Goal: Task Accomplishment & Management: Manage account settings

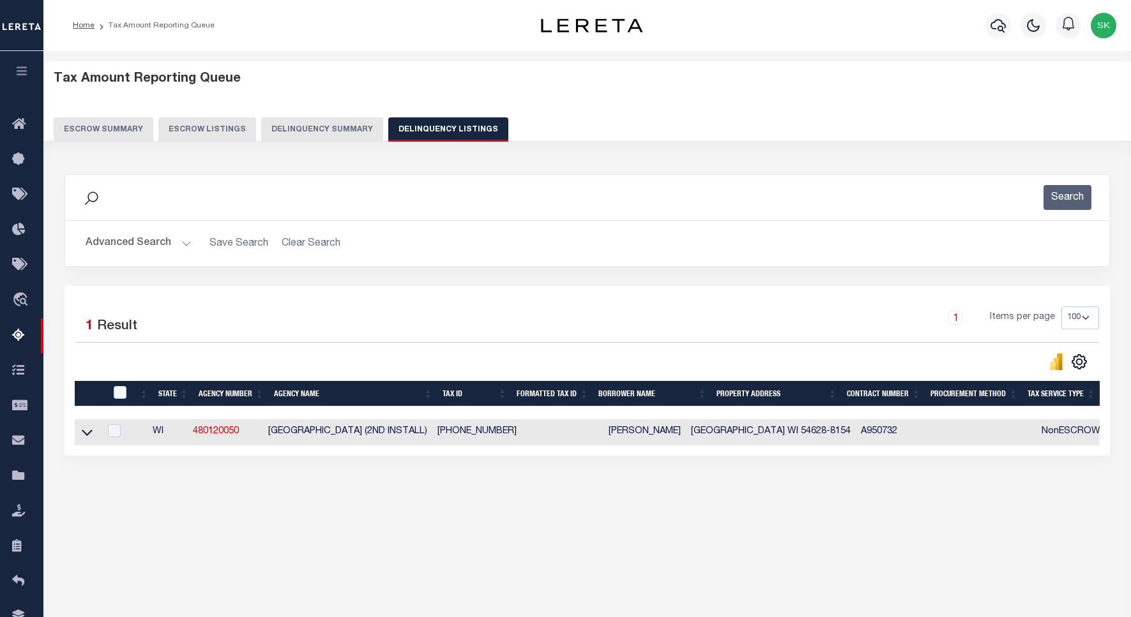
select select
select select "100"
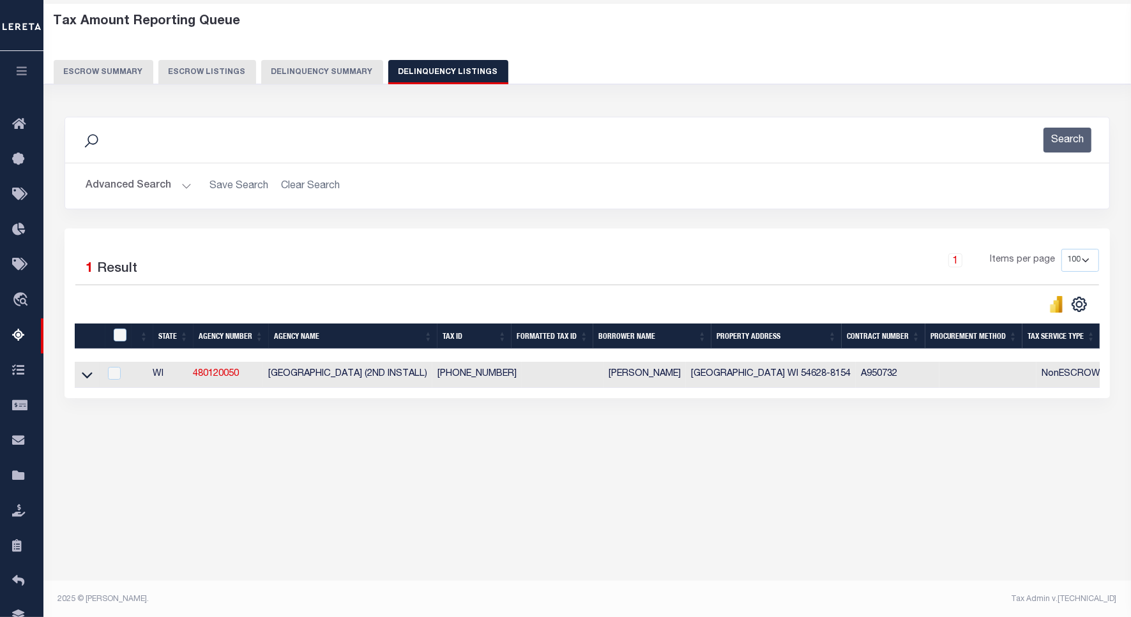
scroll to position [57, 0]
click at [118, 183] on button "Advanced Search" at bounding box center [139, 186] width 106 height 25
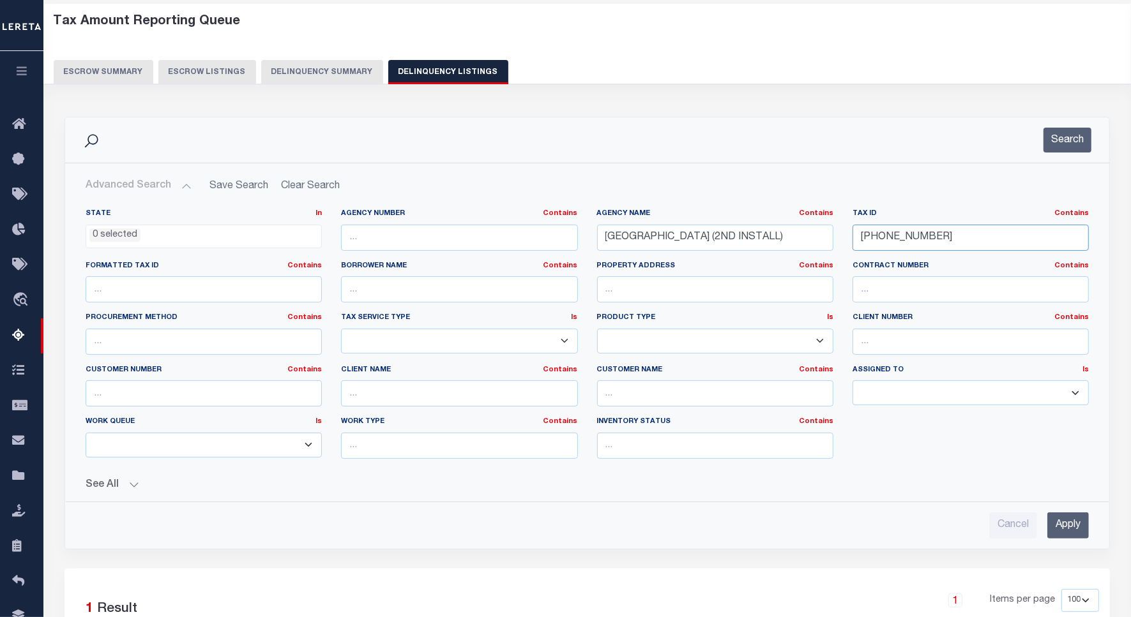
click at [891, 235] on input "008-1070-0005" at bounding box center [970, 238] width 236 height 26
paste input "6-0001"
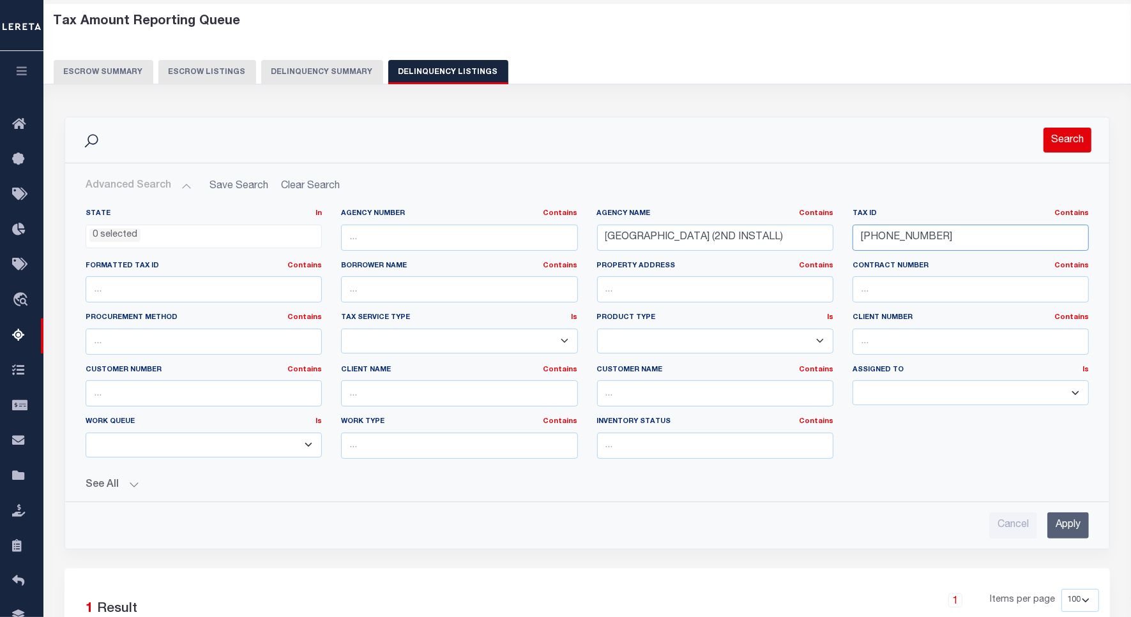
type input "[PHONE_NUMBER]"
click at [1063, 142] on button "Search" at bounding box center [1067, 140] width 48 height 25
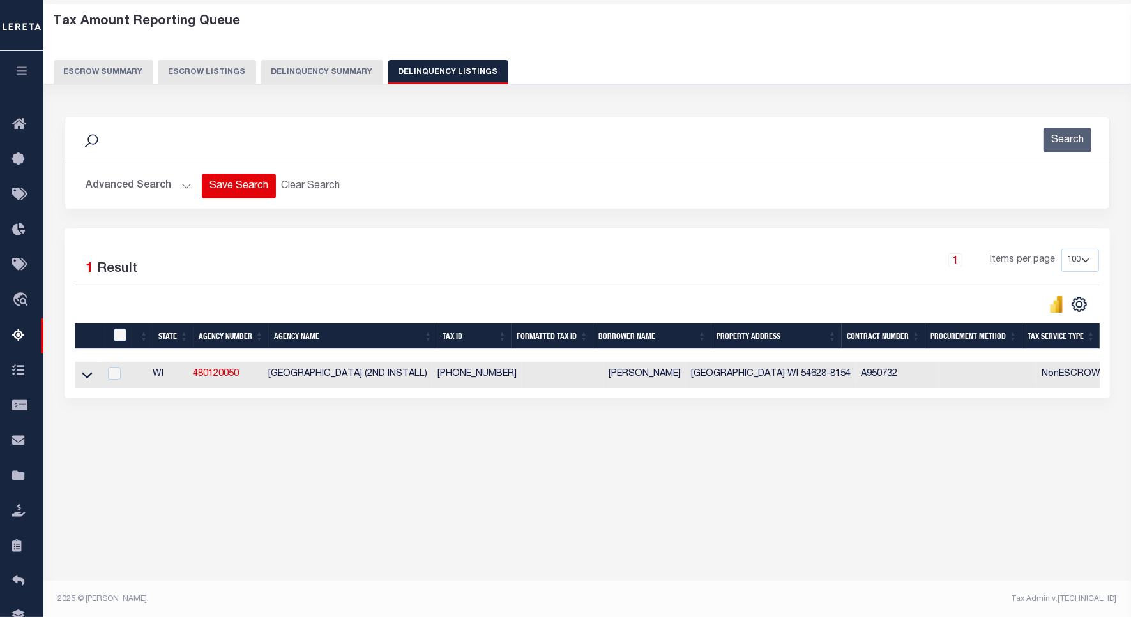
click at [145, 185] on button "Advanced Search" at bounding box center [139, 186] width 106 height 25
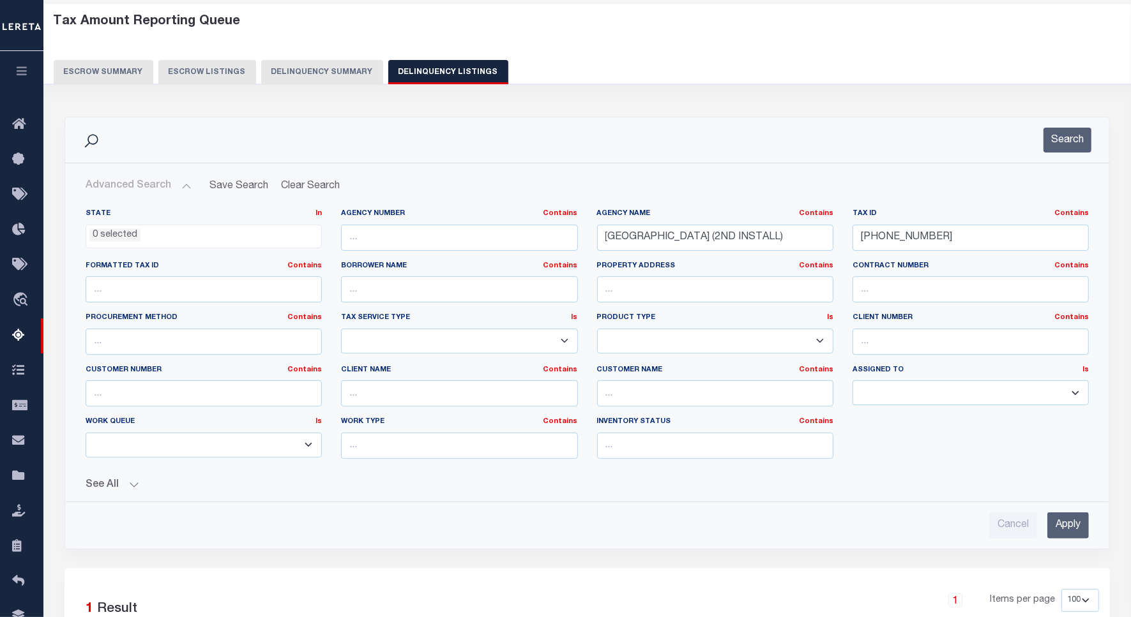
click at [1059, 141] on button "Search" at bounding box center [1067, 140] width 48 height 25
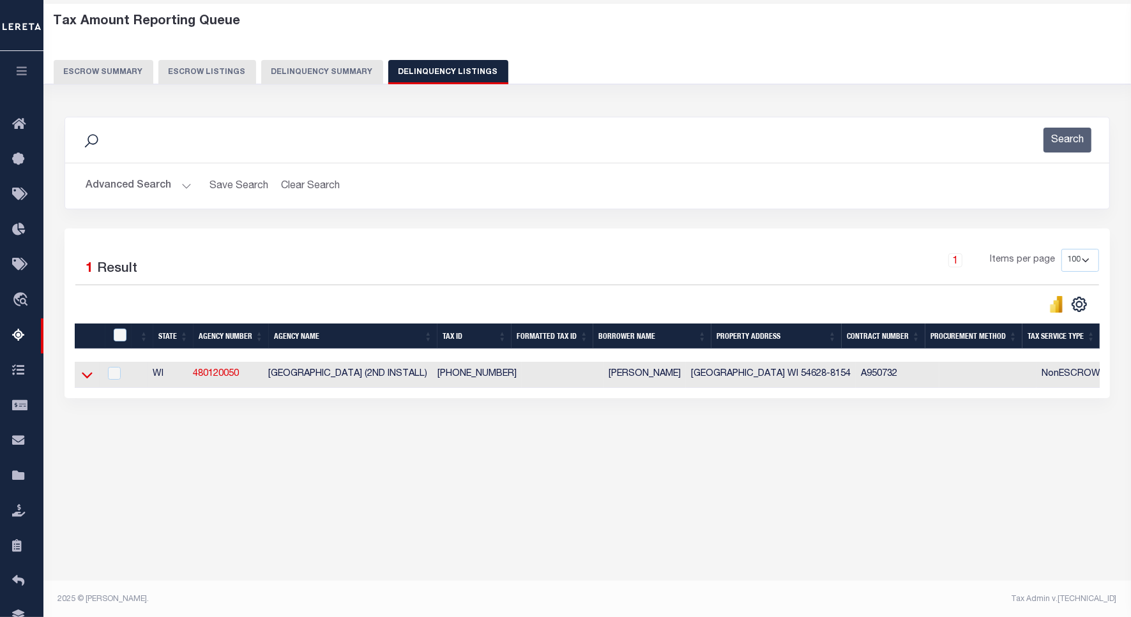
click at [89, 379] on icon at bounding box center [87, 376] width 11 height 6
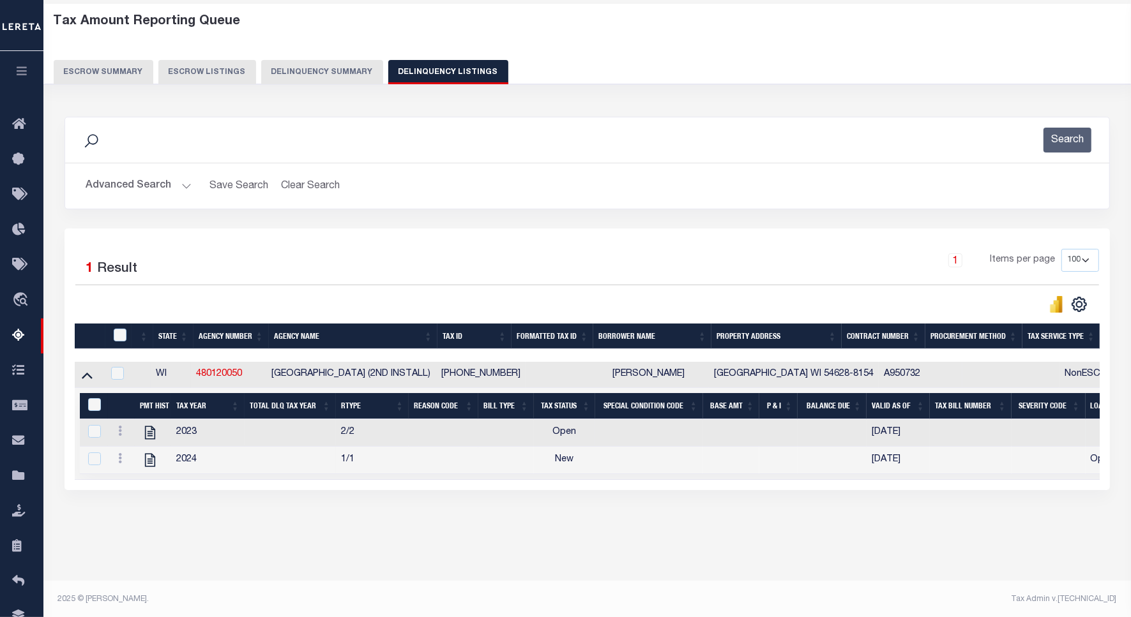
click at [120, 436] on icon at bounding box center [120, 431] width 4 height 10
click at [119, 438] on div "Tax Line Detail" at bounding box center [137, 438] width 70 height 20
click at [135, 457] on td at bounding box center [153, 460] width 36 height 27
checkbox input "false"
checkbox input "true"
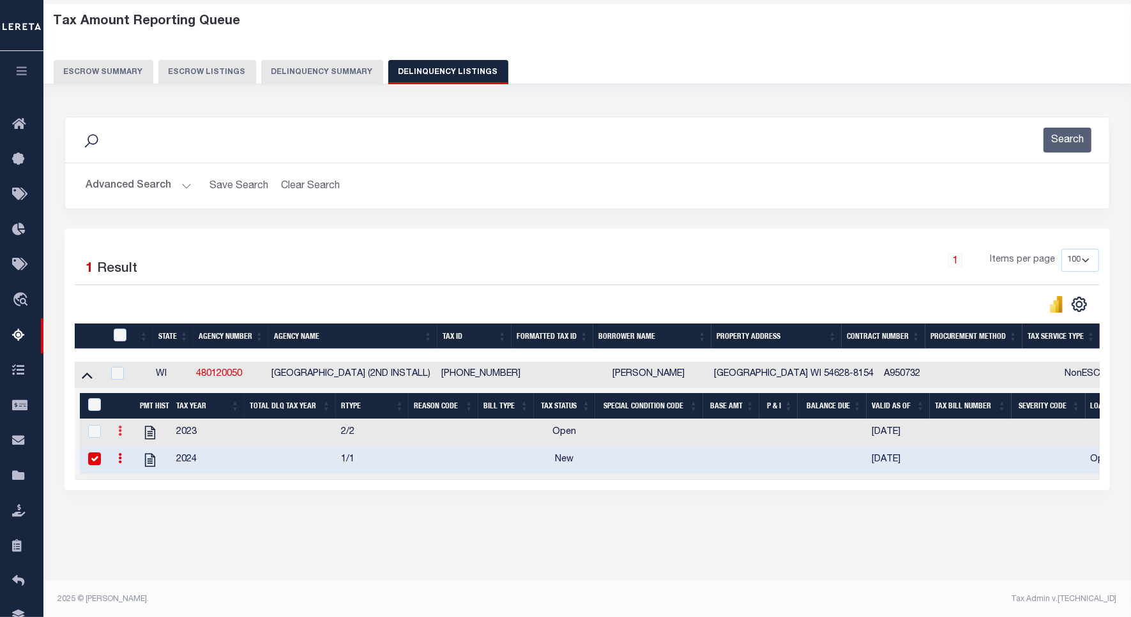
click at [120, 436] on icon at bounding box center [120, 431] width 4 height 10
click at [130, 457] on img "" at bounding box center [135, 452] width 13 height 13
checkbox input "true"
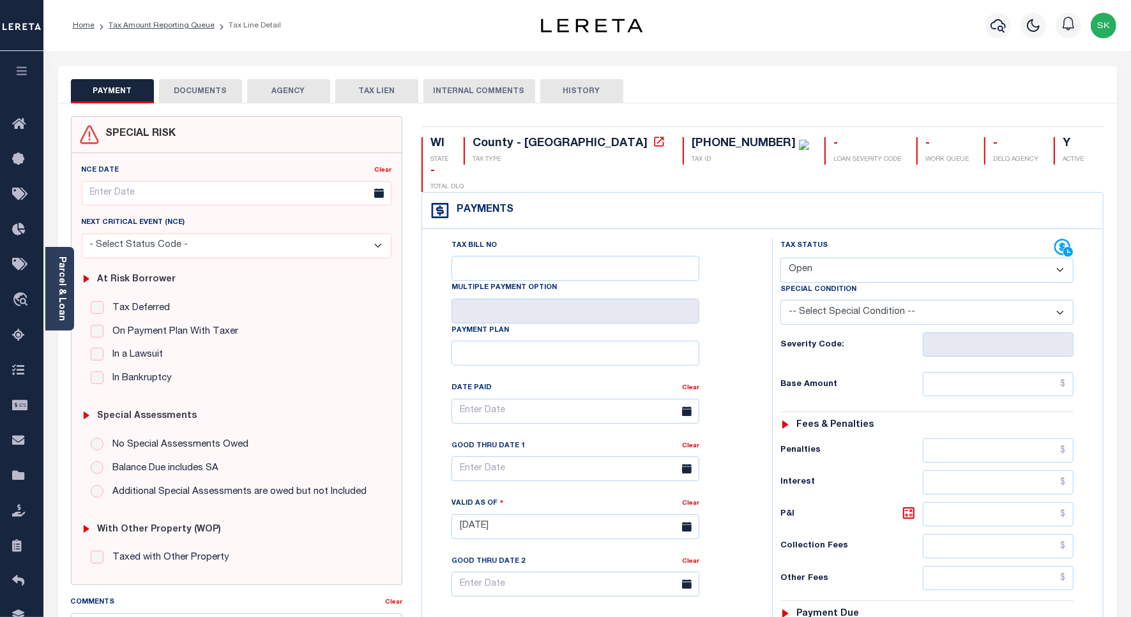
drag, startPoint x: 747, startPoint y: 286, endPoint x: 755, endPoint y: 282, distance: 9.4
click at [748, 285] on div "Tax Bill No Multiple Payment Option Payment Plan Clear" at bounding box center [594, 418] width 318 height 358
click at [828, 258] on select "- Select Status Code - Open Due/Unpaid Paid Incomplete No Tax Due Internal Refu…" at bounding box center [926, 270] width 293 height 25
select select "PYD"
click at [780, 258] on select "- Select Status Code - Open Due/Unpaid Paid Incomplete No Tax Due Internal Refu…" at bounding box center [926, 270] width 293 height 25
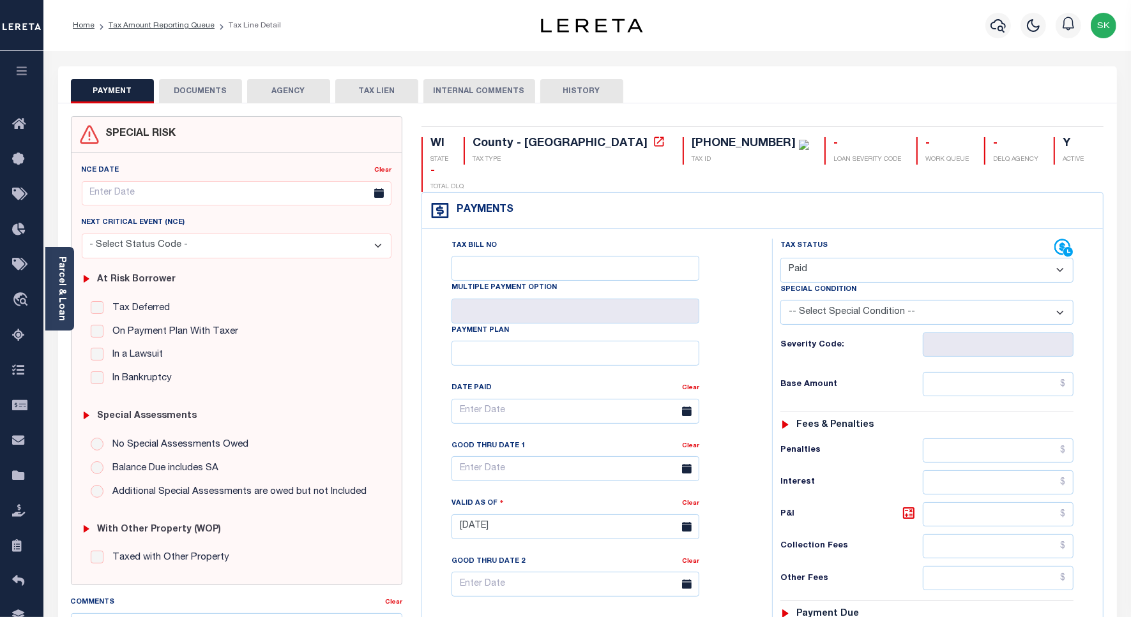
type input "[DATE]"
click at [773, 326] on div "Severity Code:" at bounding box center [927, 341] width 312 height 32
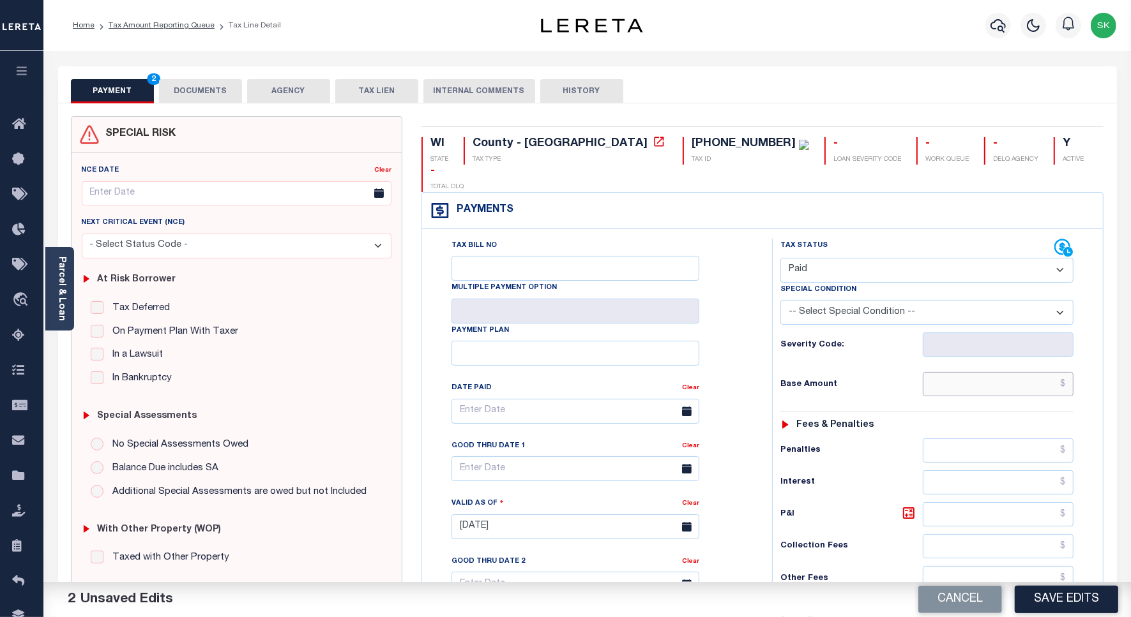
click at [972, 372] on input "text" at bounding box center [998, 384] width 151 height 24
paste input "968.31"
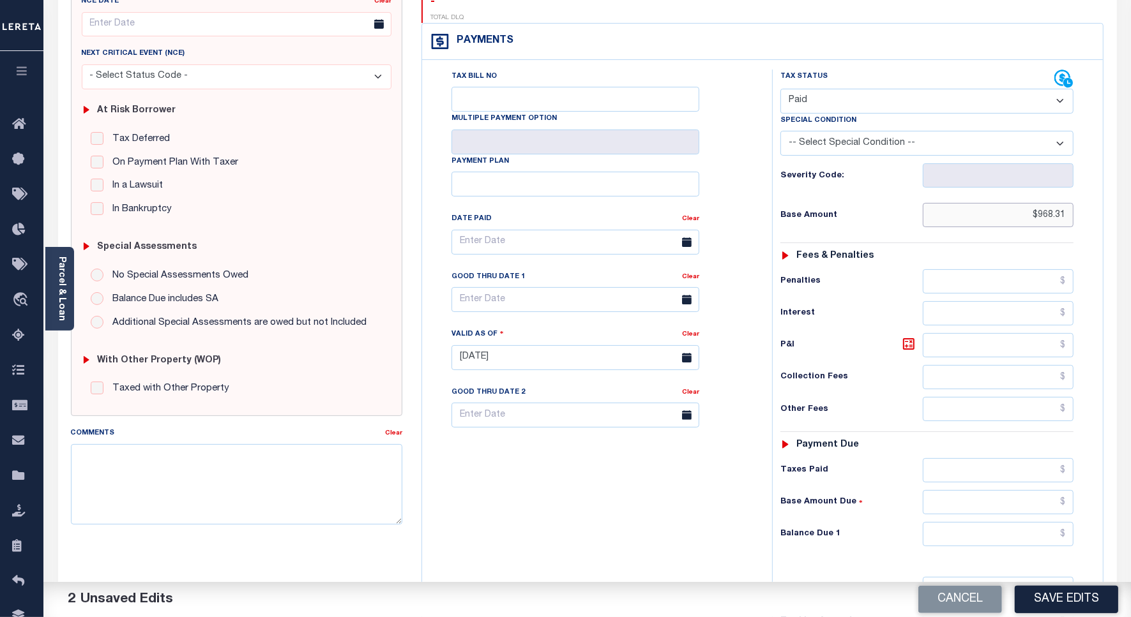
scroll to position [329, 0]
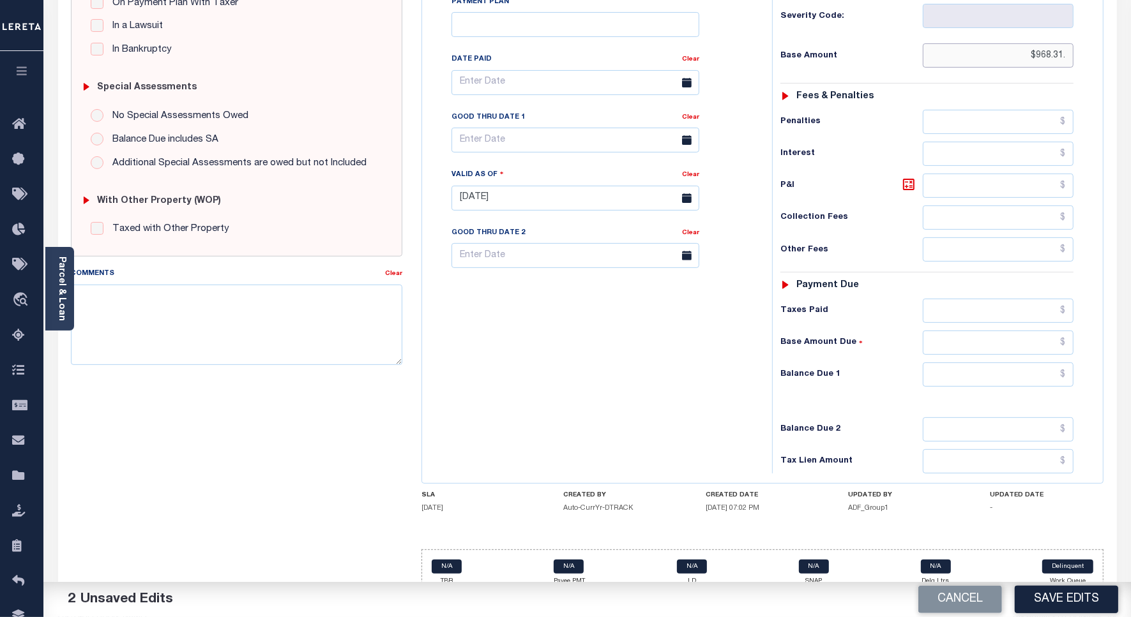
type input "$968.31"
click at [992, 363] on input "text" at bounding box center [998, 375] width 151 height 24
drag, startPoint x: 564, startPoint y: 356, endPoint x: 597, endPoint y: 375, distance: 38.3
click at [565, 358] on div "Tax Bill No Multiple Payment Option Payment Plan Clear" at bounding box center [593, 192] width 337 height 564
type input "$00.00"
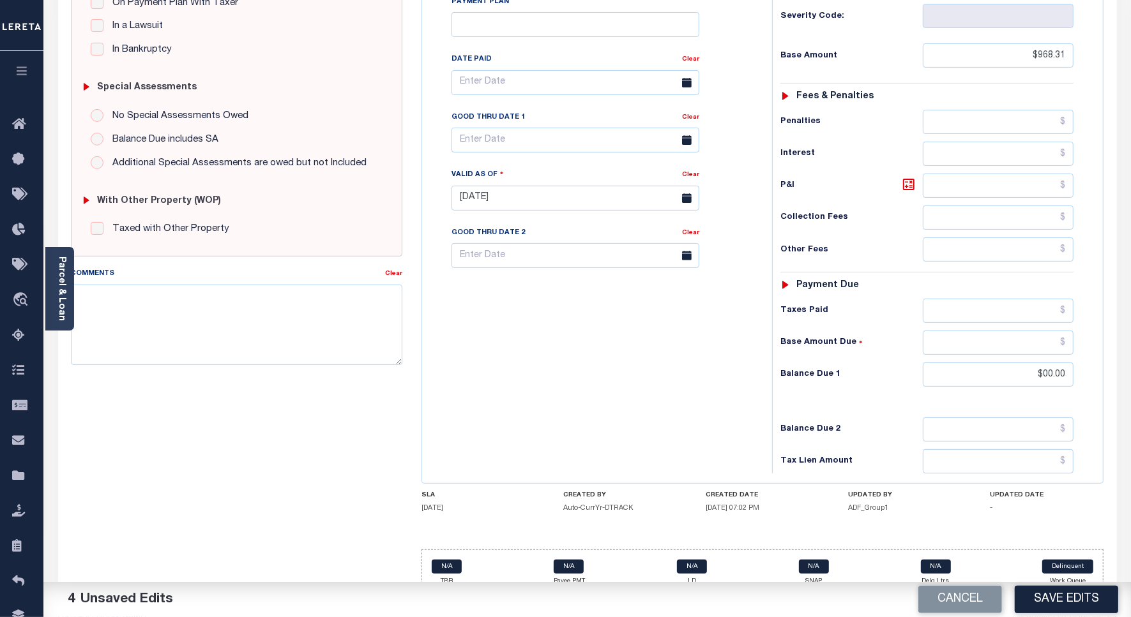
click at [1065, 601] on button "Save Edits" at bounding box center [1066, 599] width 103 height 27
checkbox input "false"
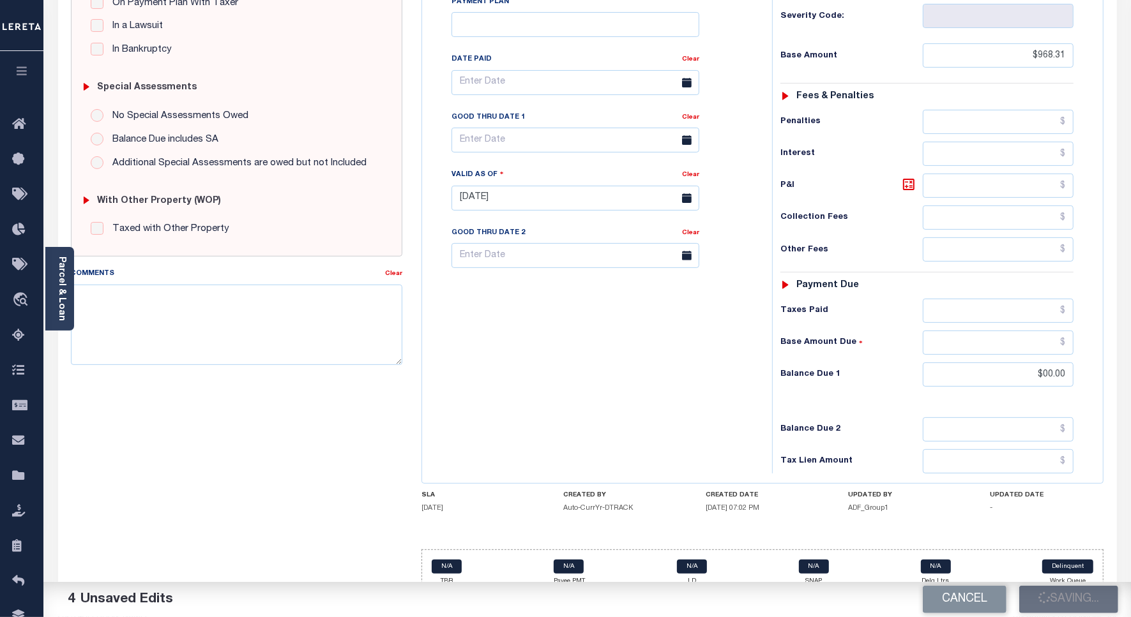
type input "$968.31"
type input "$0"
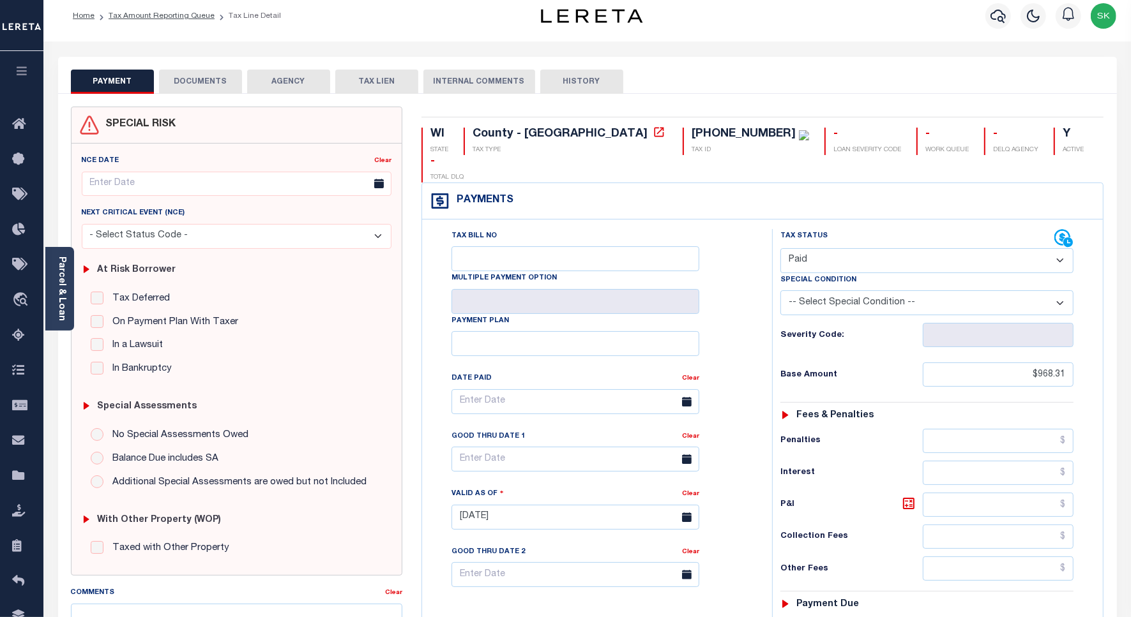
scroll to position [0, 0]
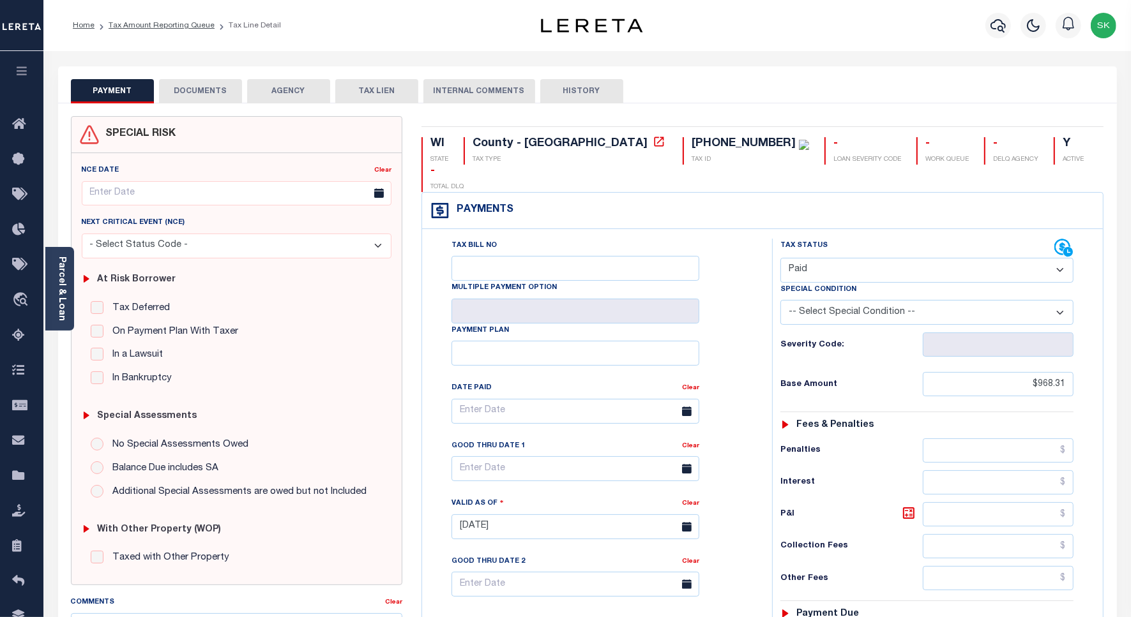
click at [189, 89] on button "DOCUMENTS" at bounding box center [200, 91] width 83 height 24
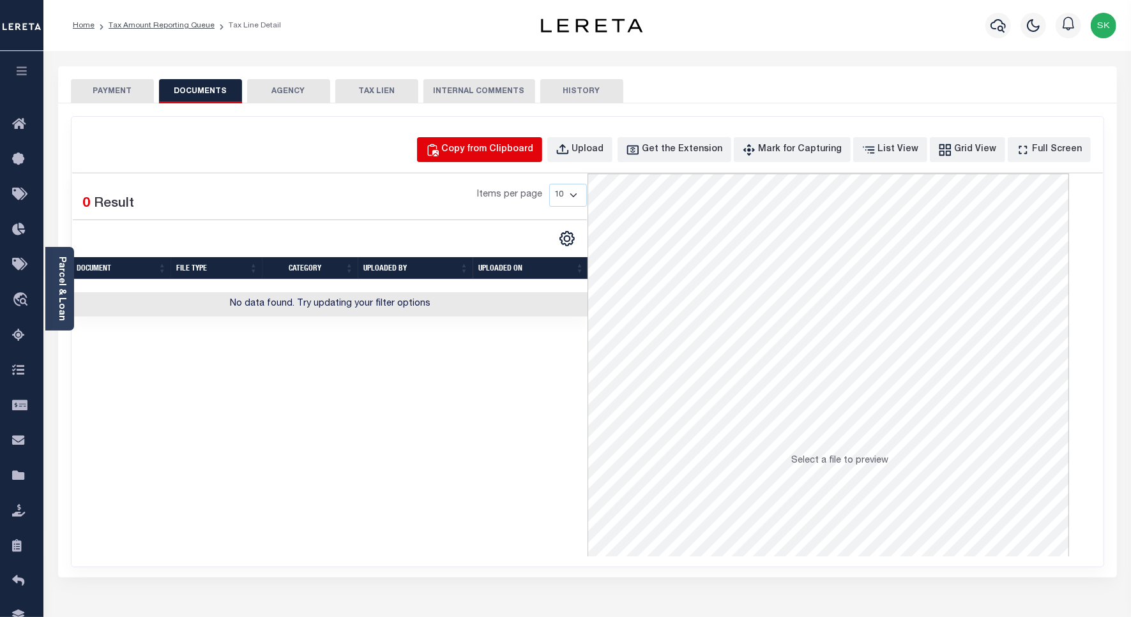
click at [506, 151] on div "Copy from Clipboard" at bounding box center [488, 150] width 92 height 14
select select "POP"
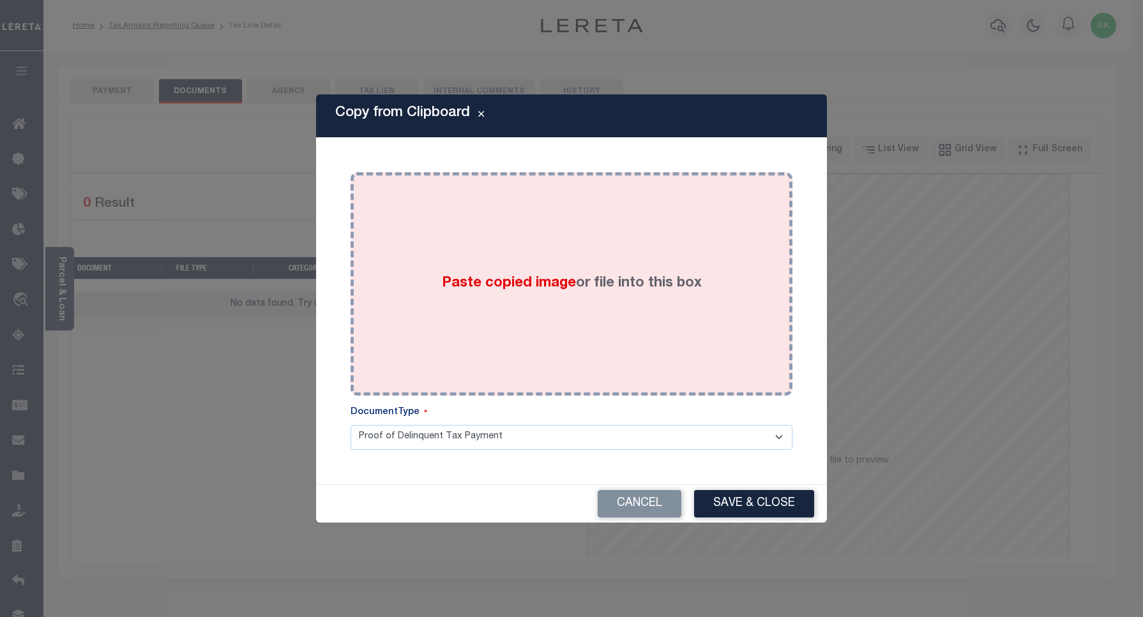
click at [478, 256] on div "Paste copied image or file into this box" at bounding box center [571, 284] width 423 height 204
click at [531, 323] on div "Paste copied image or file into this box" at bounding box center [571, 284] width 423 height 204
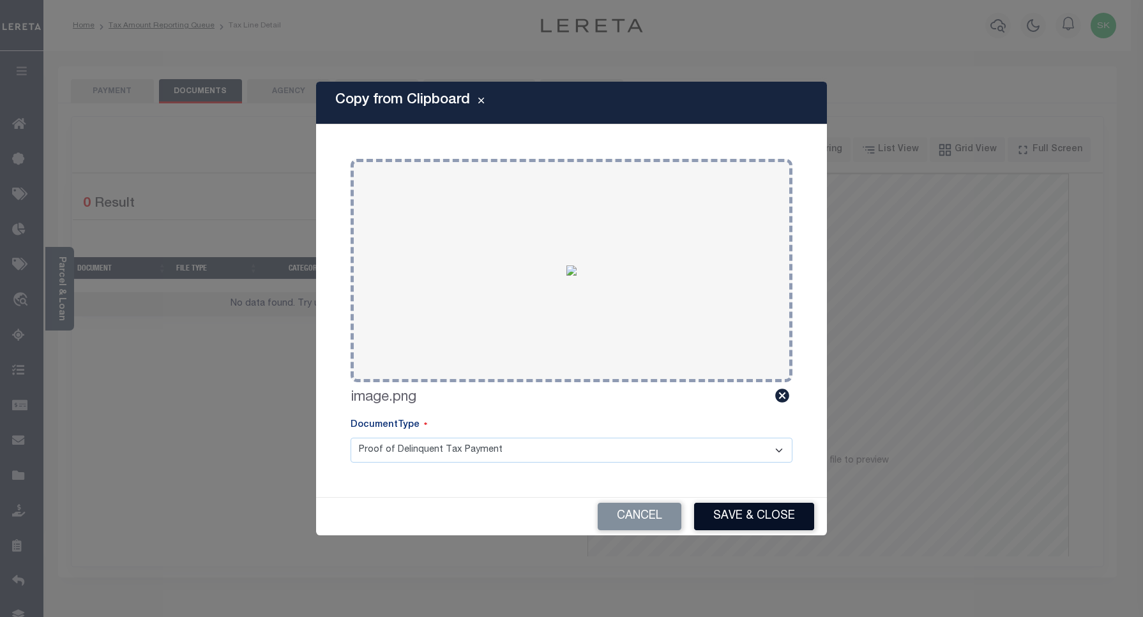
click at [769, 511] on button "Save & Close" at bounding box center [754, 516] width 120 height 27
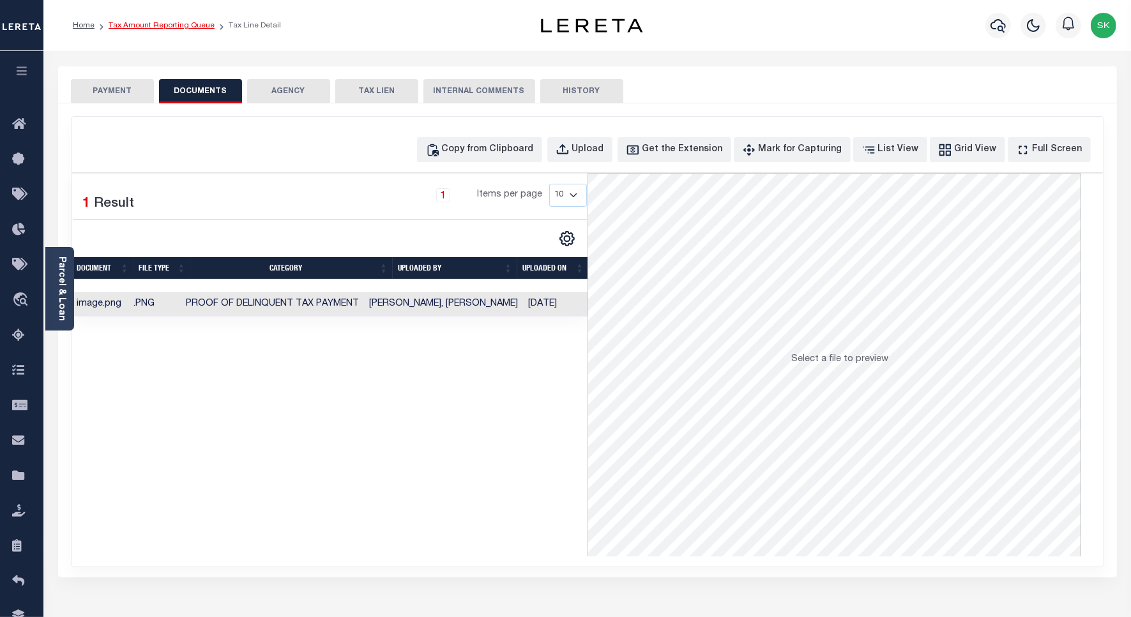
click at [134, 26] on link "Tax Amount Reporting Queue" at bounding box center [162, 26] width 106 height 8
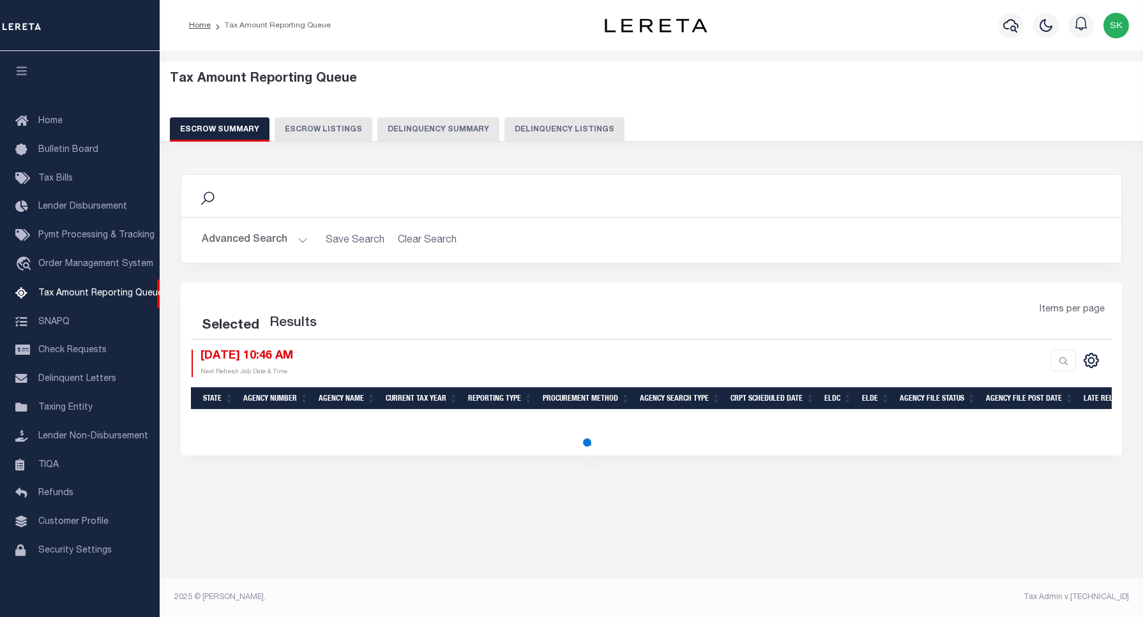
select select "100"
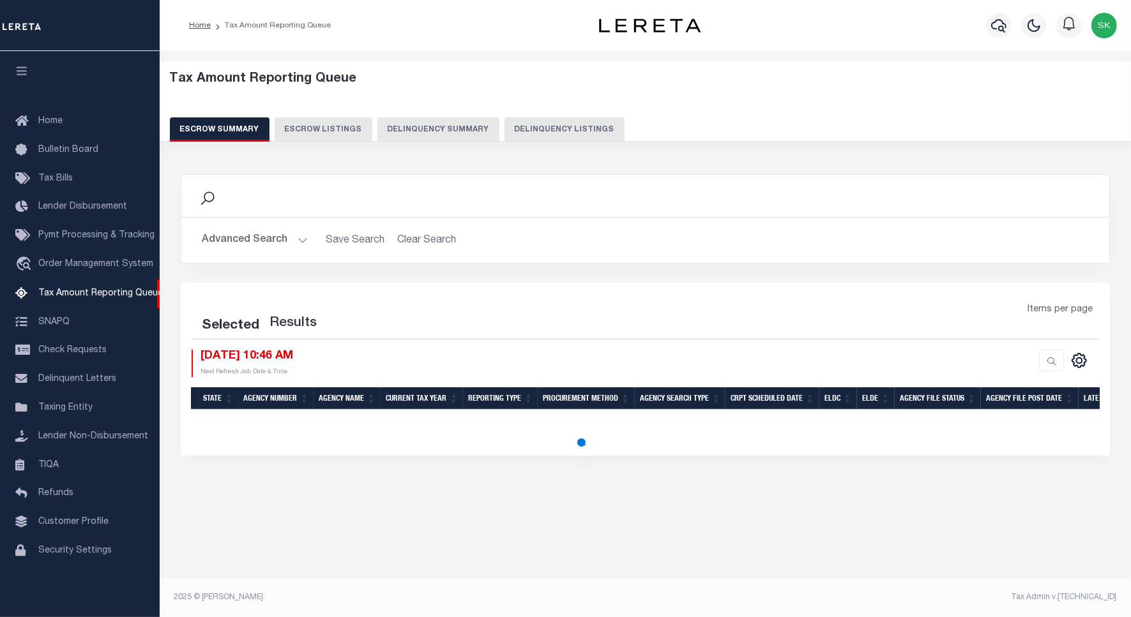
select select "100"
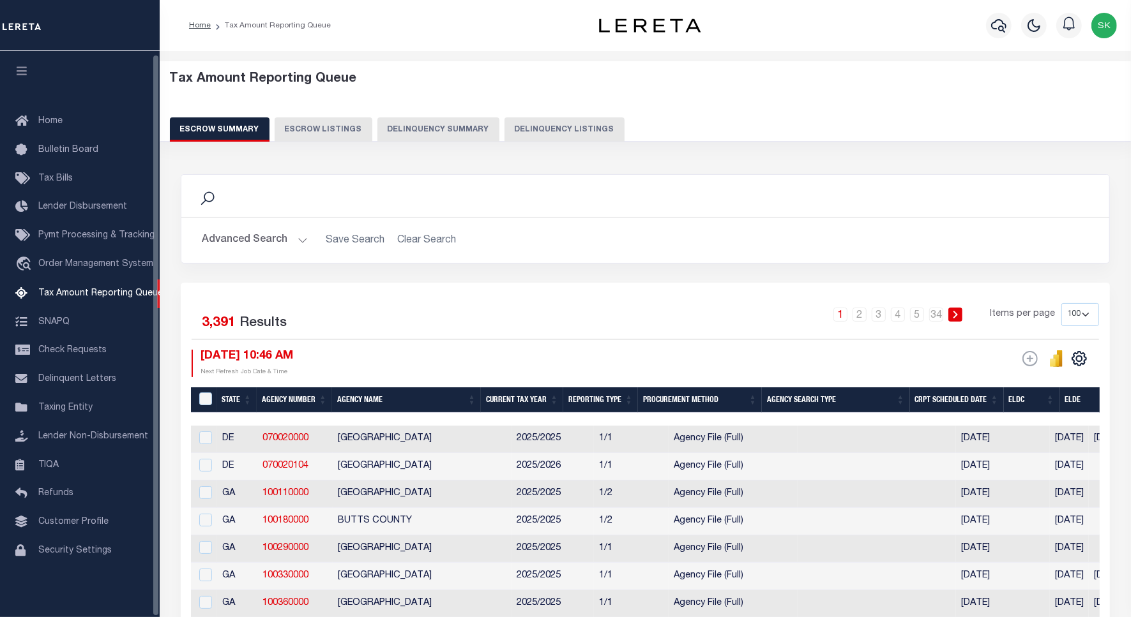
scroll to position [4, 0]
click at [550, 130] on button "Delinquency Listings" at bounding box center [564, 129] width 120 height 24
select select "100"
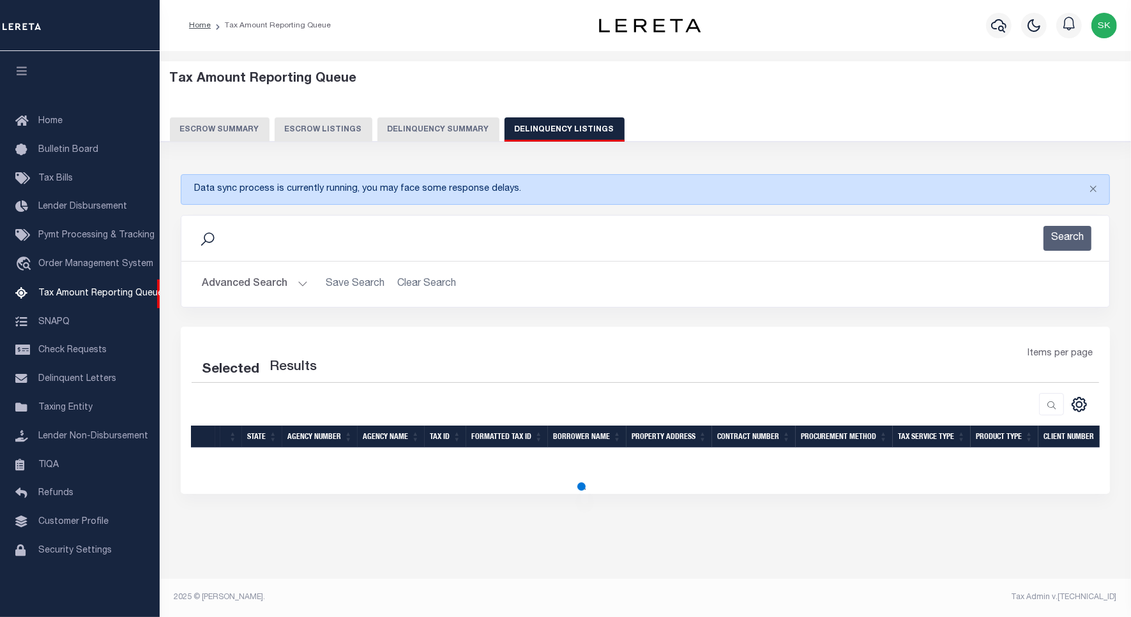
select select "100"
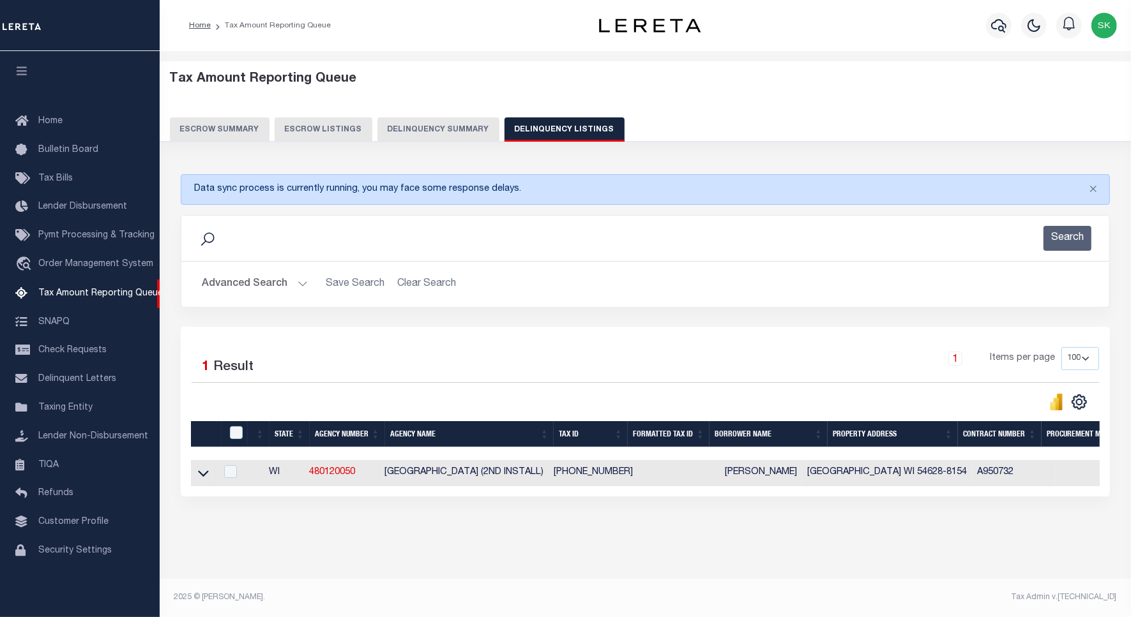
click at [200, 477] on icon at bounding box center [203, 474] width 11 height 6
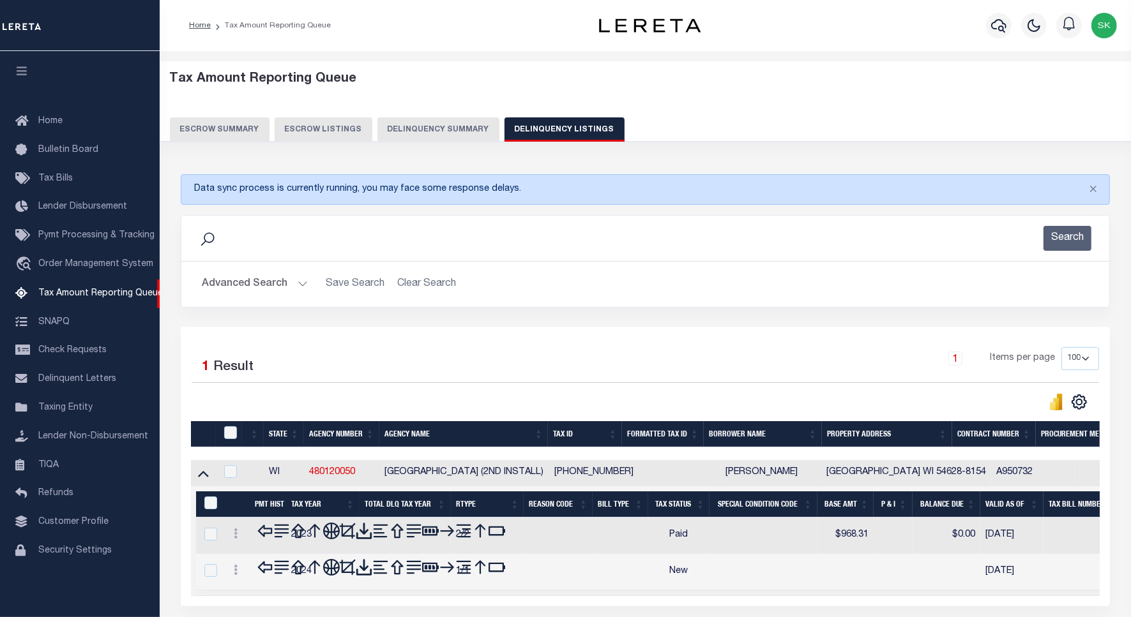
scroll to position [6, 0]
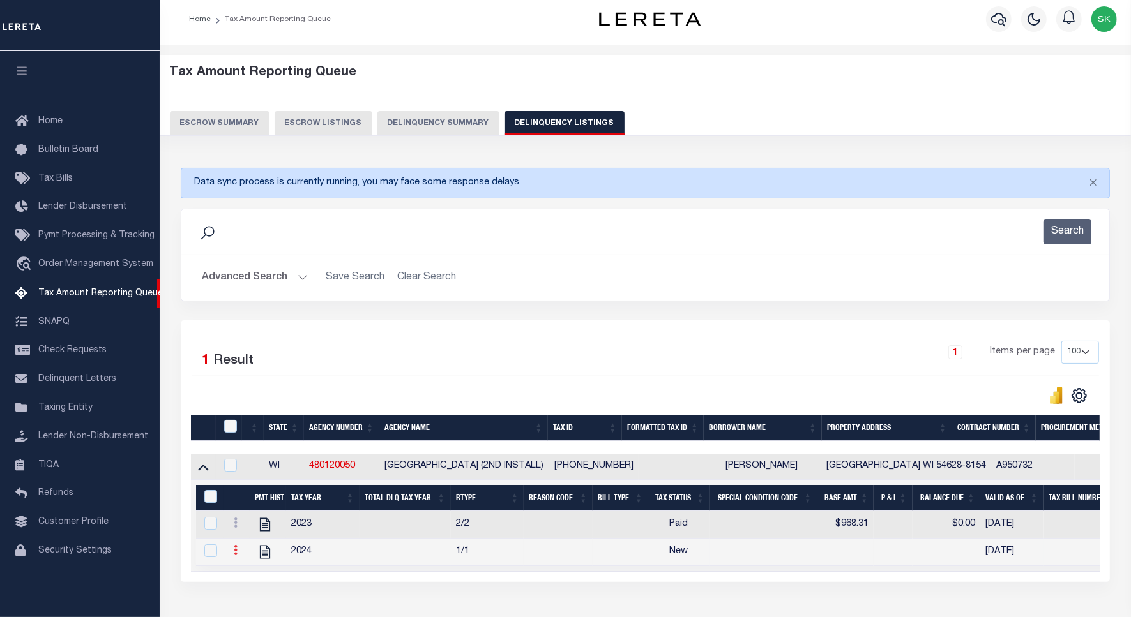
click at [238, 557] on link at bounding box center [236, 552] width 14 height 10
click at [252, 578] on img "" at bounding box center [251, 571] width 13 height 13
checkbox input "true"
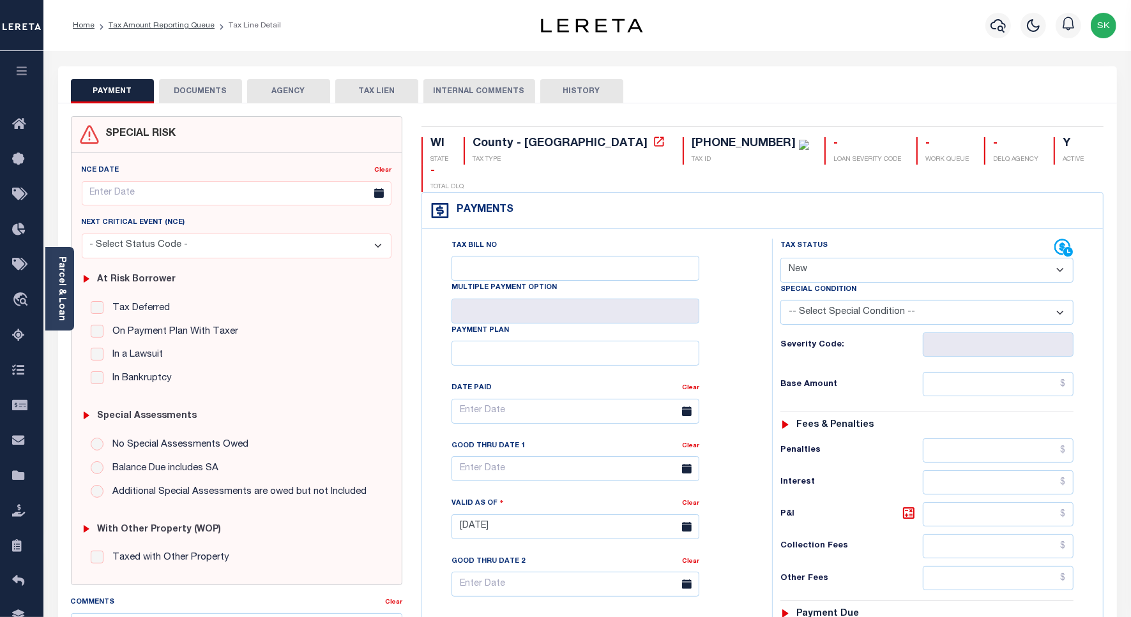
click at [843, 258] on select "- Select Status Code - Open Due/Unpaid Paid Incomplete No Tax Due Internal Refu…" at bounding box center [926, 270] width 293 height 25
select select "PYD"
click at [780, 258] on select "- Select Status Code - Open Due/Unpaid Paid Incomplete No Tax Due Internal Refu…" at bounding box center [926, 270] width 293 height 25
type input "[DATE]"
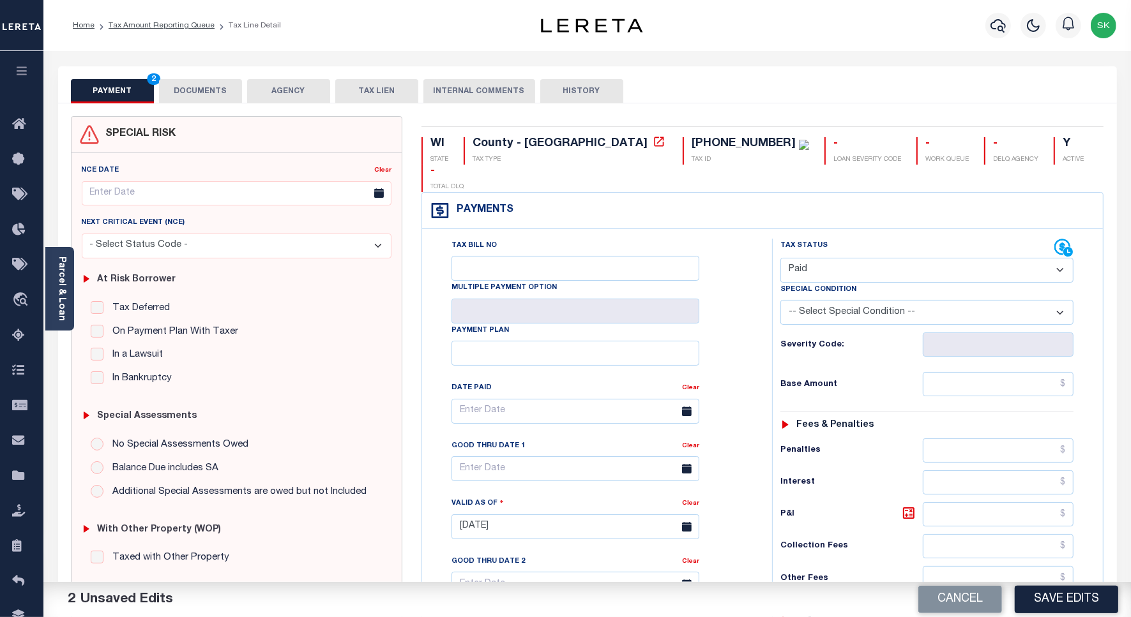
click at [746, 294] on div "Tax Bill No Multiple Payment Option Payment Plan Clear" at bounding box center [594, 418] width 318 height 358
click at [971, 372] on input "text" at bounding box center [998, 384] width 151 height 24
paste input "1,163.74"
click at [965, 372] on input "1,163.74" at bounding box center [998, 384] width 151 height 24
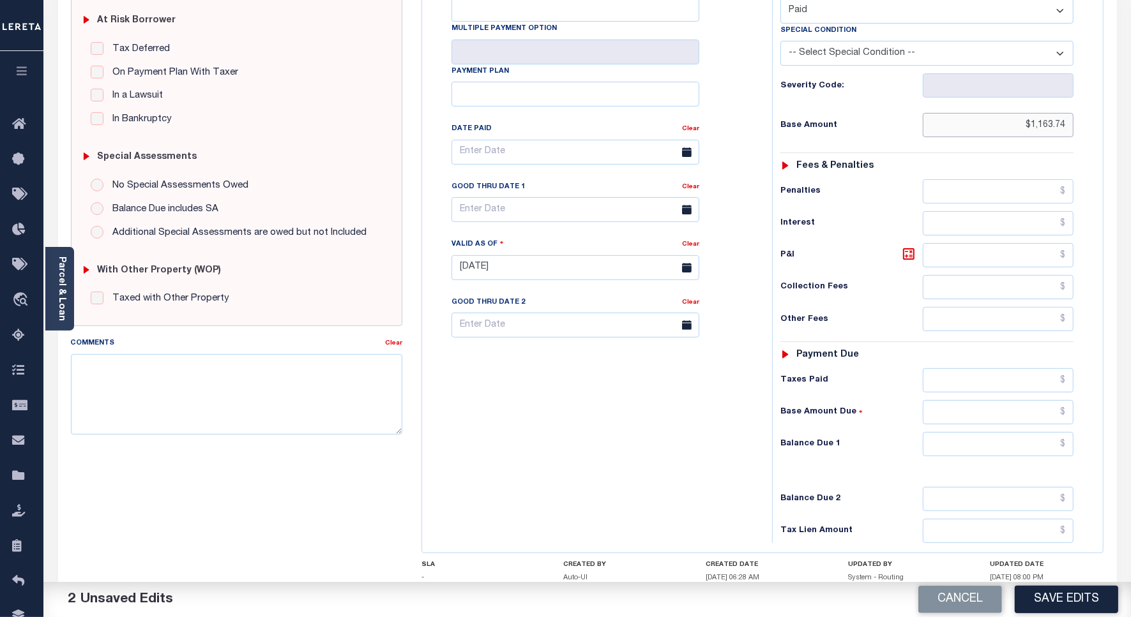
scroll to position [329, 0]
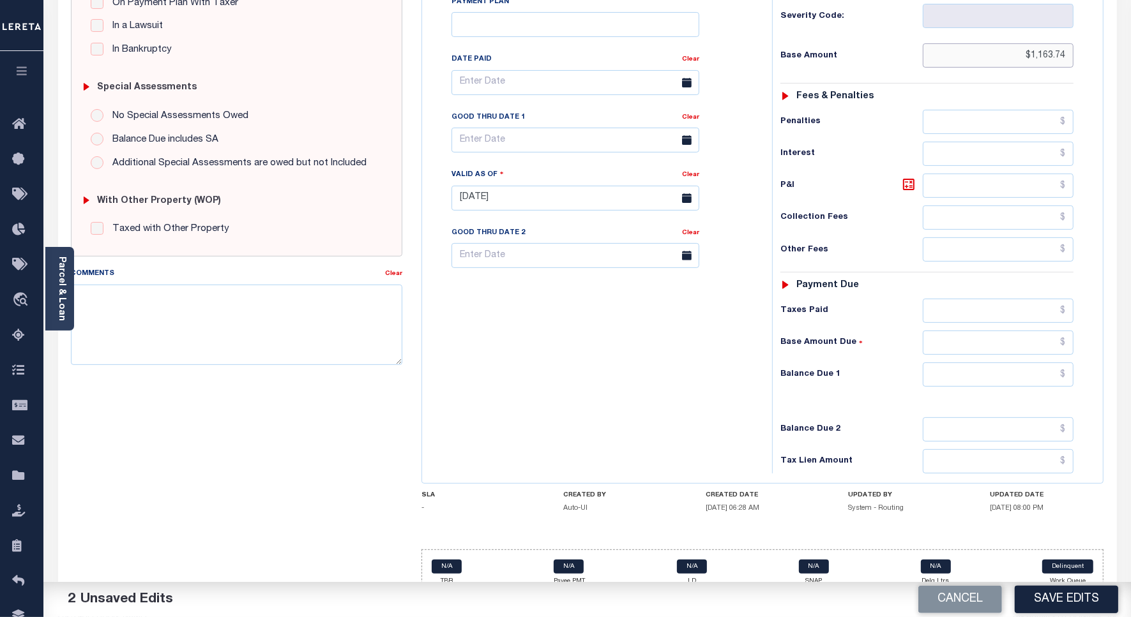
type input "$1,163.74"
click at [969, 363] on input "text" at bounding box center [998, 375] width 151 height 24
type input "$0.00"
click at [578, 368] on div "Tax Bill No Multiple Payment Option Payment Plan Clear" at bounding box center [593, 192] width 337 height 564
click at [1050, 601] on button "Save Edits" at bounding box center [1066, 599] width 103 height 27
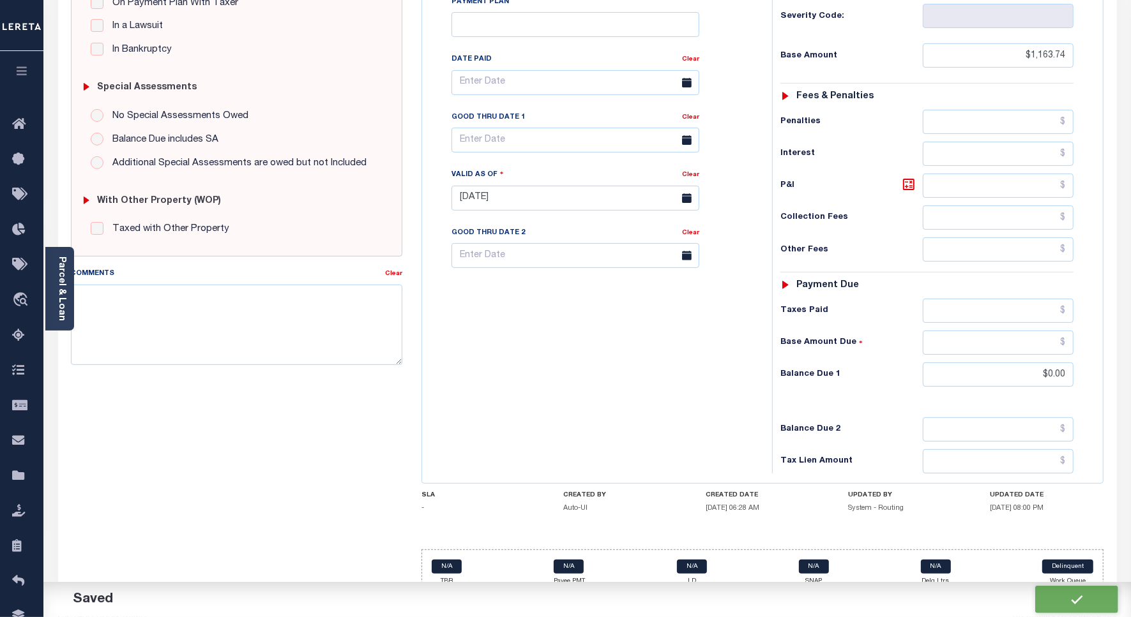
checkbox input "false"
type input "$1,163.74"
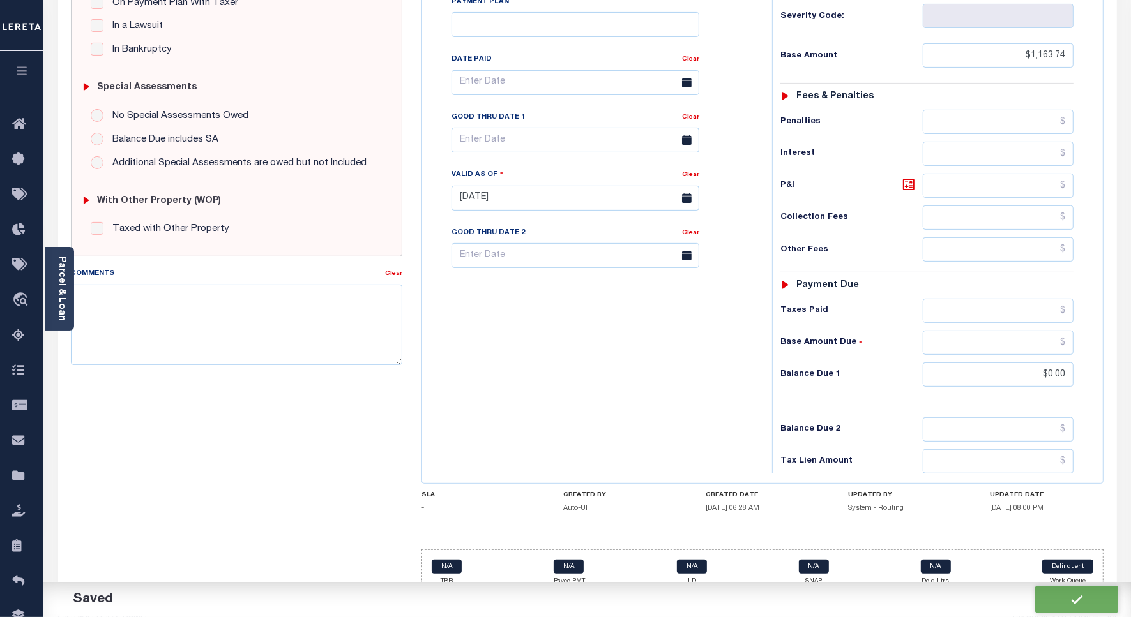
type input "$0"
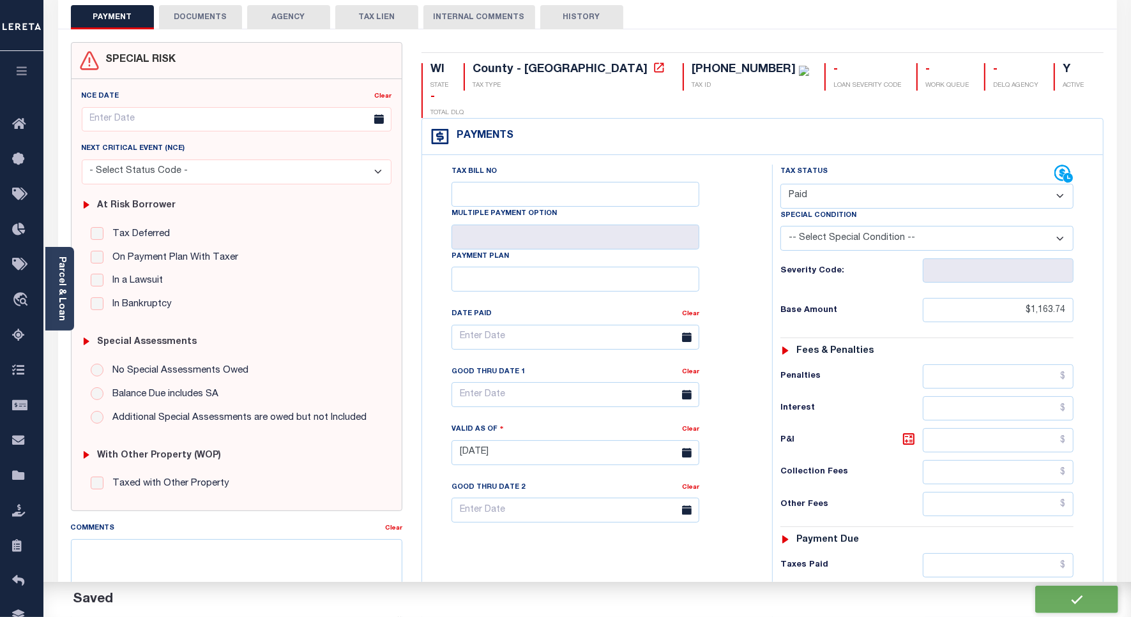
scroll to position [0, 0]
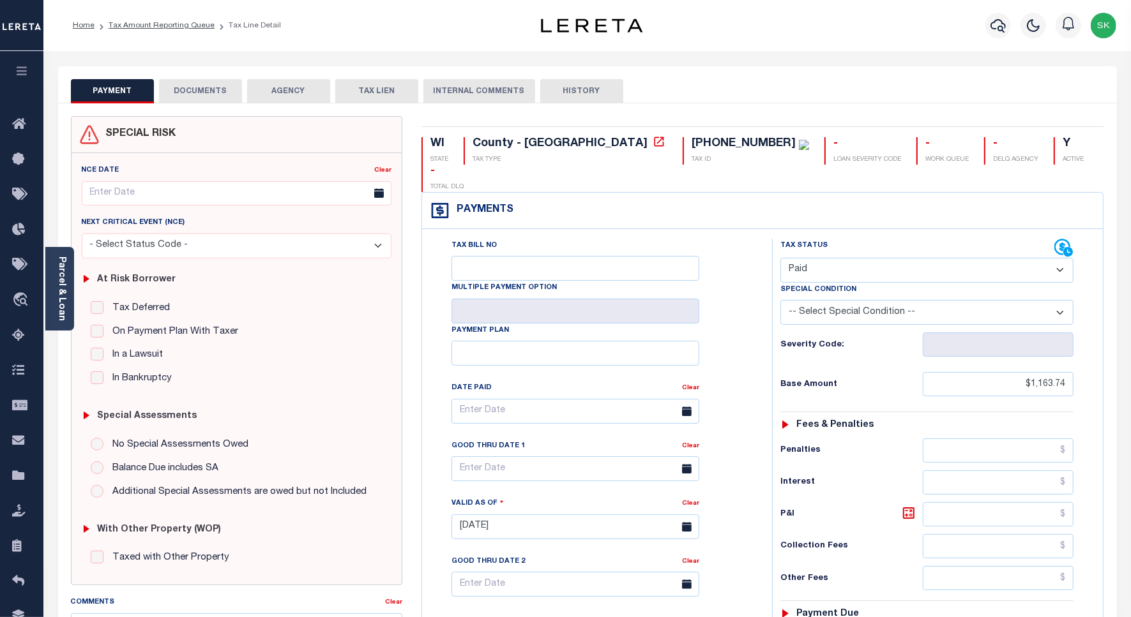
click at [192, 94] on button "DOCUMENTS" at bounding box center [200, 91] width 83 height 24
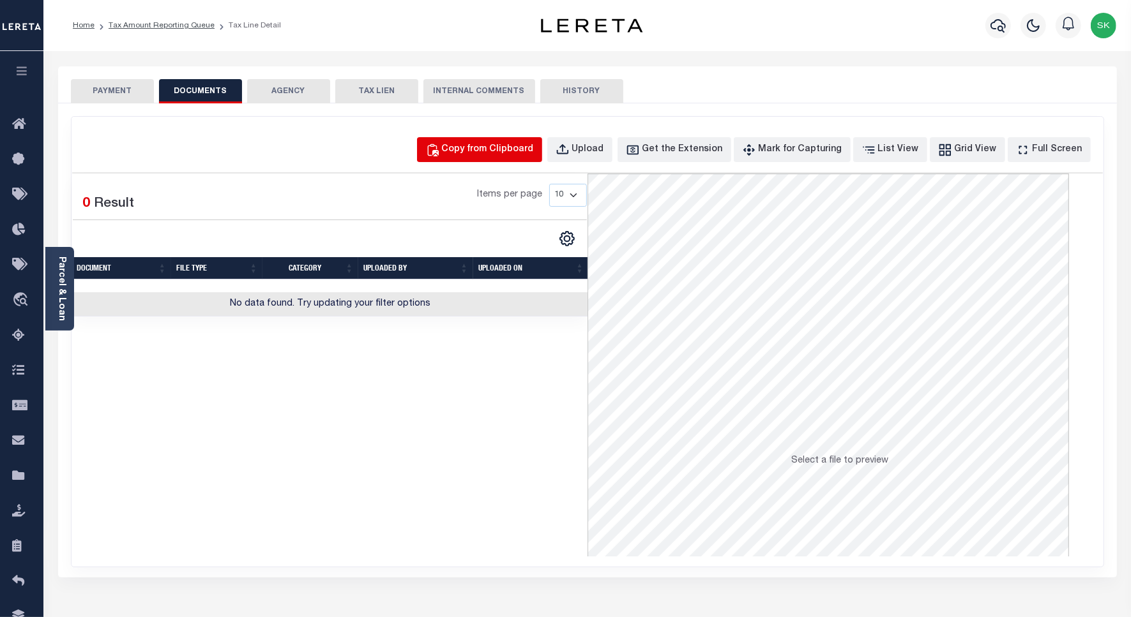
click at [522, 146] on div "Copy from Clipboard" at bounding box center [488, 150] width 92 height 14
select select "POP"
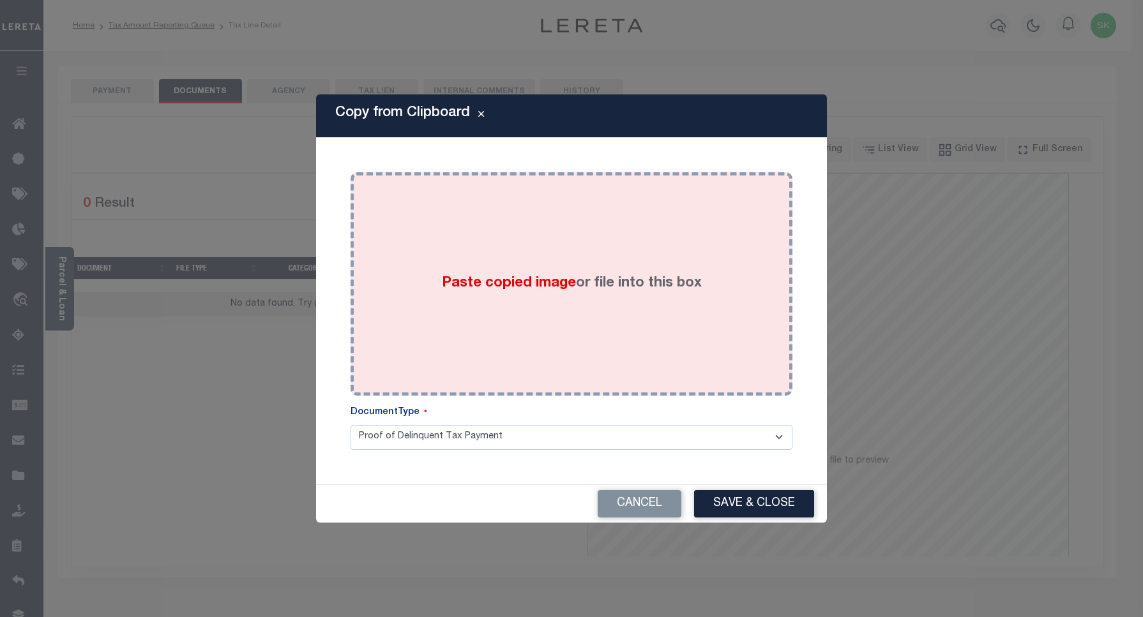
click at [499, 273] on label "Paste copied image or file into this box" at bounding box center [572, 283] width 260 height 21
click at [508, 298] on div "Paste copied image or file into this box" at bounding box center [571, 284] width 423 height 204
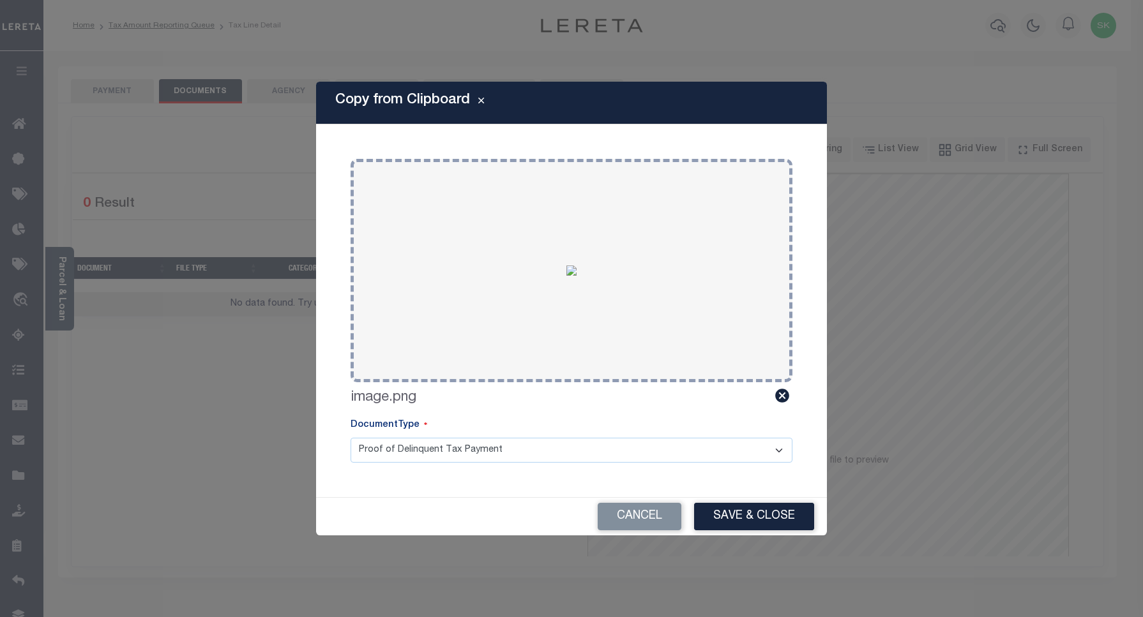
click at [776, 517] on button "Save & Close" at bounding box center [754, 516] width 120 height 27
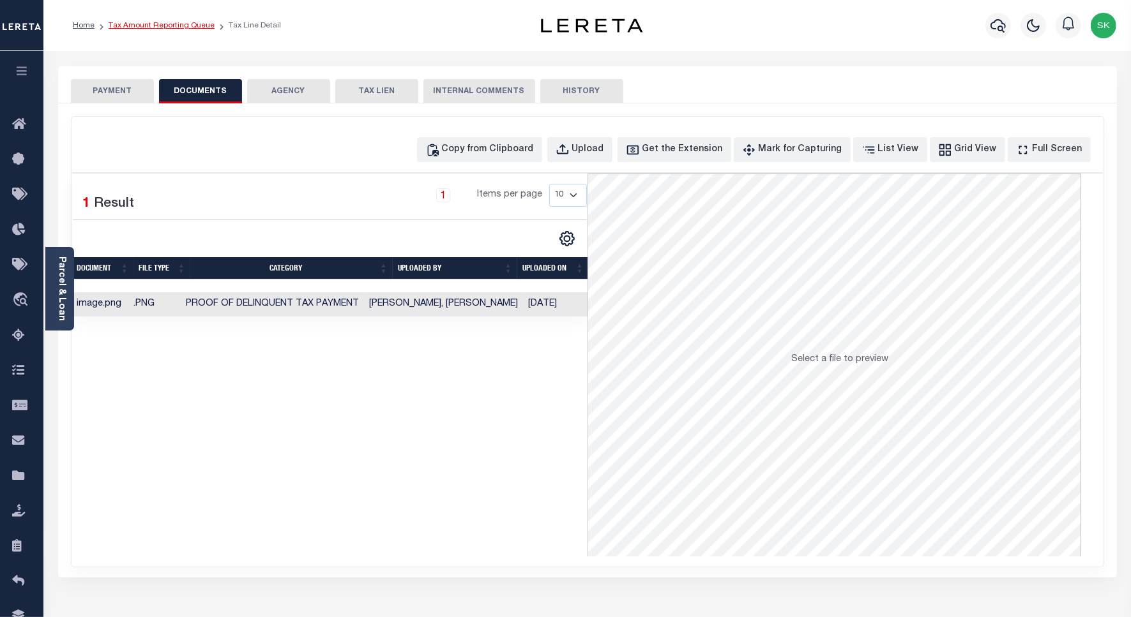
click at [149, 26] on link "Tax Amount Reporting Queue" at bounding box center [162, 26] width 106 height 8
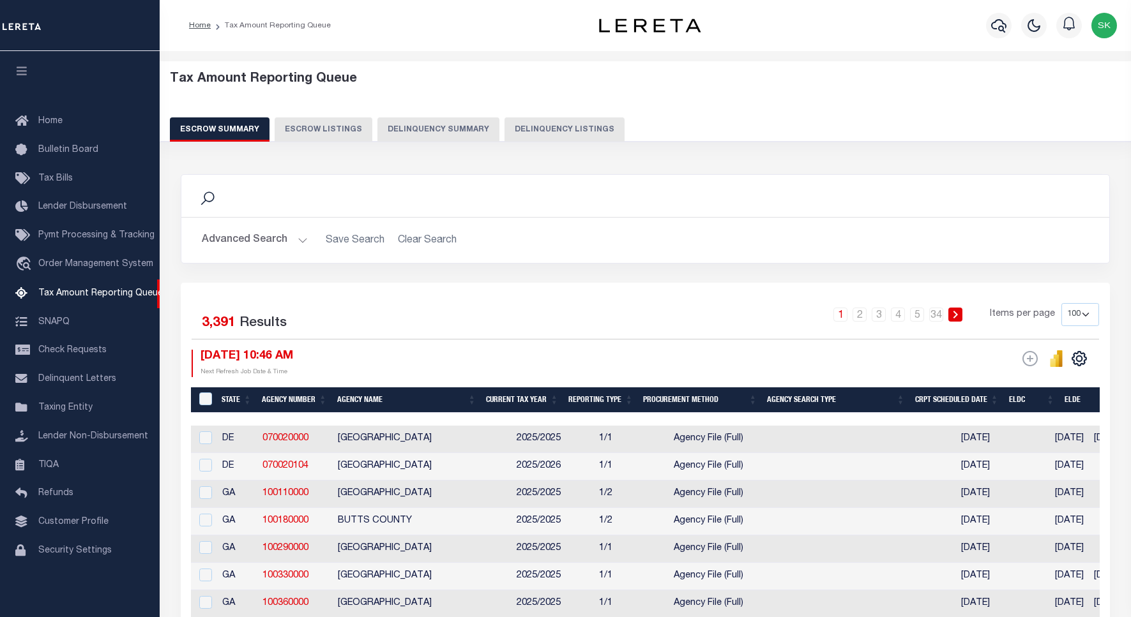
select select "100"
click at [565, 126] on button "Delinquency Listings" at bounding box center [564, 129] width 120 height 24
select select "100"
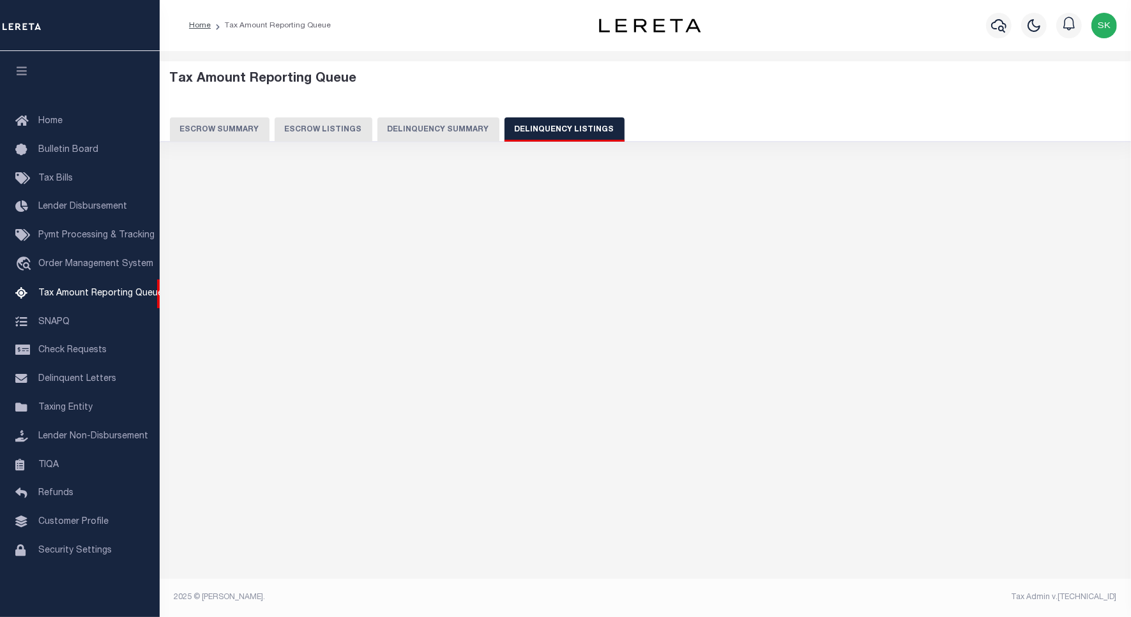
select select "100"
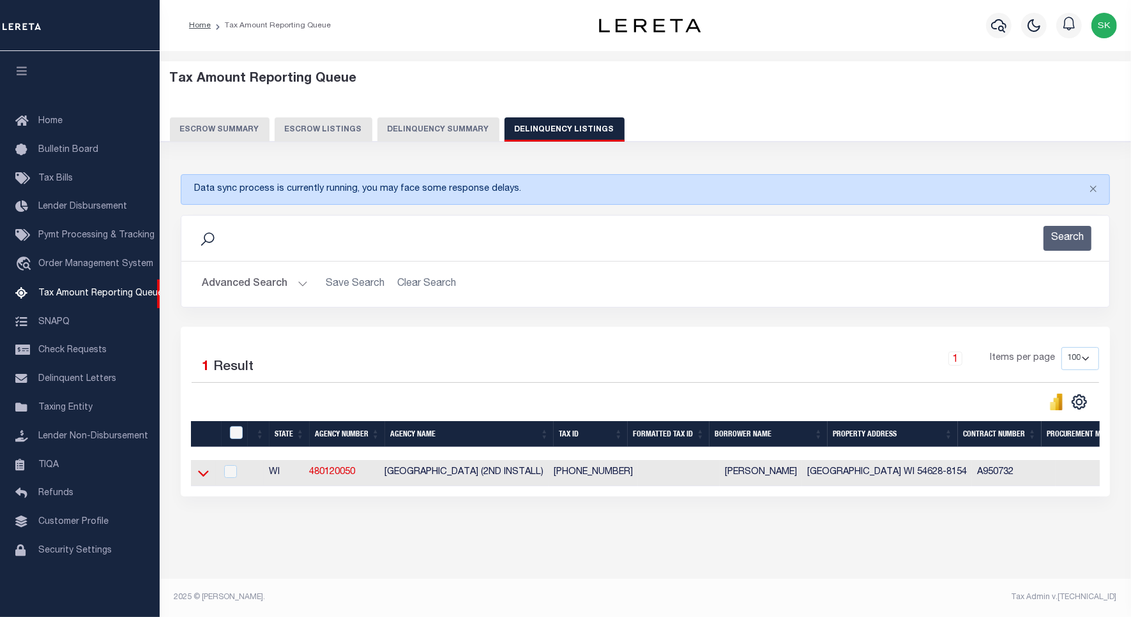
click at [200, 477] on icon at bounding box center [203, 474] width 11 height 6
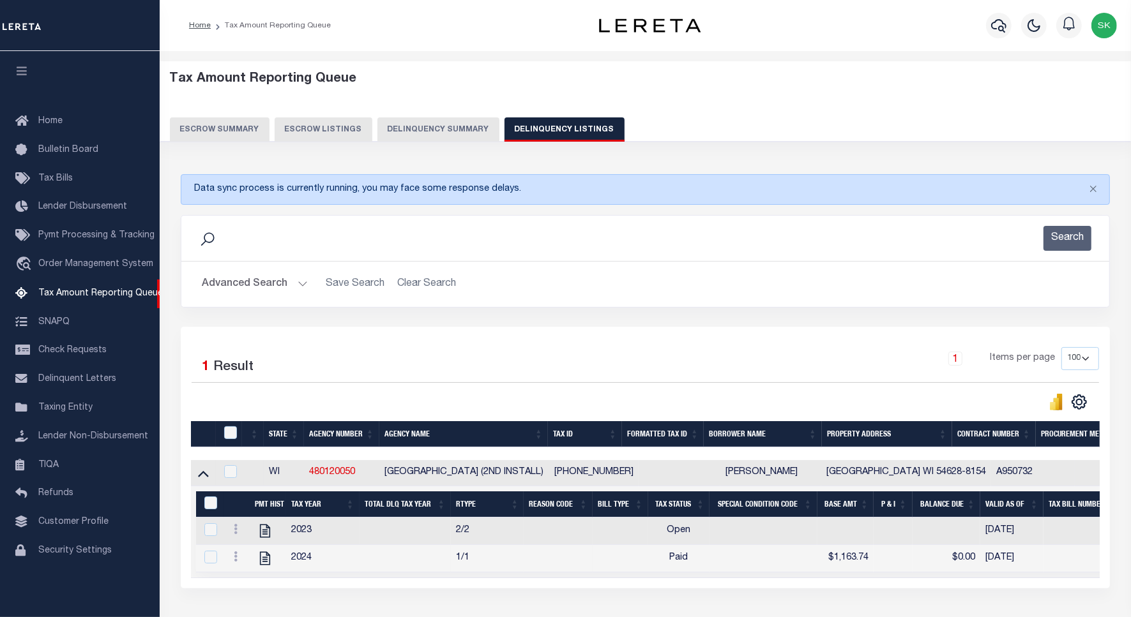
scroll to position [100, 0]
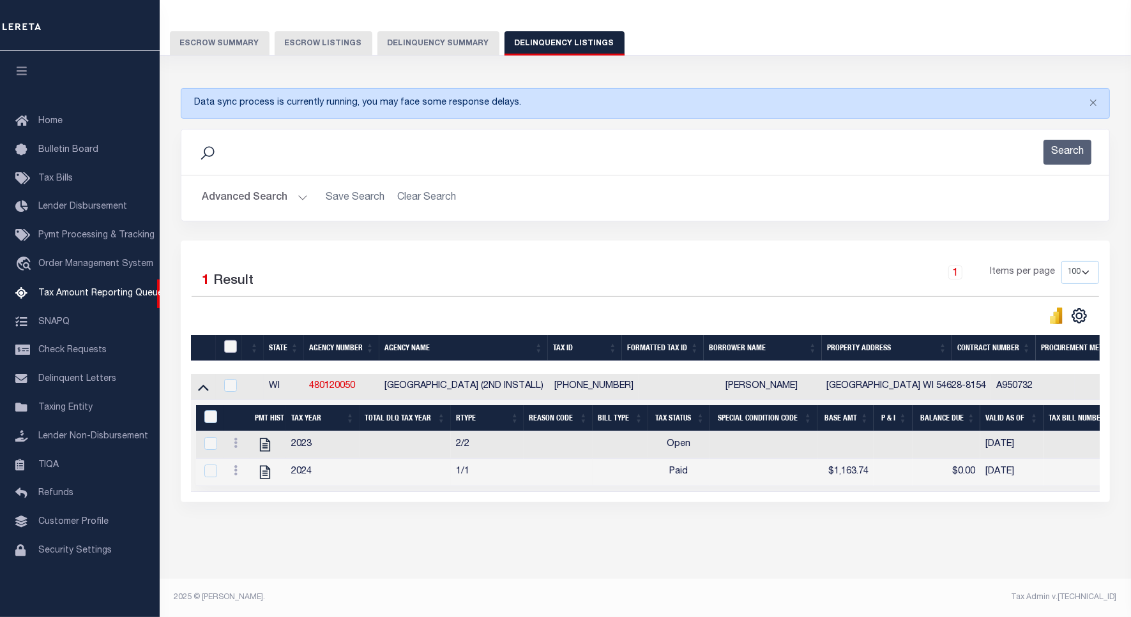
click at [230, 340] on input "checkbox" at bounding box center [230, 346] width 13 height 13
checkbox input "true"
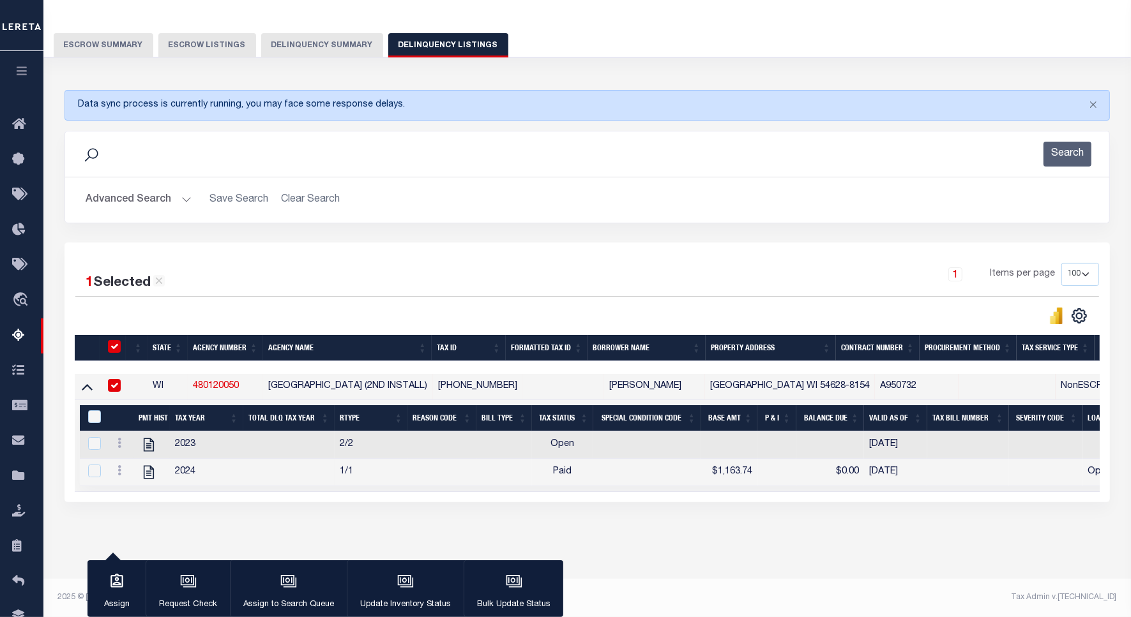
scroll to position [98, 0]
click at [93, 411] on input "&nbsp;" at bounding box center [94, 417] width 13 height 13
checkbox input "true"
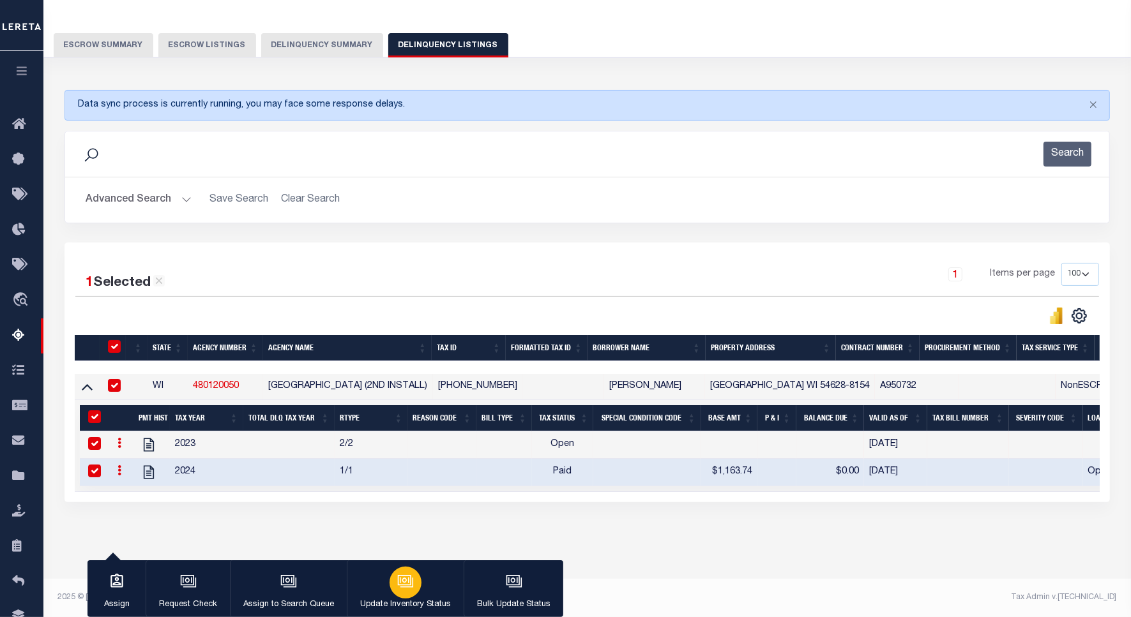
click at [389, 582] on div "button" at bounding box center [405, 583] width 32 height 32
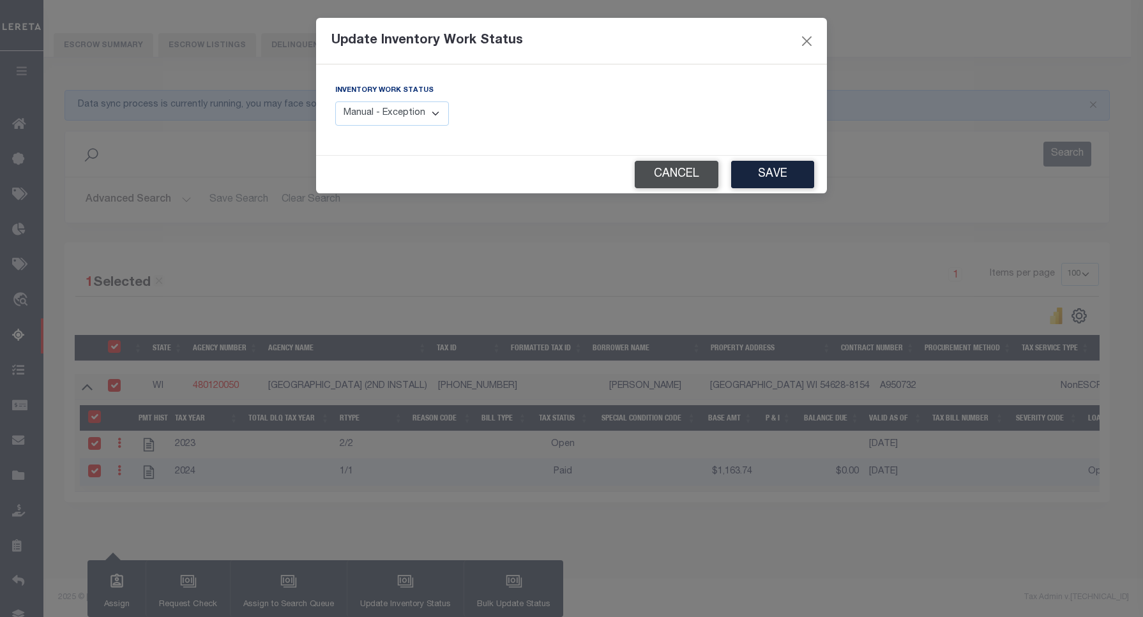
click at [661, 182] on button "Cancel" at bounding box center [677, 174] width 84 height 27
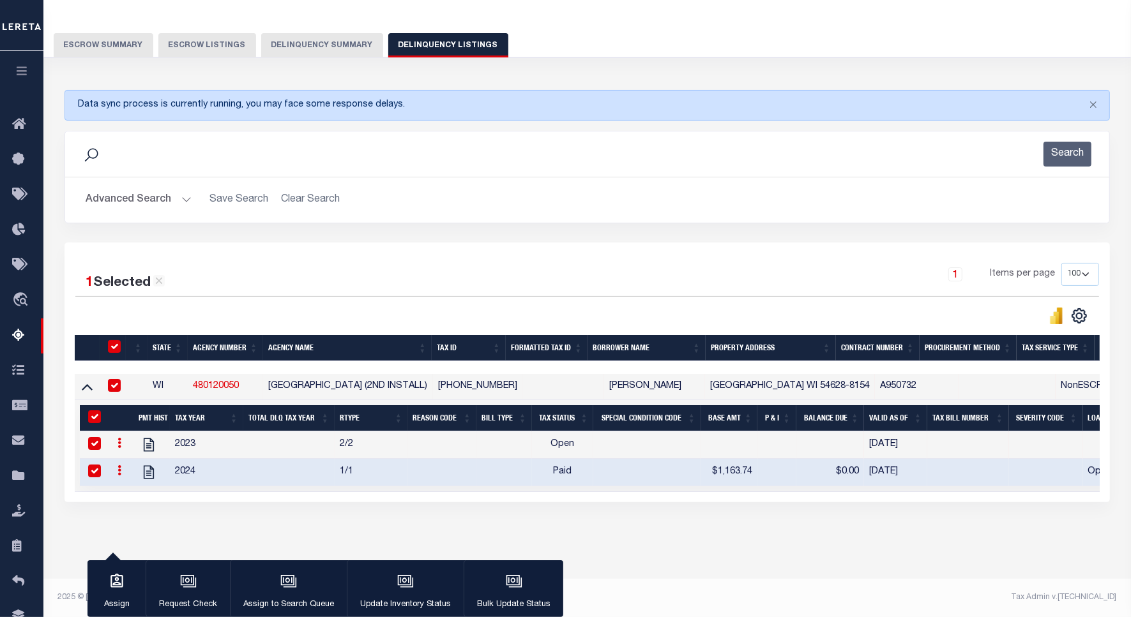
click at [119, 438] on icon at bounding box center [119, 443] width 4 height 10
click at [132, 464] on img "" at bounding box center [134, 463] width 13 height 13
checkbox input "false"
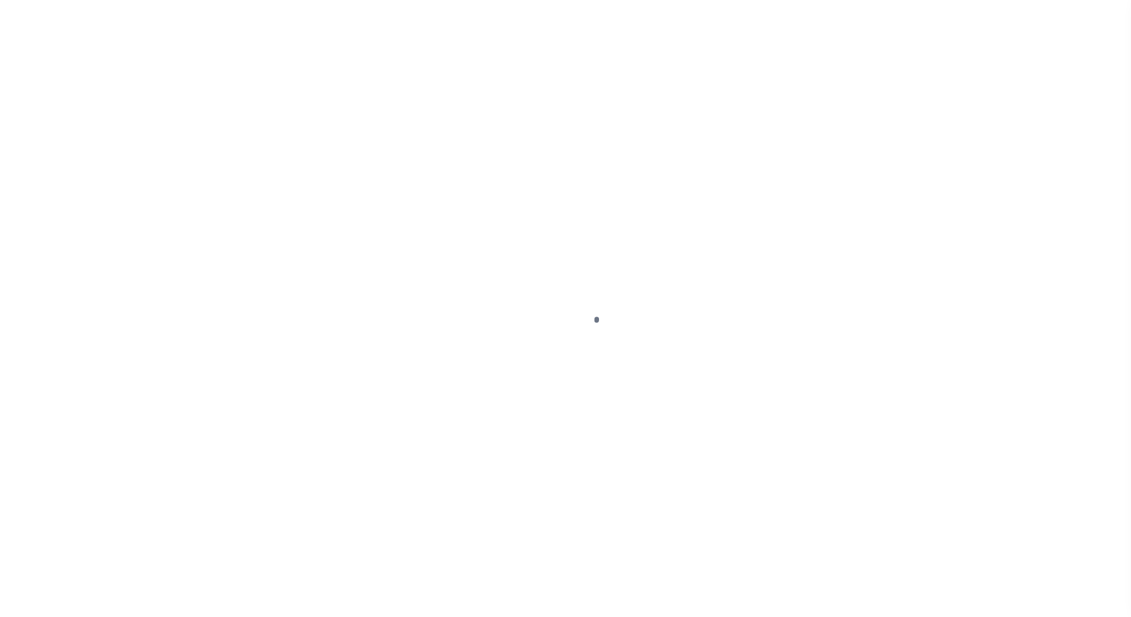
select select "PYD"
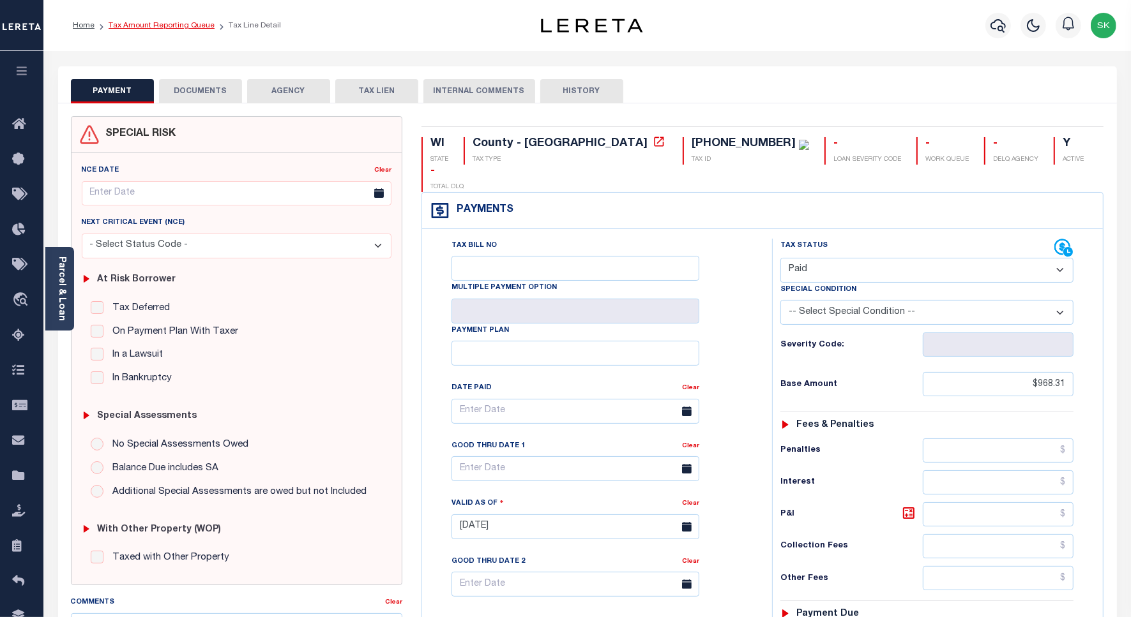
click at [136, 24] on link "Tax Amount Reporting Queue" at bounding box center [162, 26] width 106 height 8
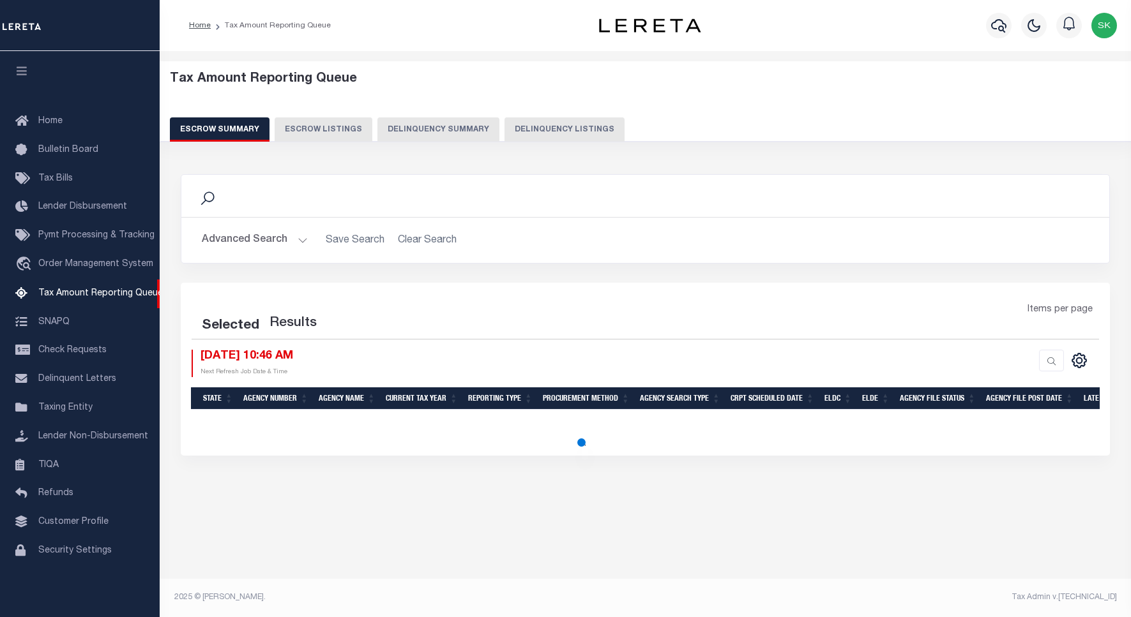
select select "100"
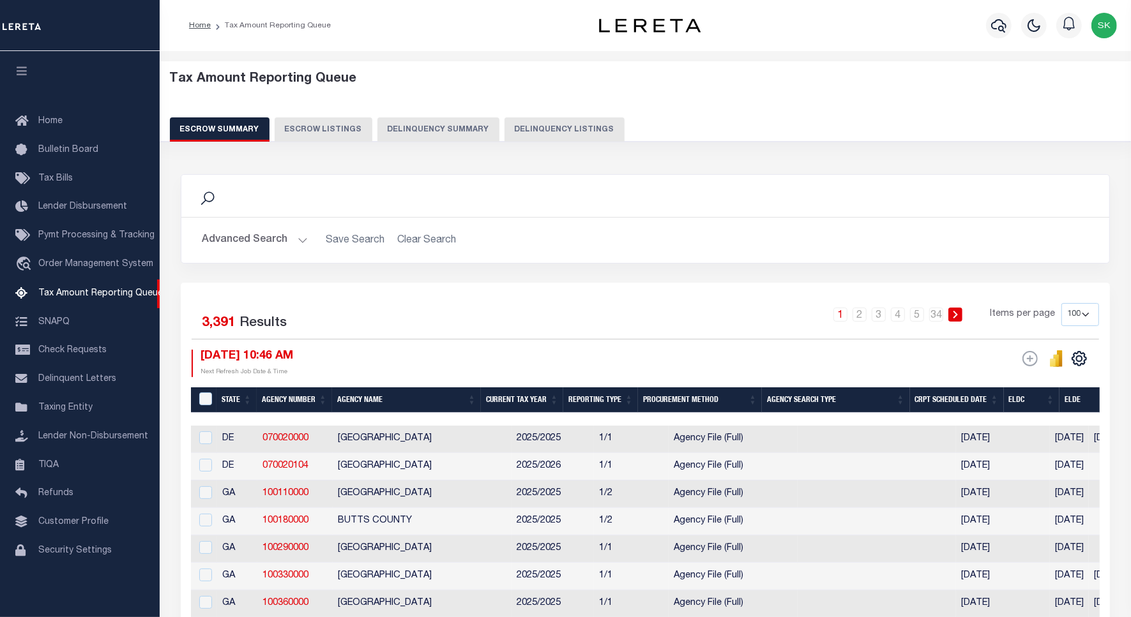
scroll to position [4, 0]
click at [543, 132] on button "Delinquency Listings" at bounding box center [564, 129] width 120 height 24
select select "100"
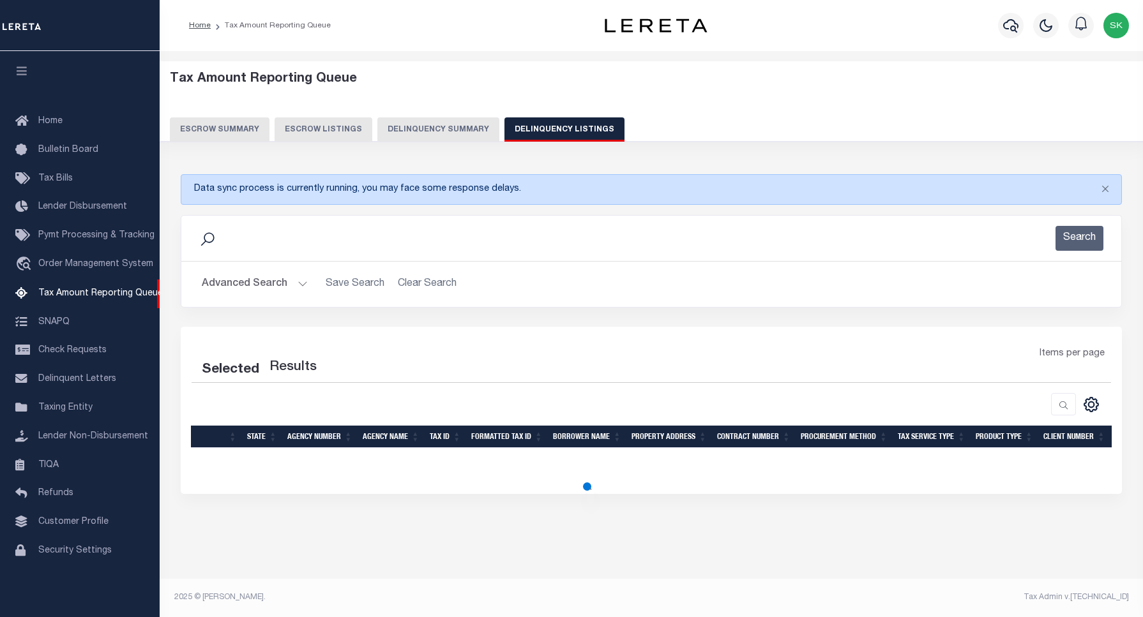
select select "100"
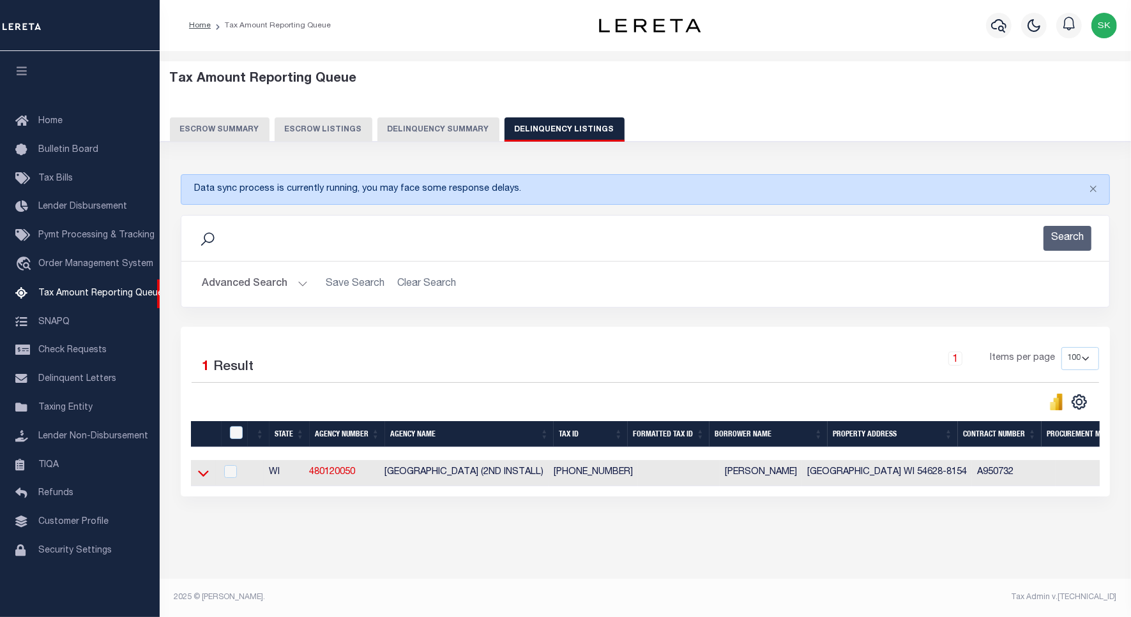
click at [205, 477] on icon at bounding box center [203, 474] width 11 height 6
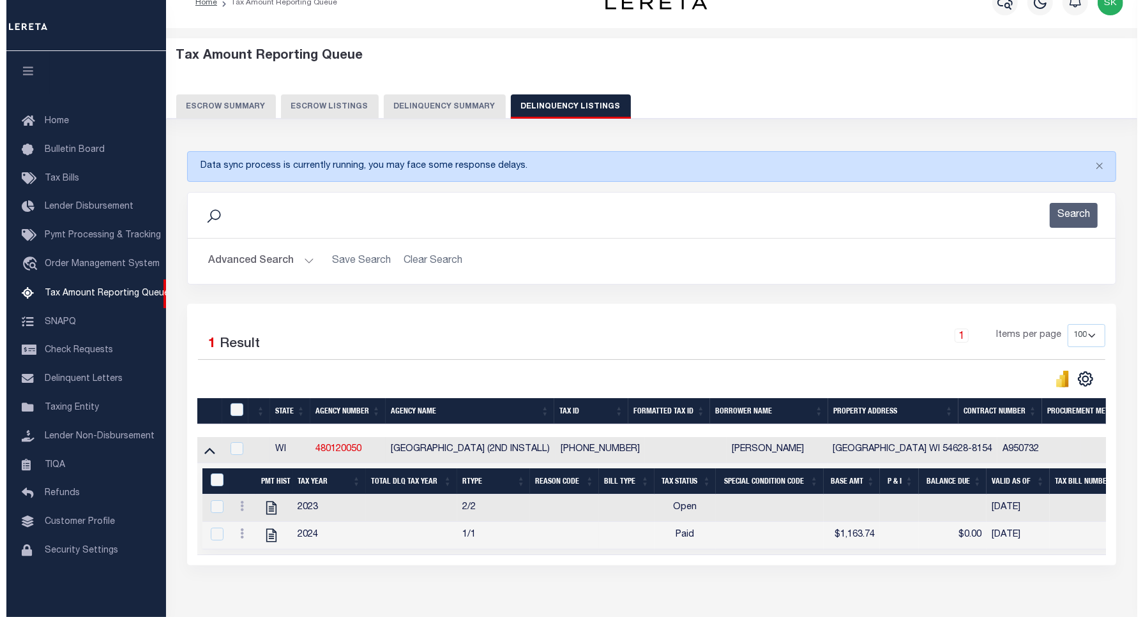
scroll to position [80, 0]
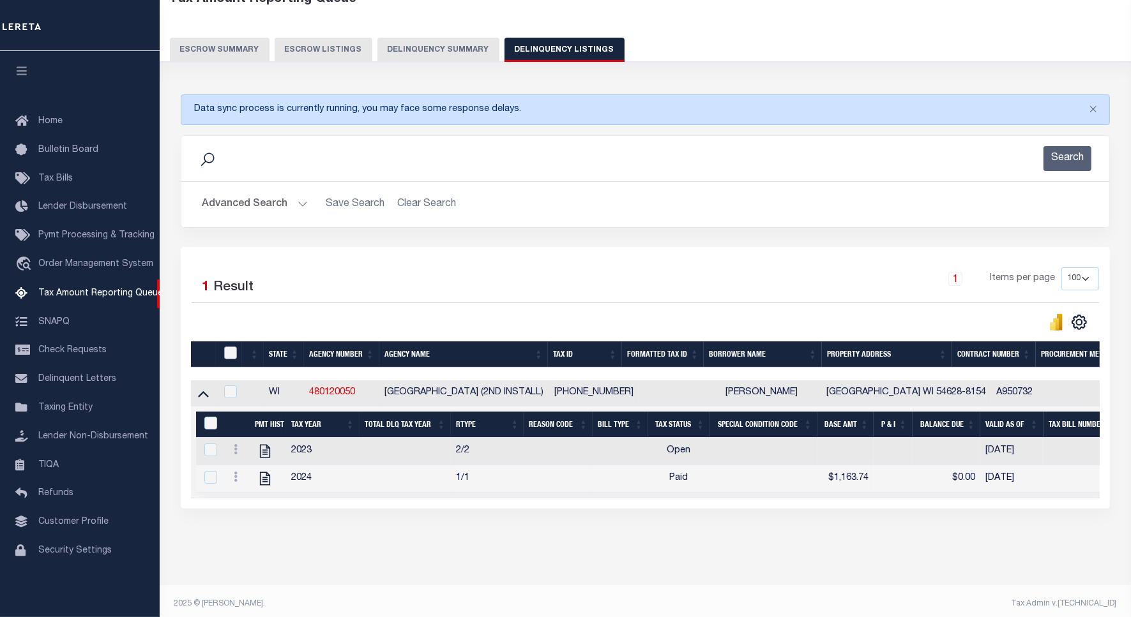
click at [228, 359] on input "checkbox" at bounding box center [230, 353] width 13 height 13
checkbox input "true"
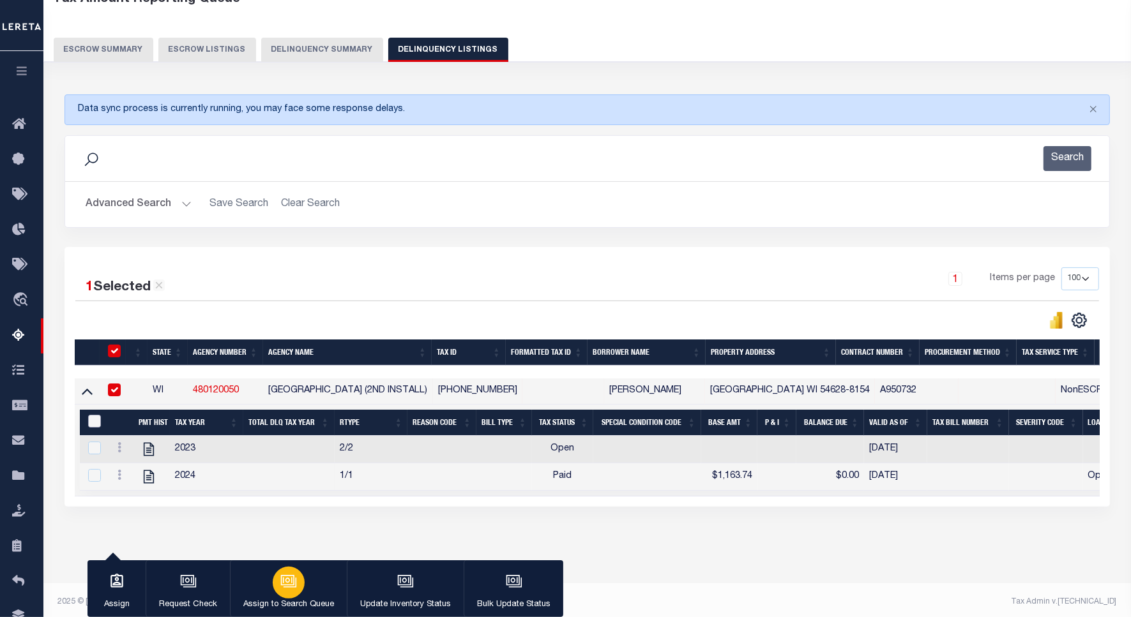
click at [94, 425] on input "&nbsp;" at bounding box center [94, 421] width 13 height 13
checkbox input "true"
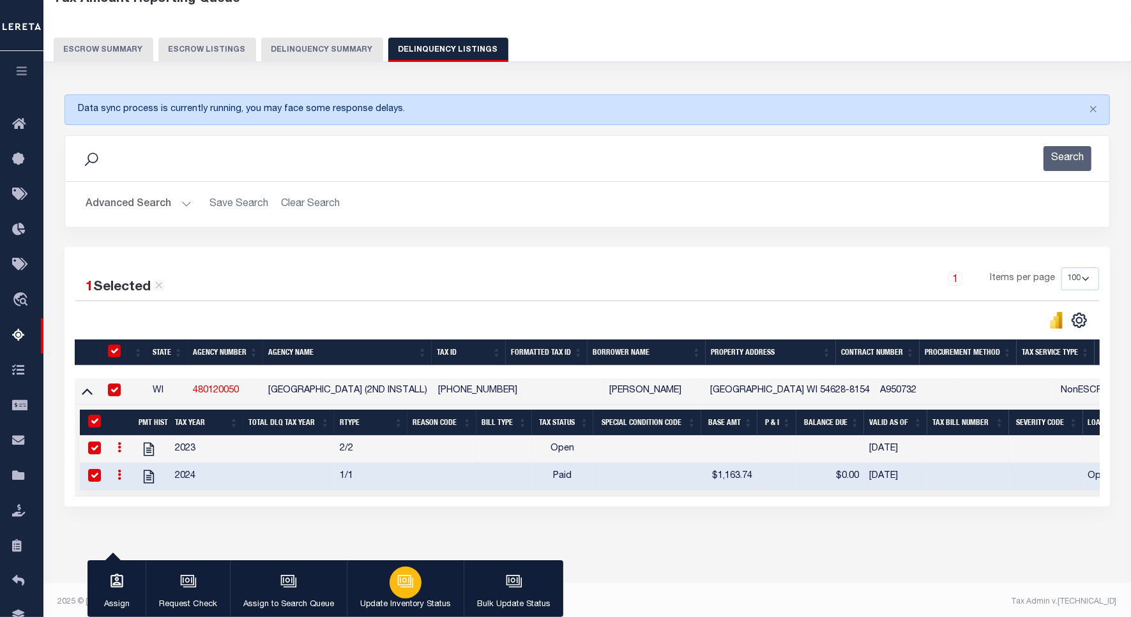
click at [419, 591] on button "Update Inventory Status" at bounding box center [405, 589] width 117 height 57
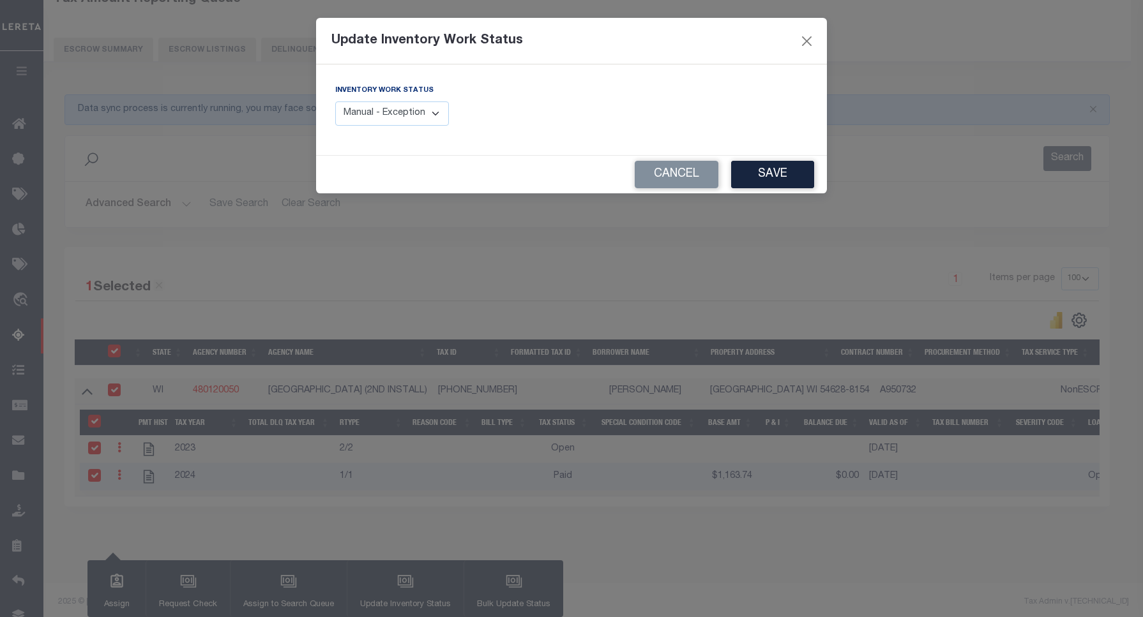
click at [419, 116] on select "Manual - Exception Pended - Awaiting Search Late Add Exception Completed" at bounding box center [392, 114] width 114 height 25
select select "4"
click at [335, 102] on select "Manual - Exception Pended - Awaiting Search Late Add Exception Completed" at bounding box center [392, 114] width 114 height 25
click at [760, 174] on button "Save" at bounding box center [772, 174] width 83 height 27
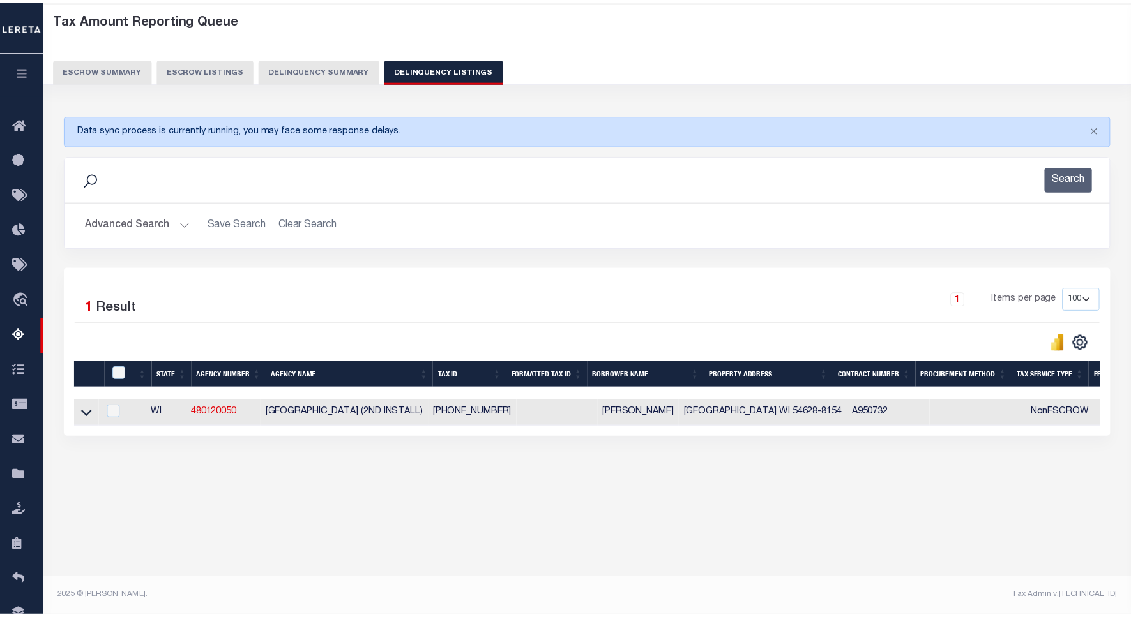
scroll to position [59, 0]
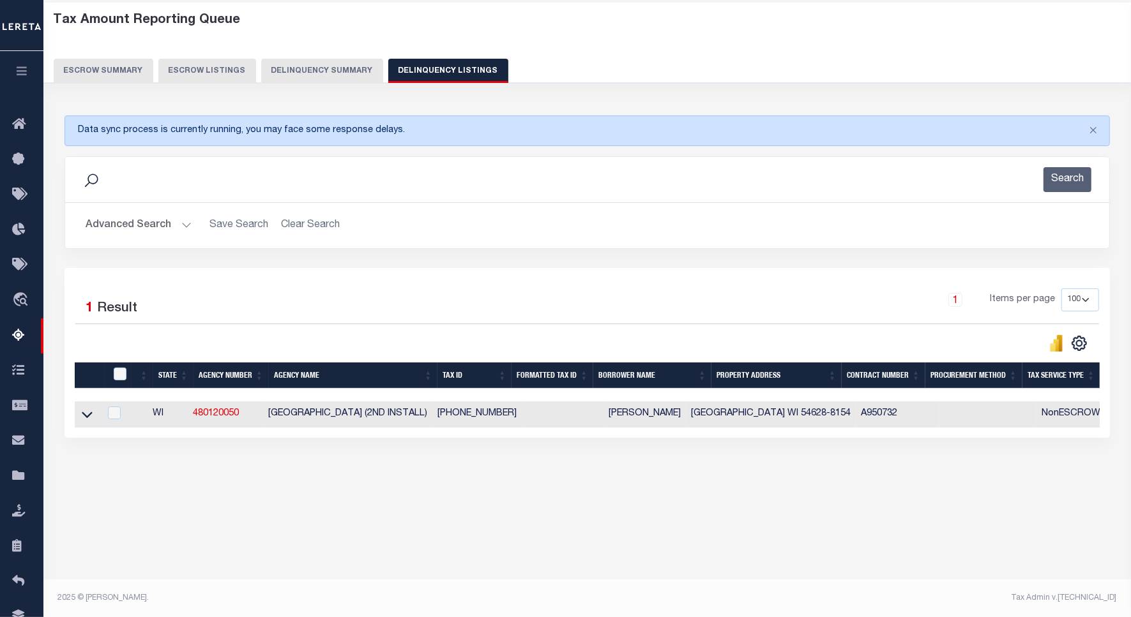
click at [118, 225] on button "Advanced Search" at bounding box center [139, 225] width 106 height 25
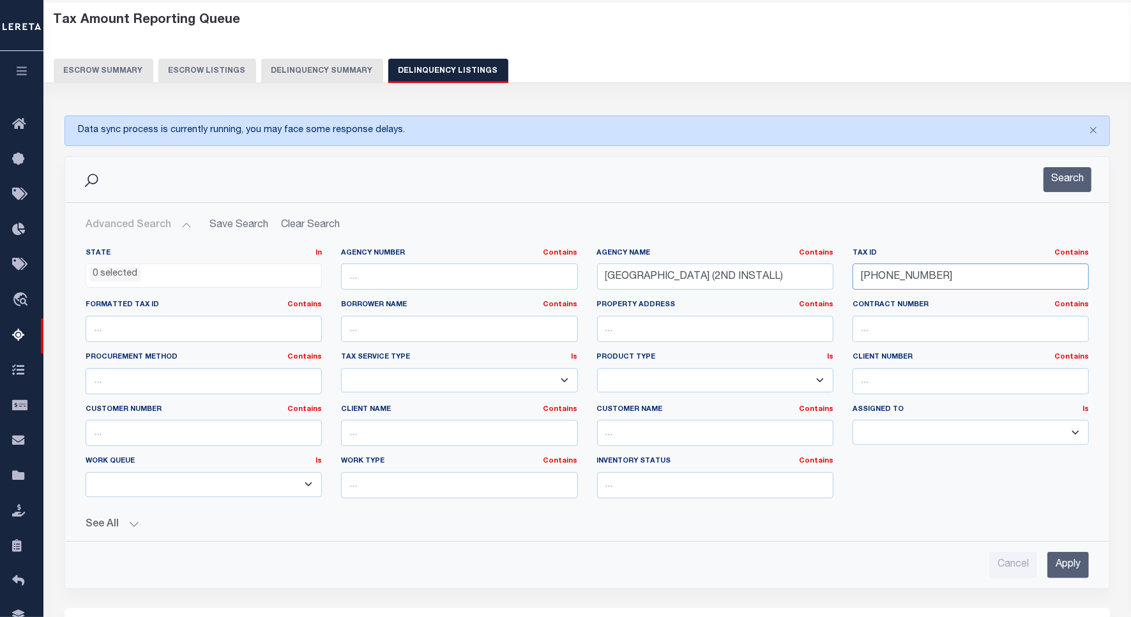
click at [902, 278] on input "[PHONE_NUMBER]" at bounding box center [970, 277] width 236 height 26
paste input "147-0000"
type input "[PHONE_NUMBER]"
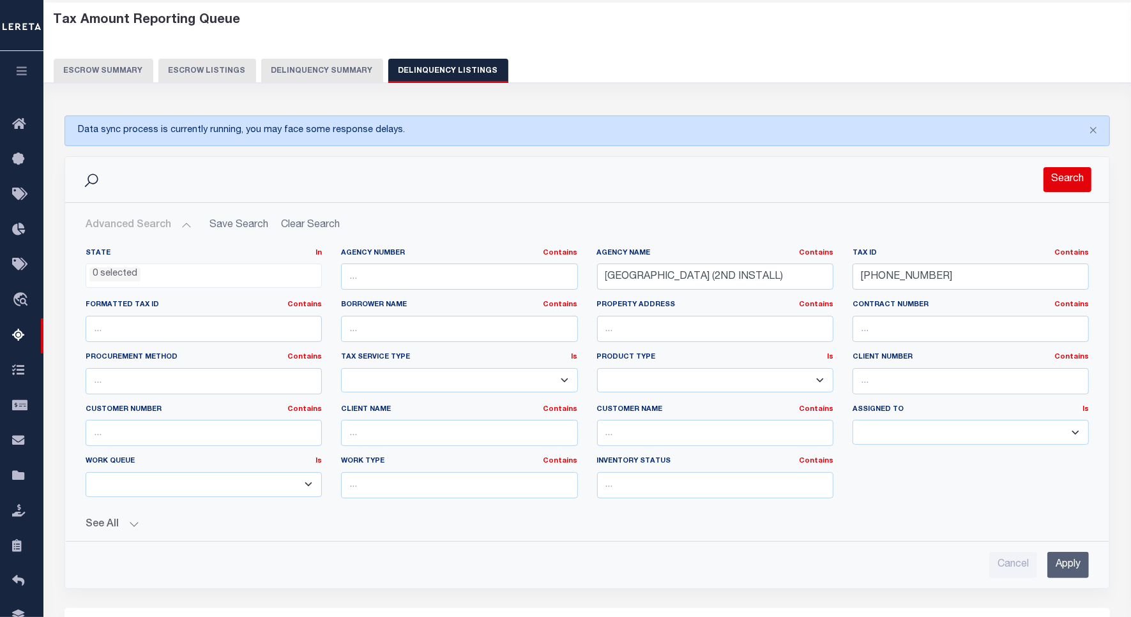
click at [1061, 186] on button "Search" at bounding box center [1067, 179] width 48 height 25
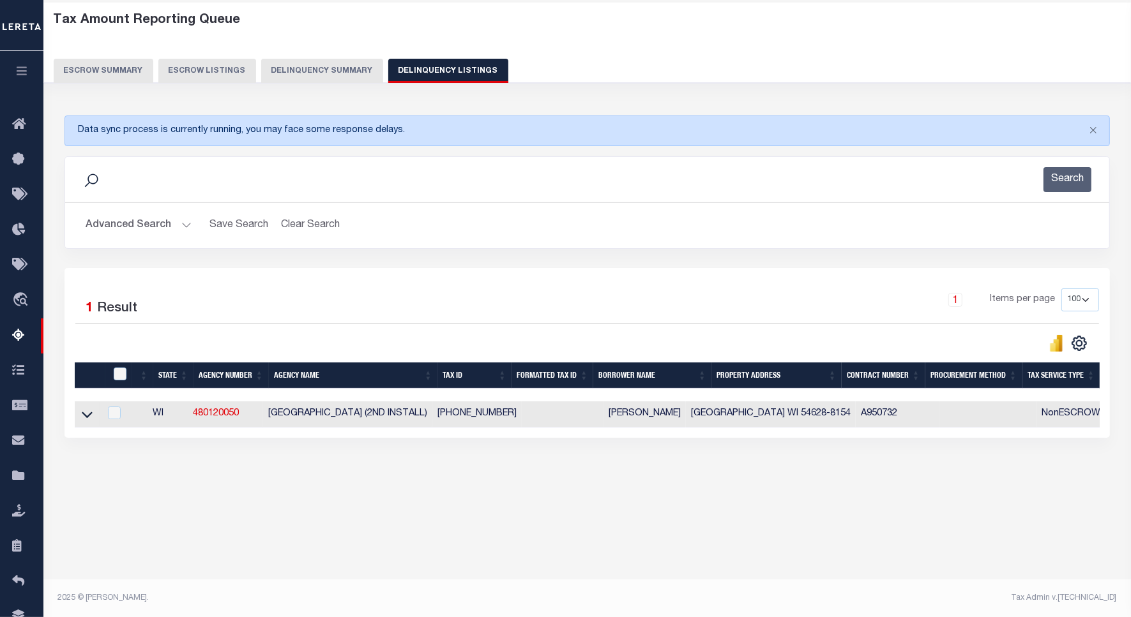
click at [86, 418] on icon at bounding box center [87, 415] width 11 height 6
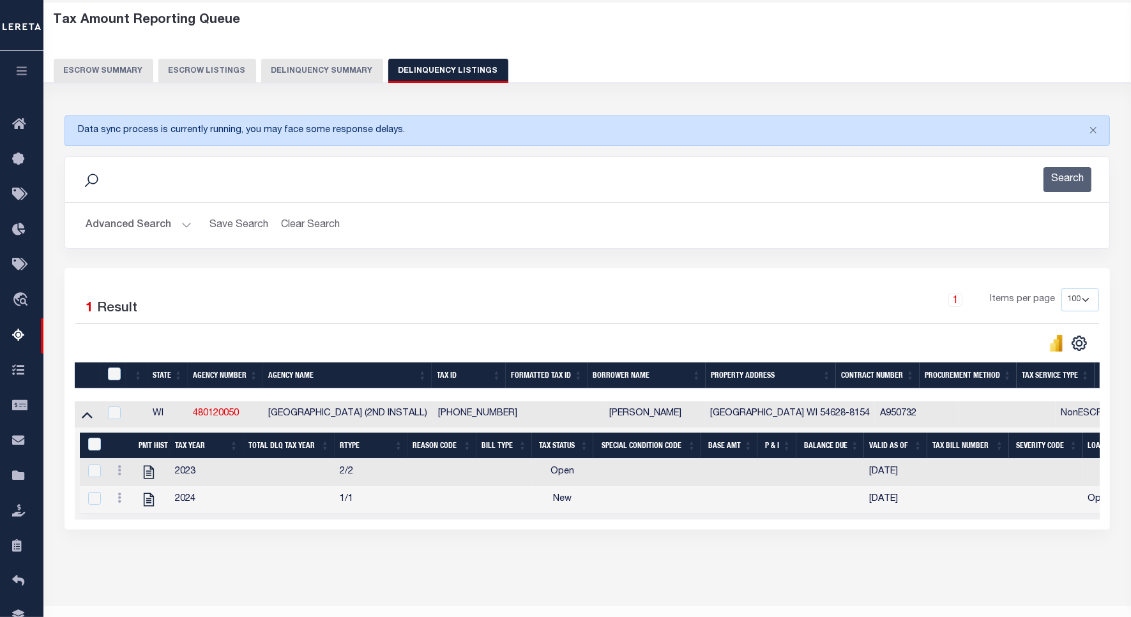
click at [119, 476] on icon at bounding box center [119, 470] width 4 height 10
click at [135, 498] on img "" at bounding box center [134, 491] width 13 height 13
checkbox input "false"
checkbox input "true"
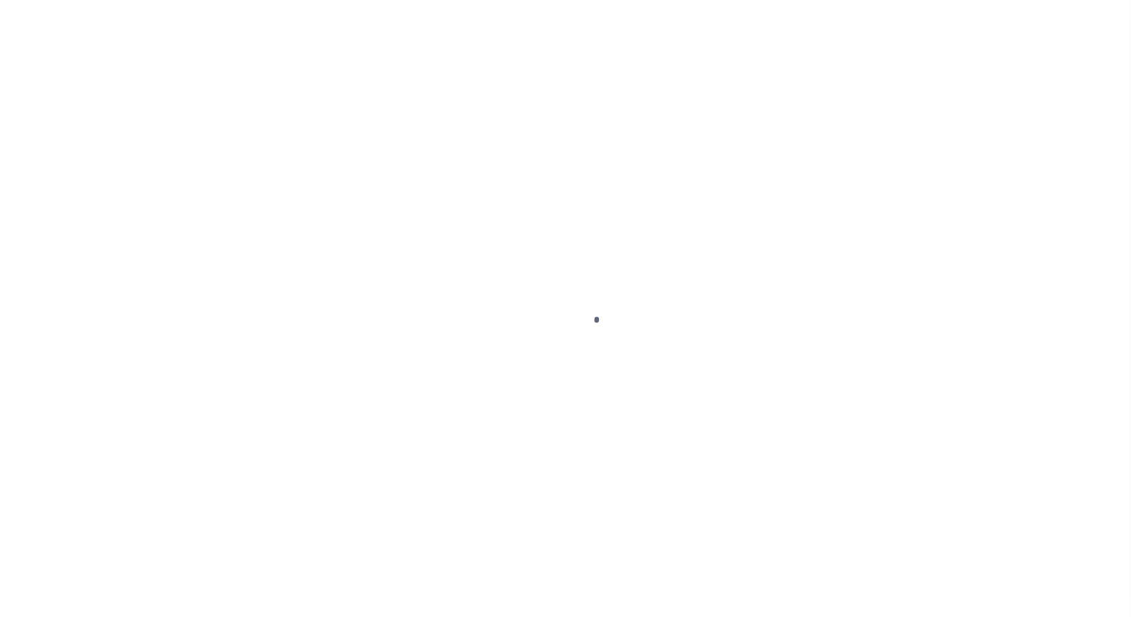
select select "OP2"
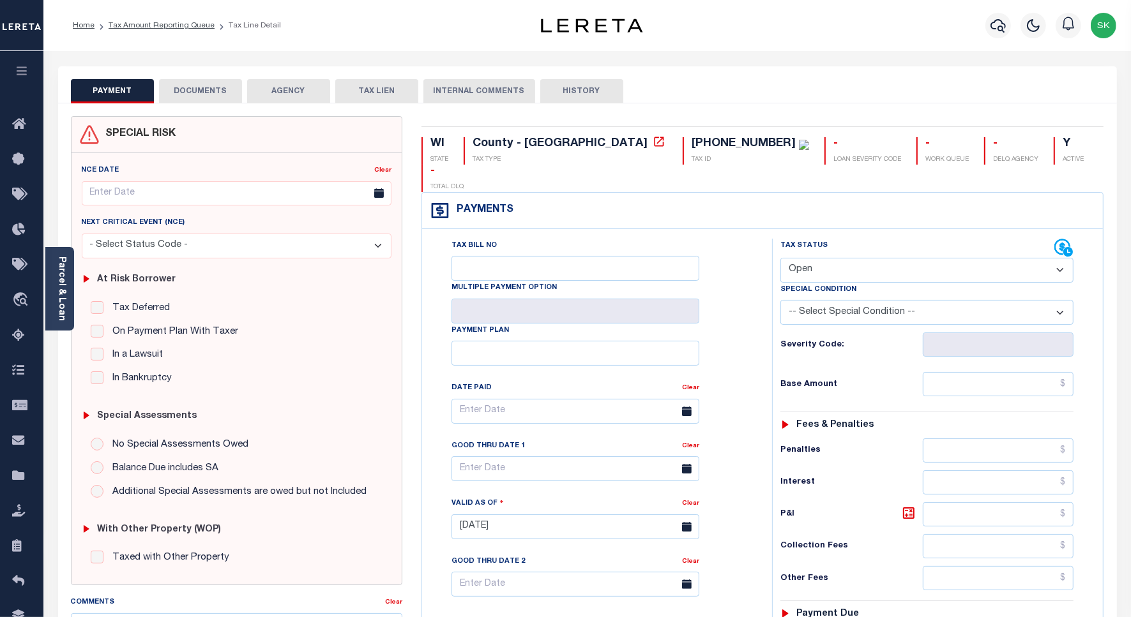
click at [135, 492] on label "Additional Special Assessments are owed but not Included" at bounding box center [236, 492] width 261 height 15
click at [103, 492] on input "Additional Special Assessments are owed but not Included" at bounding box center [97, 491] width 13 height 13
radio input "true"
type input "[DATE]"
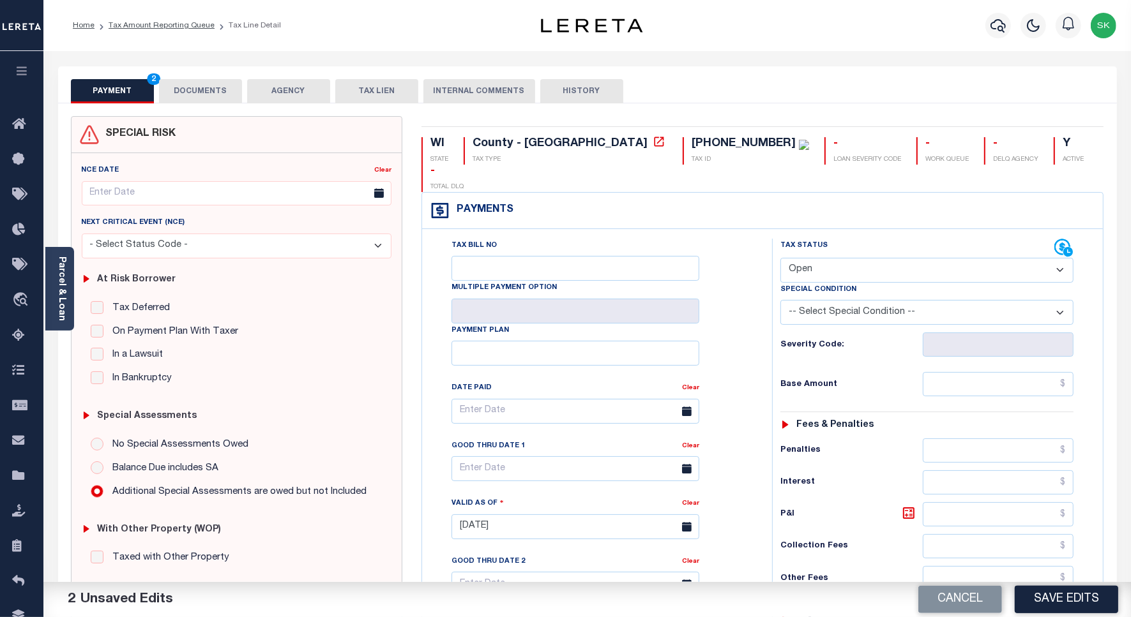
click at [815, 258] on select "- Select Status Code - Open Due/Unpaid Paid Incomplete No Tax Due Internal Refu…" at bounding box center [926, 270] width 293 height 25
select select "PYD"
click at [780, 258] on select "- Select Status Code - Open Due/Unpaid Paid Incomplete No Tax Due Internal Refu…" at bounding box center [926, 270] width 293 height 25
click at [730, 288] on div "Tax Bill No Multiple Payment Option Payment Plan Clear" at bounding box center [594, 418] width 318 height 358
click at [1039, 372] on input "text" at bounding box center [998, 384] width 151 height 24
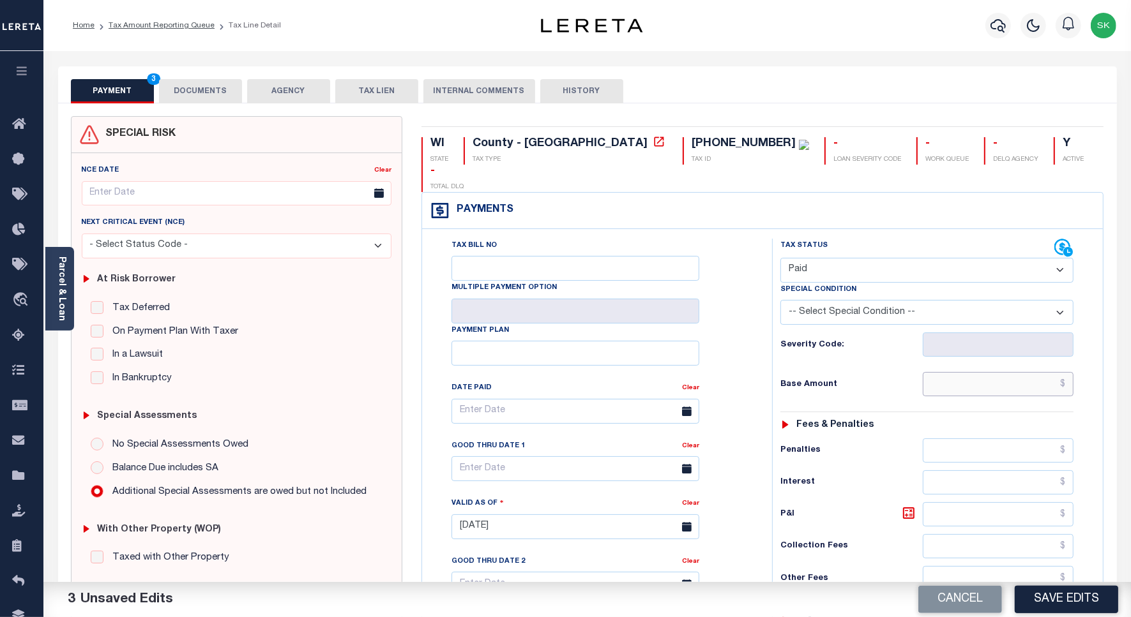
paste input "3,251.70"
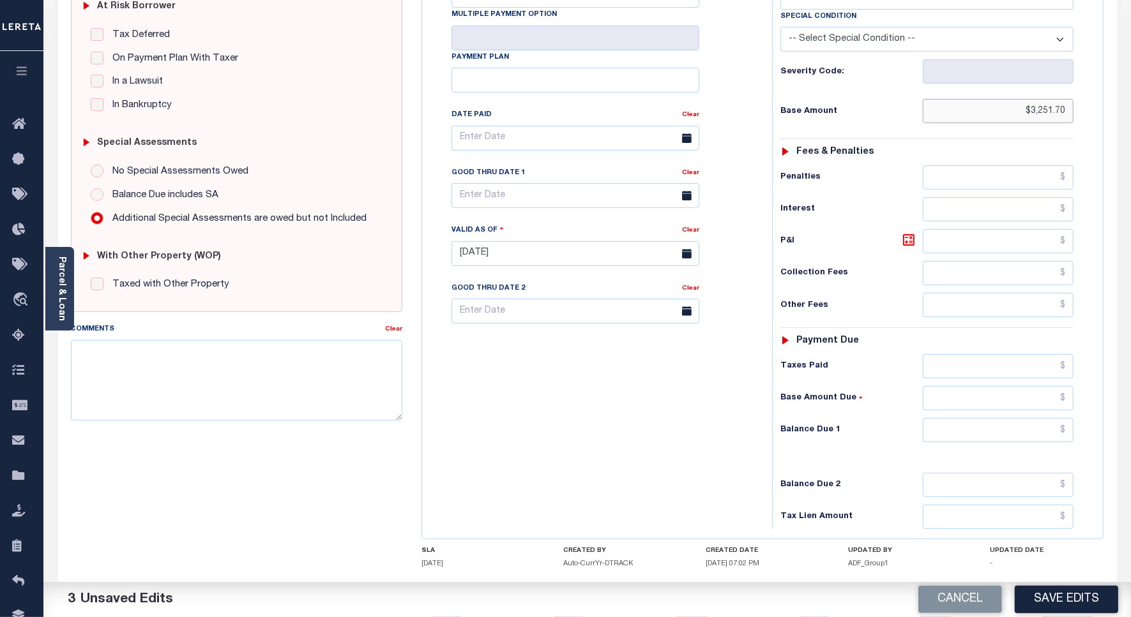
scroll to position [329, 0]
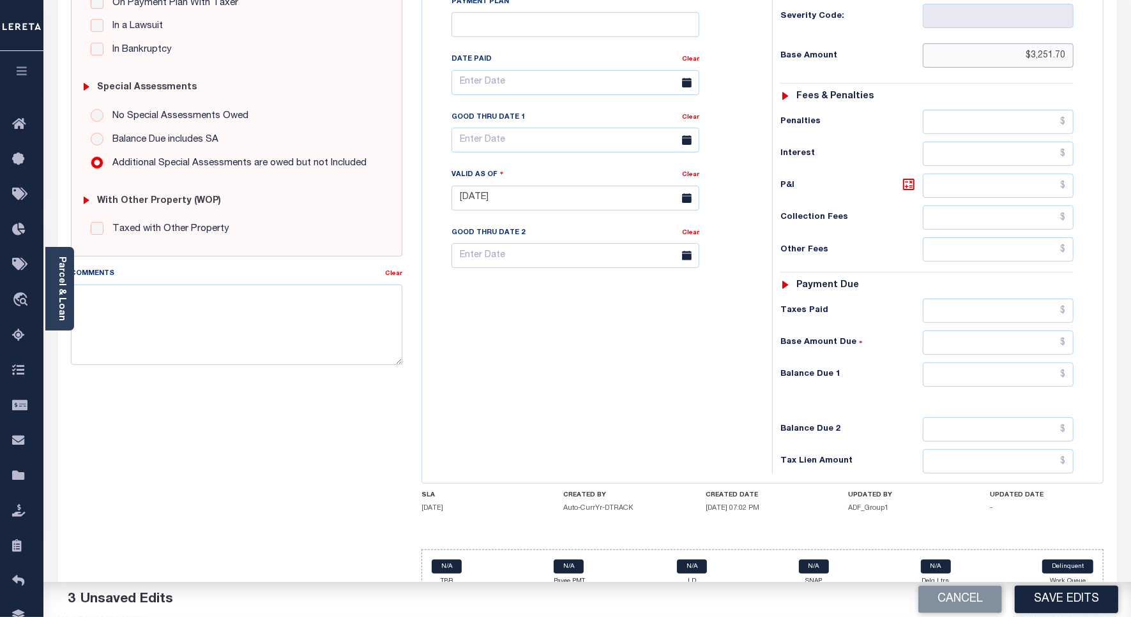
type input "$3,251.70"
click at [988, 363] on input "text" at bounding box center [998, 375] width 151 height 24
type input "$0.00"
click at [640, 342] on div "Tax Bill No Multiple Payment Option Payment Plan Clear" at bounding box center [593, 192] width 337 height 564
click at [1060, 597] on button "Save Edits" at bounding box center [1066, 599] width 103 height 27
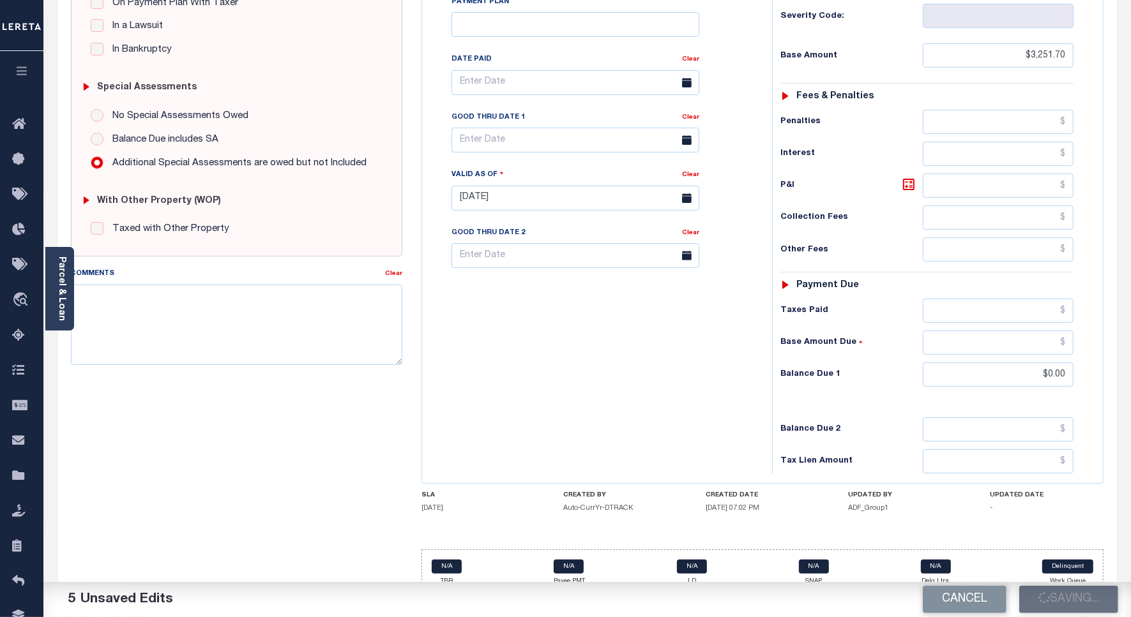
scroll to position [206, 0]
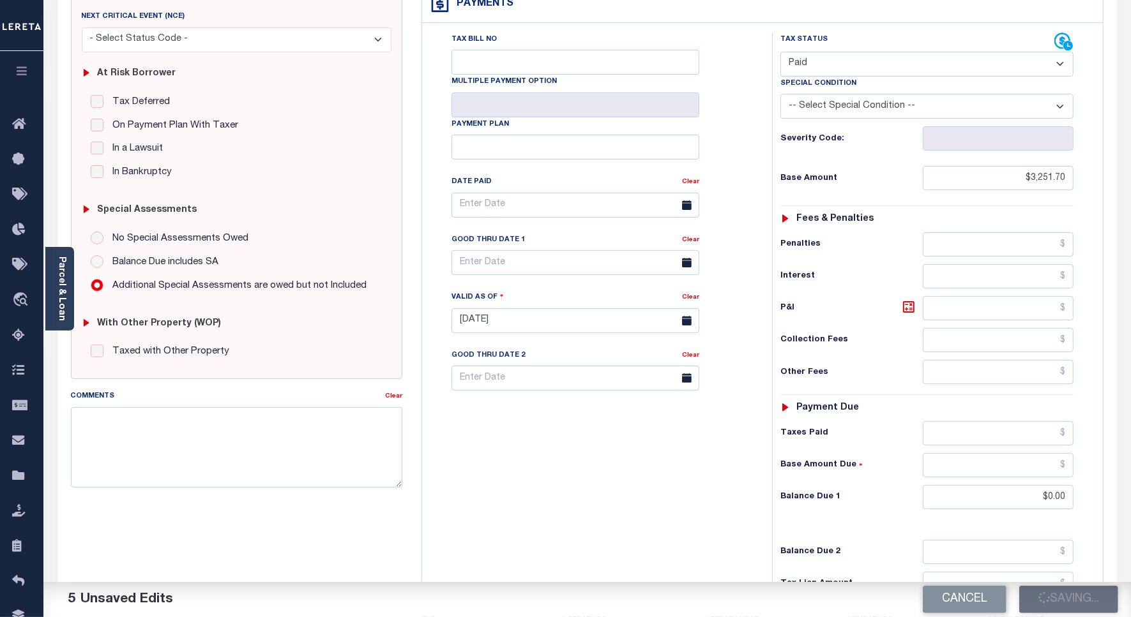
checkbox input "false"
type input "$3,251.7"
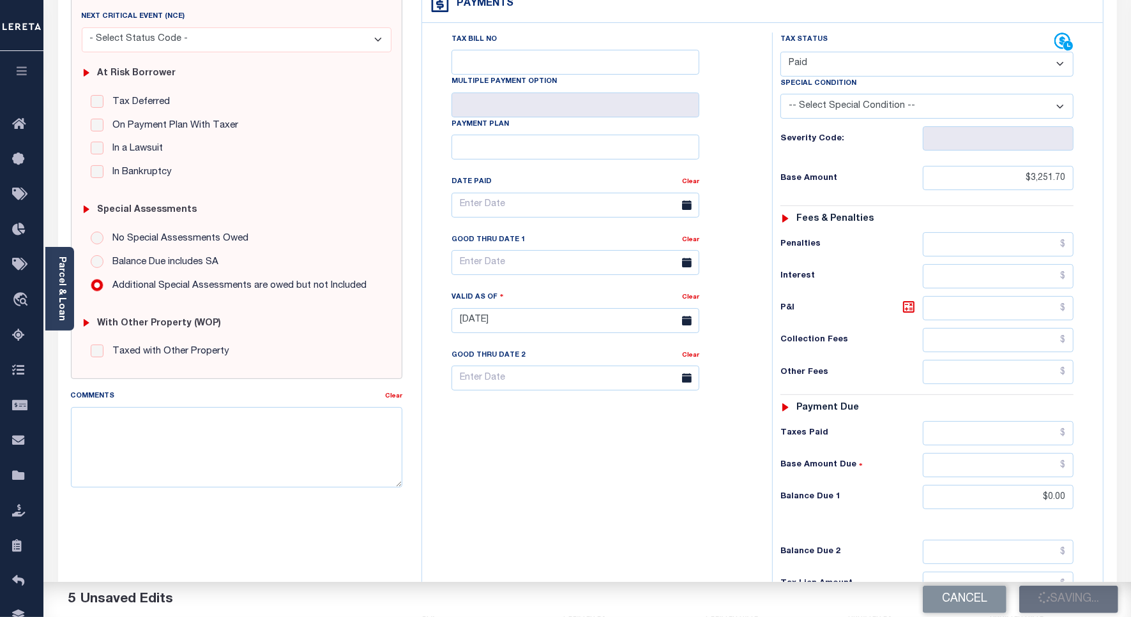
type input "$0"
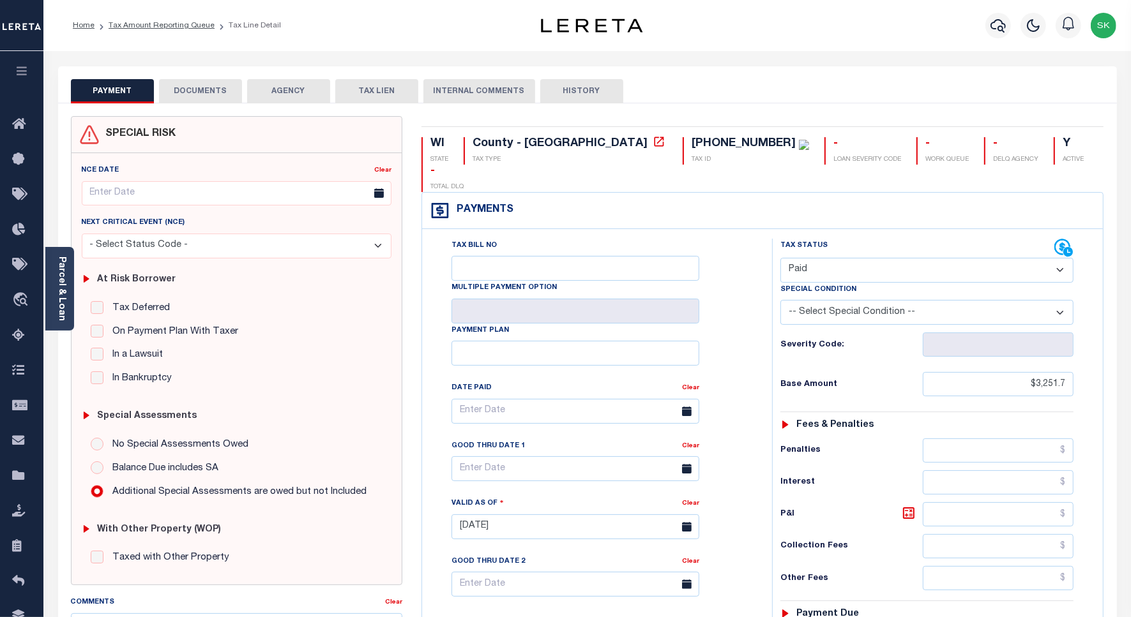
click at [215, 87] on button "DOCUMENTS" at bounding box center [200, 91] width 83 height 24
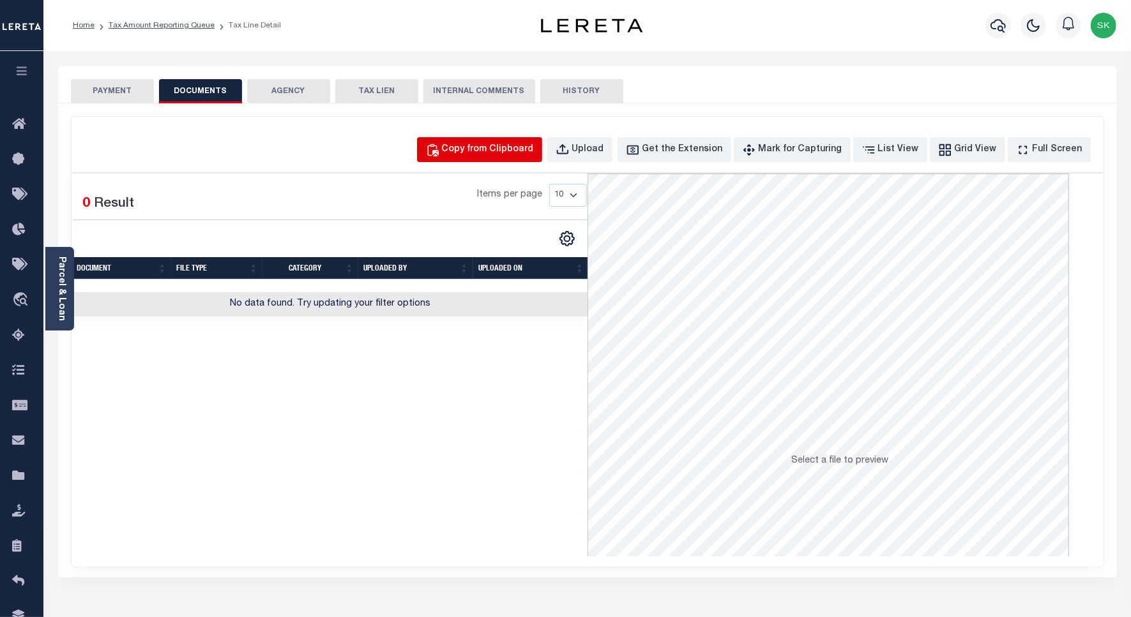
click at [476, 144] on div "Copy from Clipboard" at bounding box center [488, 150] width 92 height 14
select select "POP"
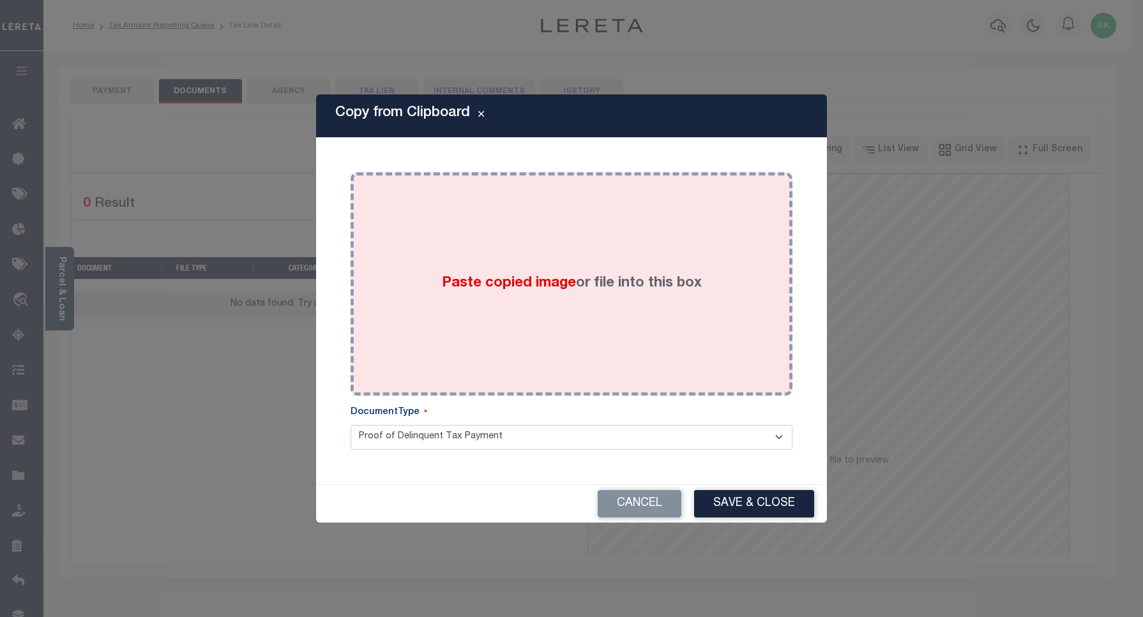
click at [602, 275] on label "Paste copied image or file into this box" at bounding box center [572, 283] width 260 height 21
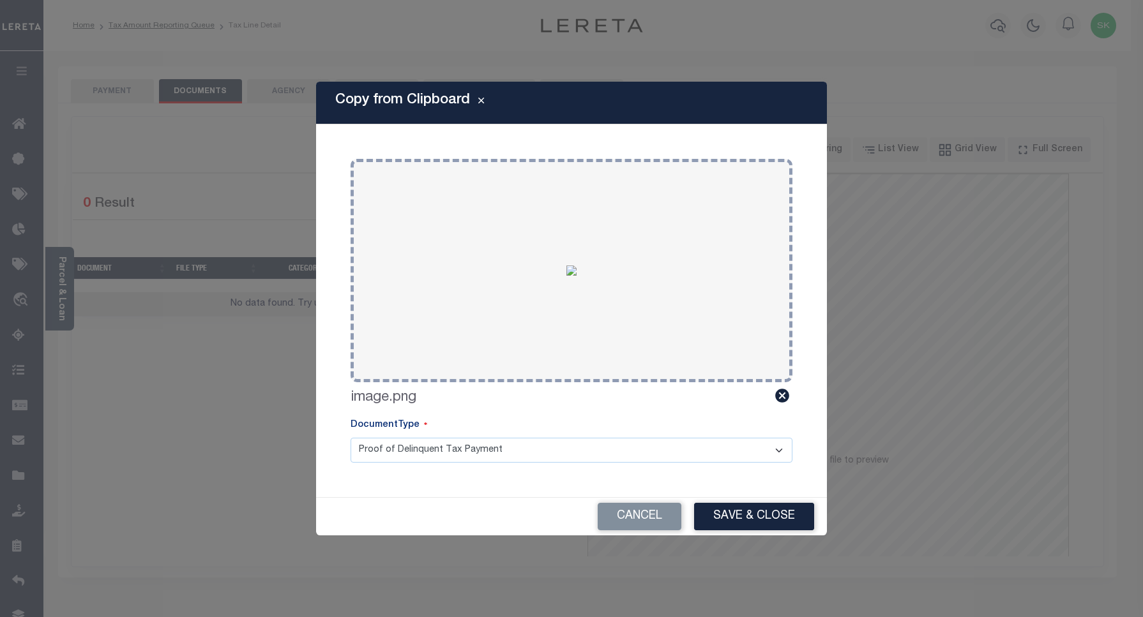
click at [785, 525] on button "Save & Close" at bounding box center [754, 516] width 120 height 27
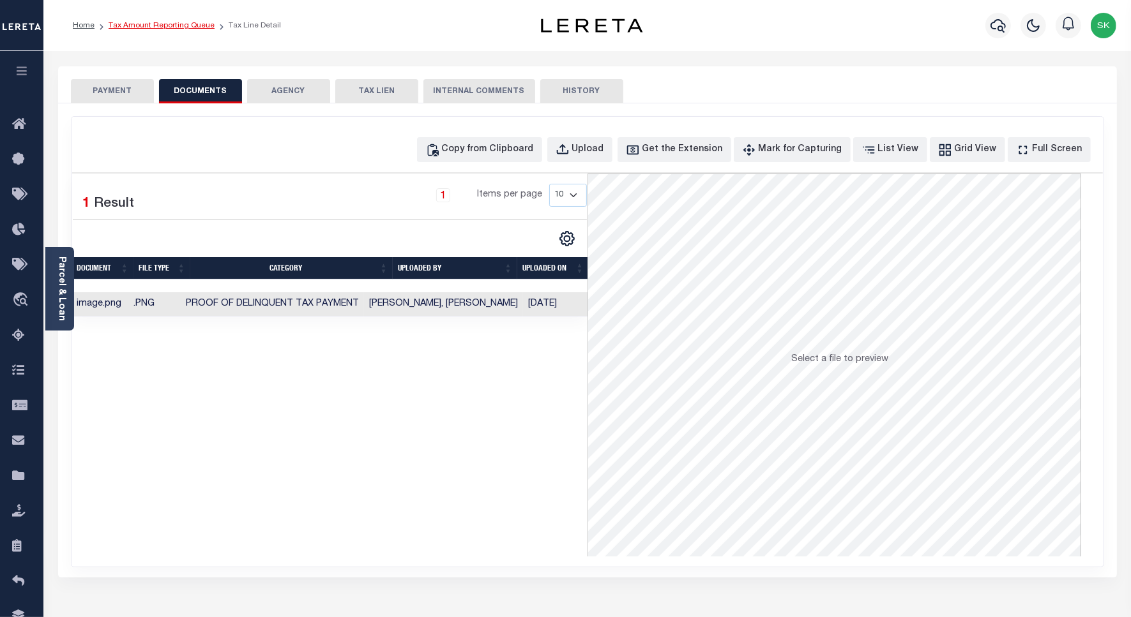
click at [136, 24] on link "Tax Amount Reporting Queue" at bounding box center [162, 26] width 106 height 8
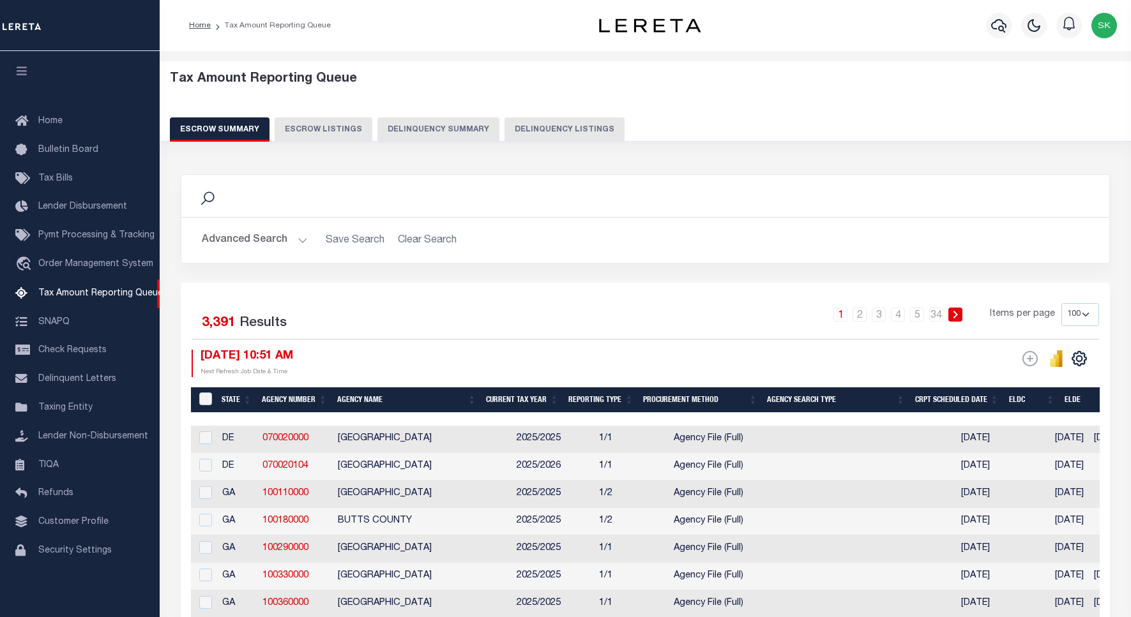
select select "100"
click at [543, 126] on button "Delinquency Listings" at bounding box center [564, 129] width 120 height 24
select select "100"
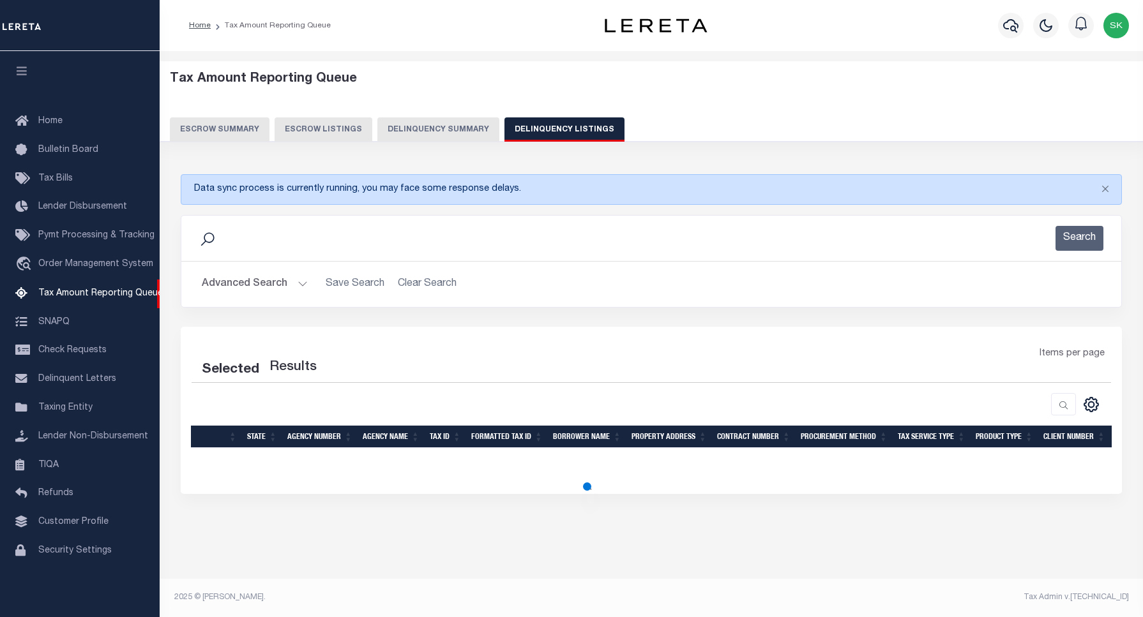
select select "100"
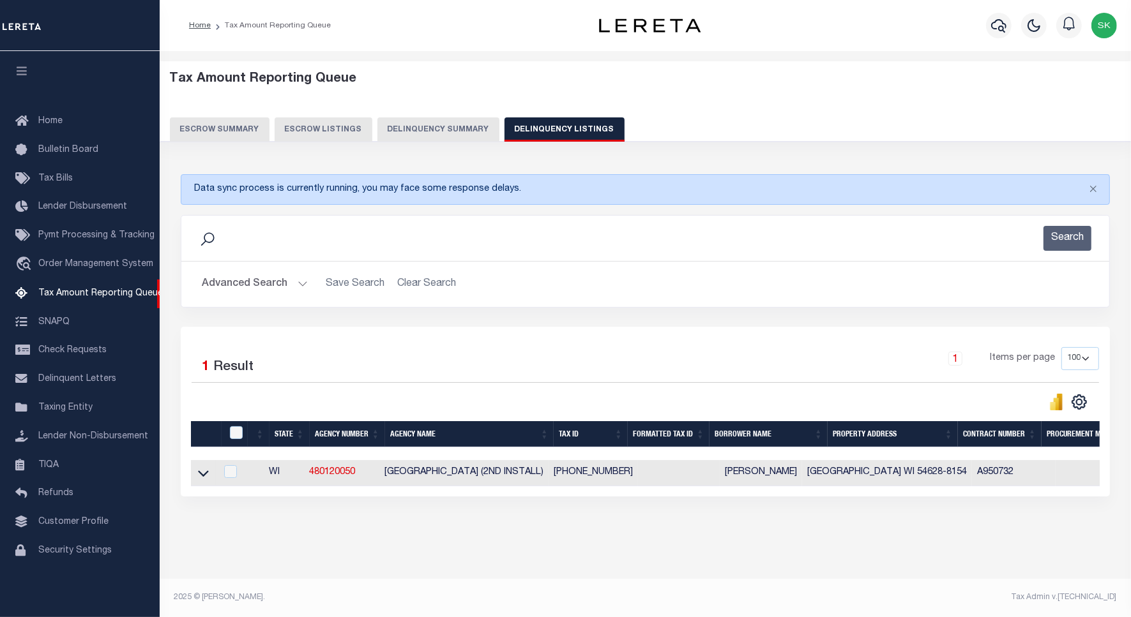
click at [202, 478] on icon at bounding box center [203, 473] width 11 height 13
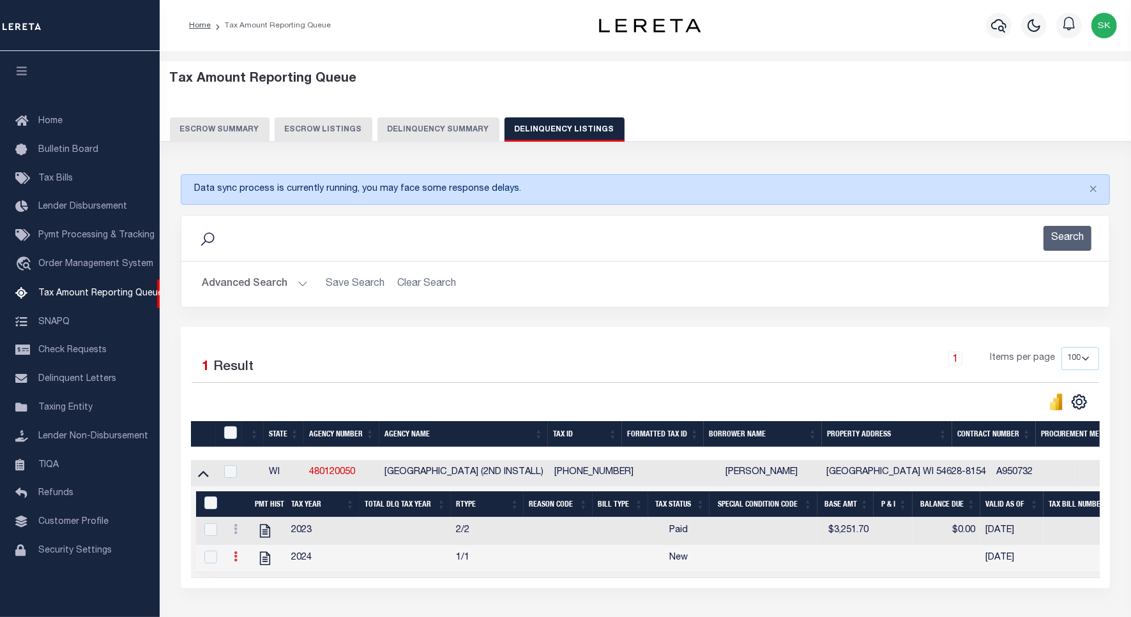
click at [236, 562] on icon at bounding box center [236, 557] width 4 height 10
click at [251, 582] on img "" at bounding box center [251, 577] width 13 height 13
checkbox input "true"
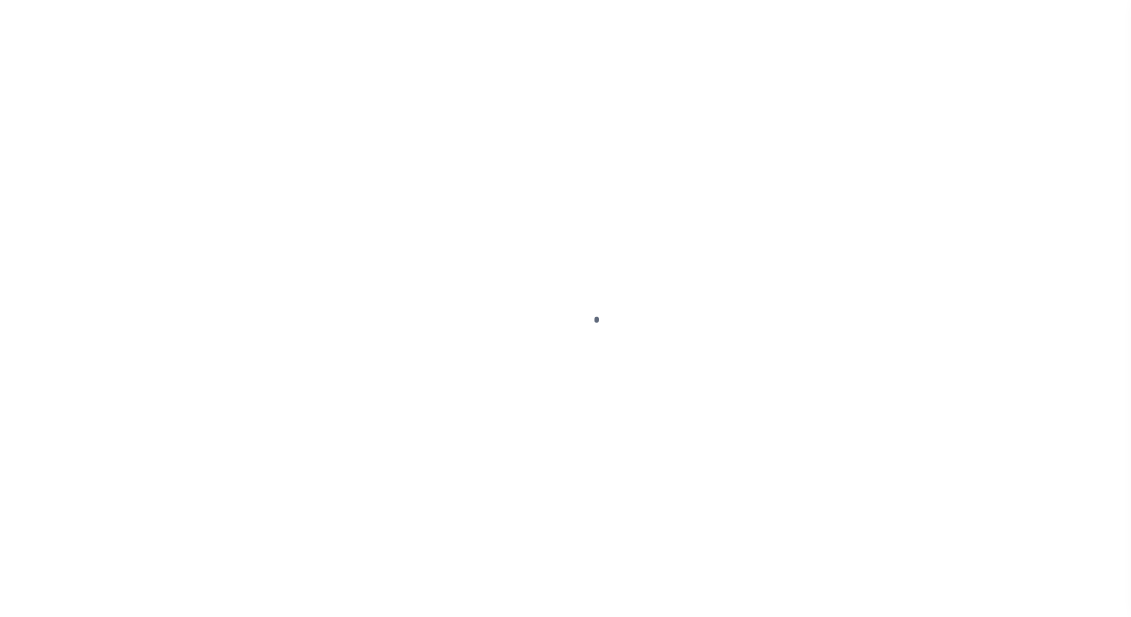
select select "NW2"
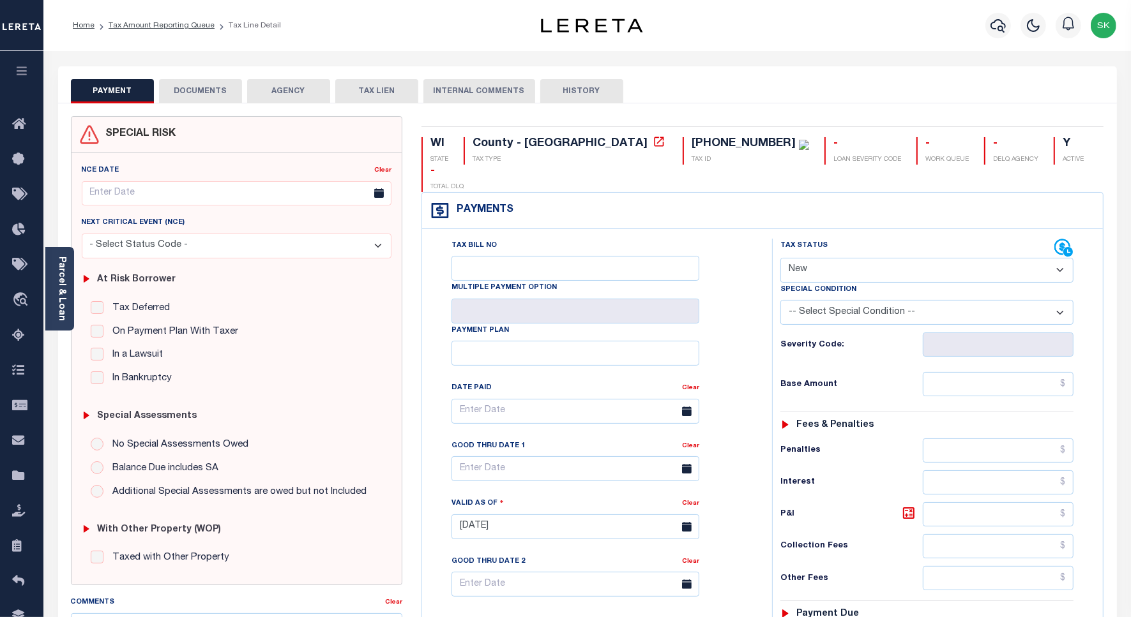
click at [840, 258] on select "- Select Status Code - Open Due/Unpaid Paid Incomplete No Tax Due Internal Refu…" at bounding box center [926, 270] width 293 height 25
click at [828, 258] on select "- Select Status Code - Open Due/Unpaid Paid Incomplete No Tax Due Internal Refu…" at bounding box center [926, 270] width 293 height 25
click at [799, 333] on div "Severity Code:" at bounding box center [926, 345] width 293 height 24
click at [755, 285] on div "Tax Bill No Multiple Payment Option Payment Plan Clear" at bounding box center [593, 521] width 337 height 564
click at [886, 258] on select "- Select Status Code - Open Due/Unpaid Paid Incomplete No Tax Due Internal Refu…" at bounding box center [926, 270] width 293 height 25
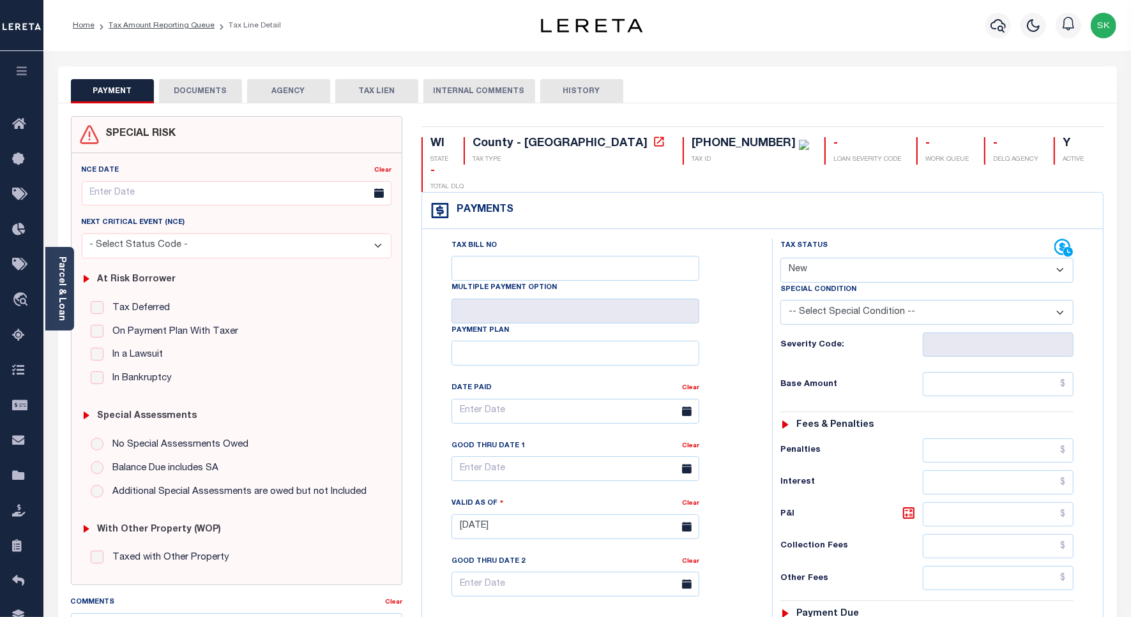
click at [793, 345] on div "Tax Bill No Multiple Payment Option Payment Plan Clear Clear Valid as Of" at bounding box center [762, 521] width 675 height 564
click at [951, 372] on input "text" at bounding box center [998, 384] width 151 height 24
paste input "3,952.04"
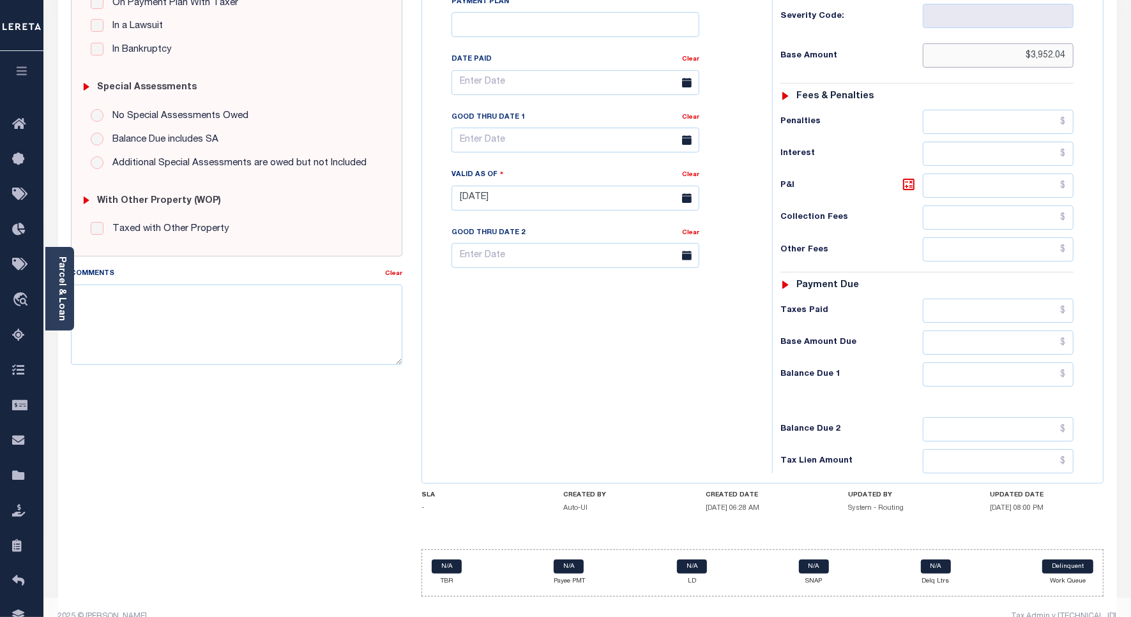
type input "$3,952.04"
type input "[DATE]"
click at [988, 363] on input "text" at bounding box center [998, 375] width 151 height 24
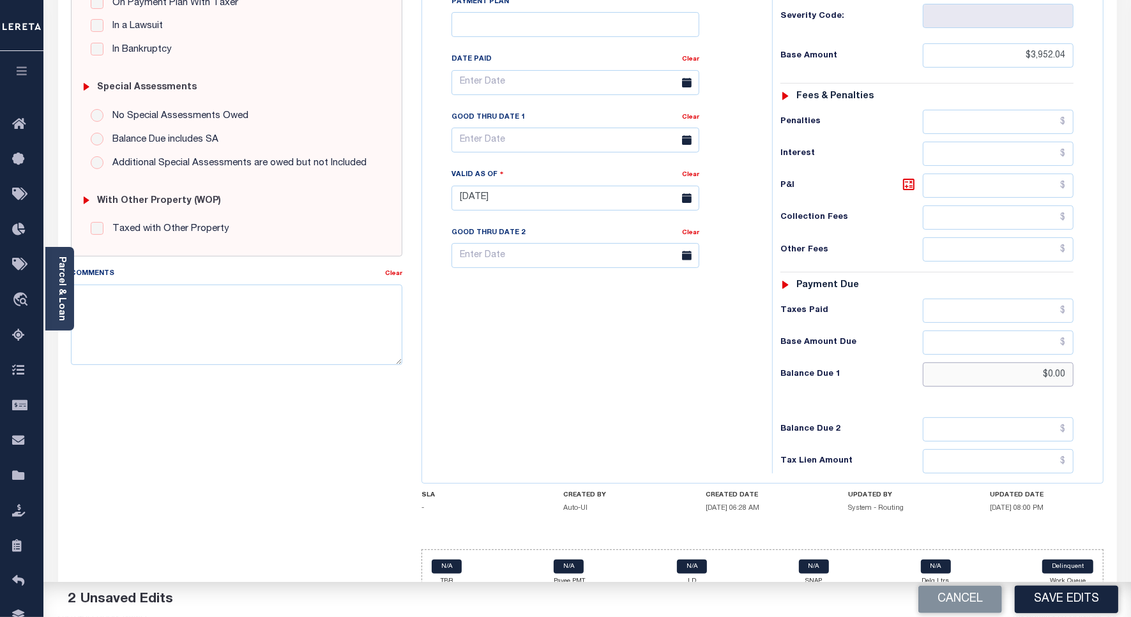
type input "$0.00"
click at [742, 342] on div "Tax Bill No Multiple Payment Option Payment Plan Clear" at bounding box center [593, 192] width 337 height 564
click at [1054, 596] on button "Save Edits" at bounding box center [1066, 599] width 103 height 27
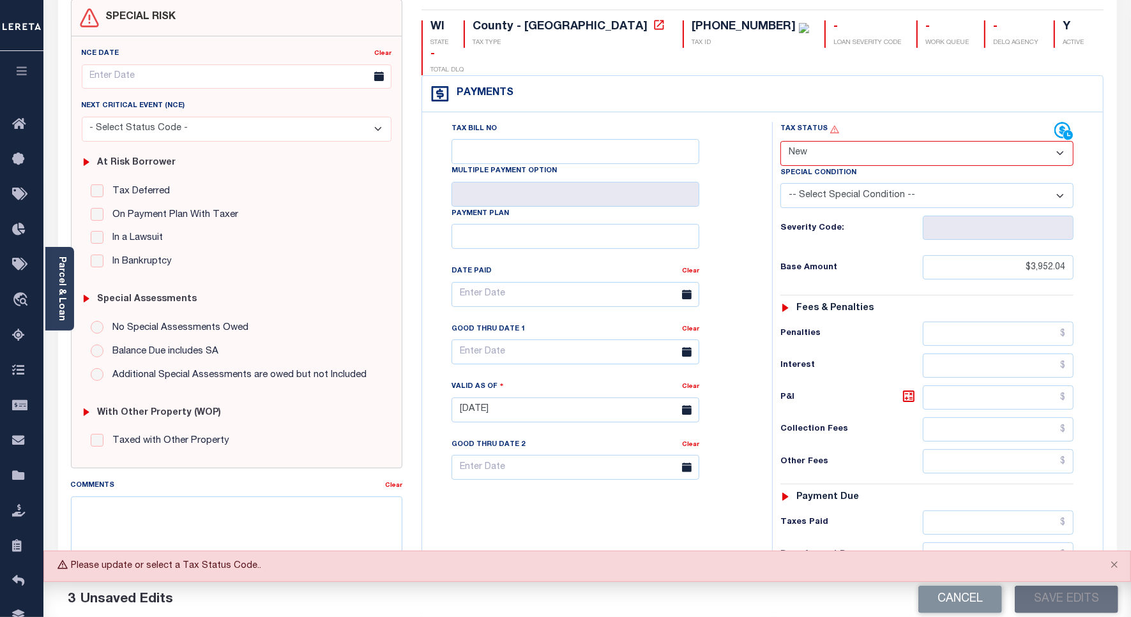
scroll to position [0, 0]
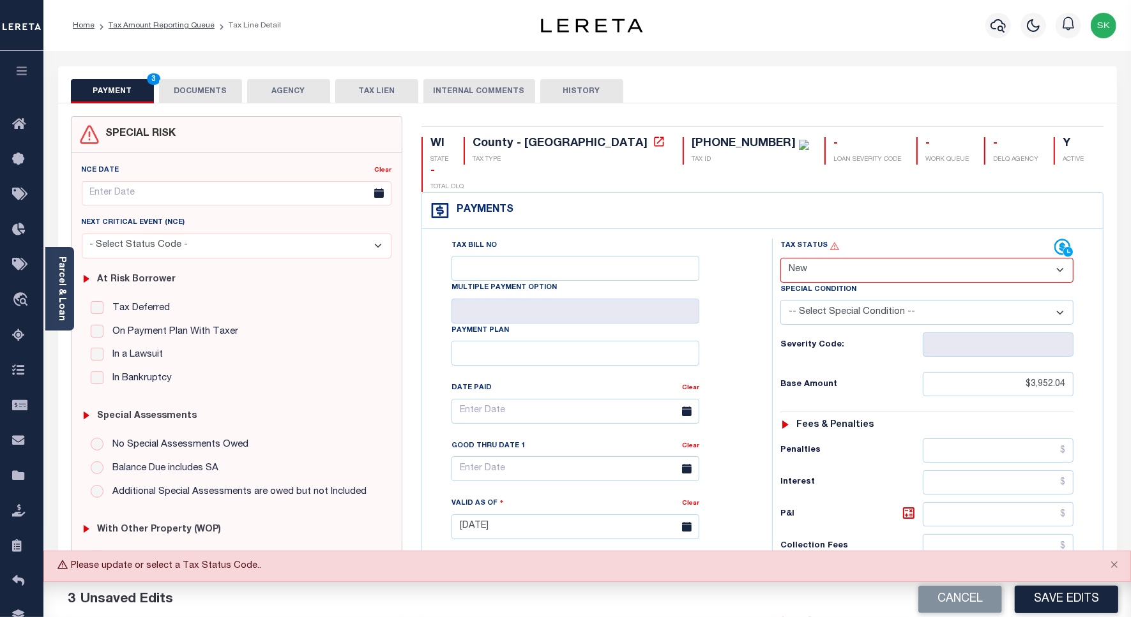
click at [211, 90] on button "DOCUMENTS" at bounding box center [200, 91] width 83 height 24
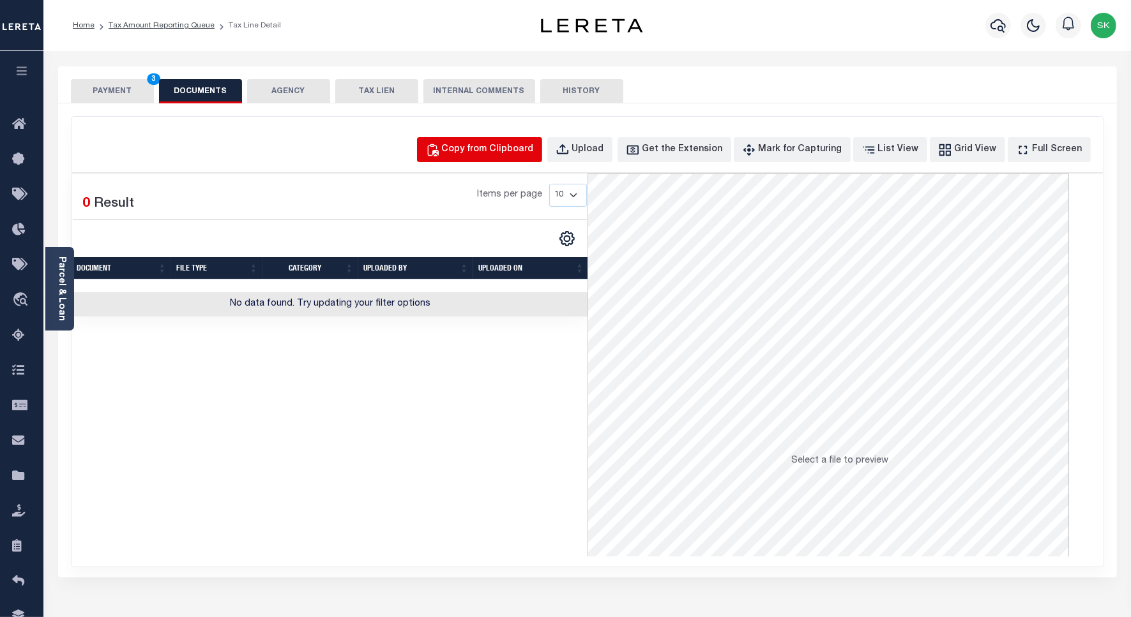
click at [511, 151] on div "Copy from Clipboard" at bounding box center [488, 150] width 92 height 14
select select "POP"
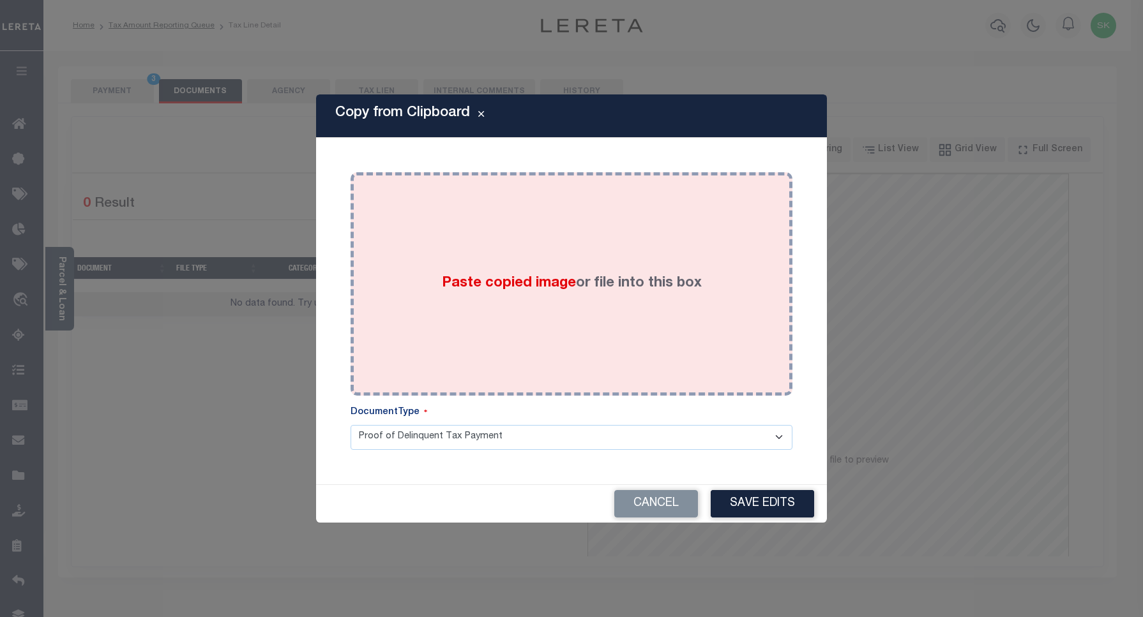
click at [677, 331] on div "Paste copied image or file into this box" at bounding box center [571, 284] width 423 height 204
click at [584, 308] on div "Paste copied image or file into this box" at bounding box center [571, 284] width 423 height 204
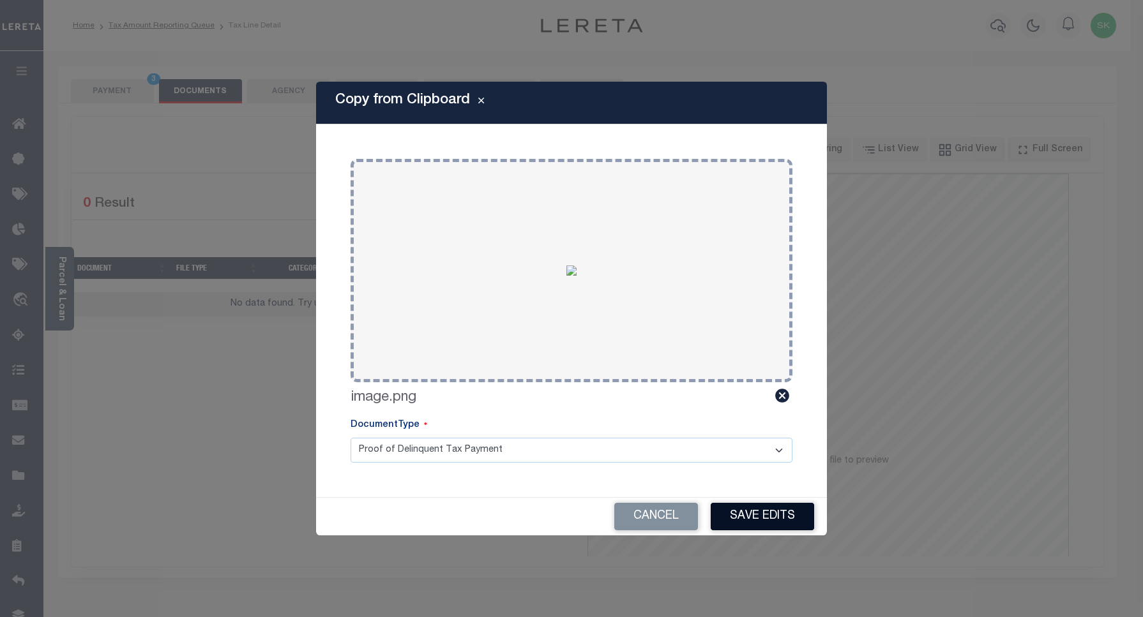
click at [736, 515] on button "Save Edits" at bounding box center [762, 516] width 103 height 27
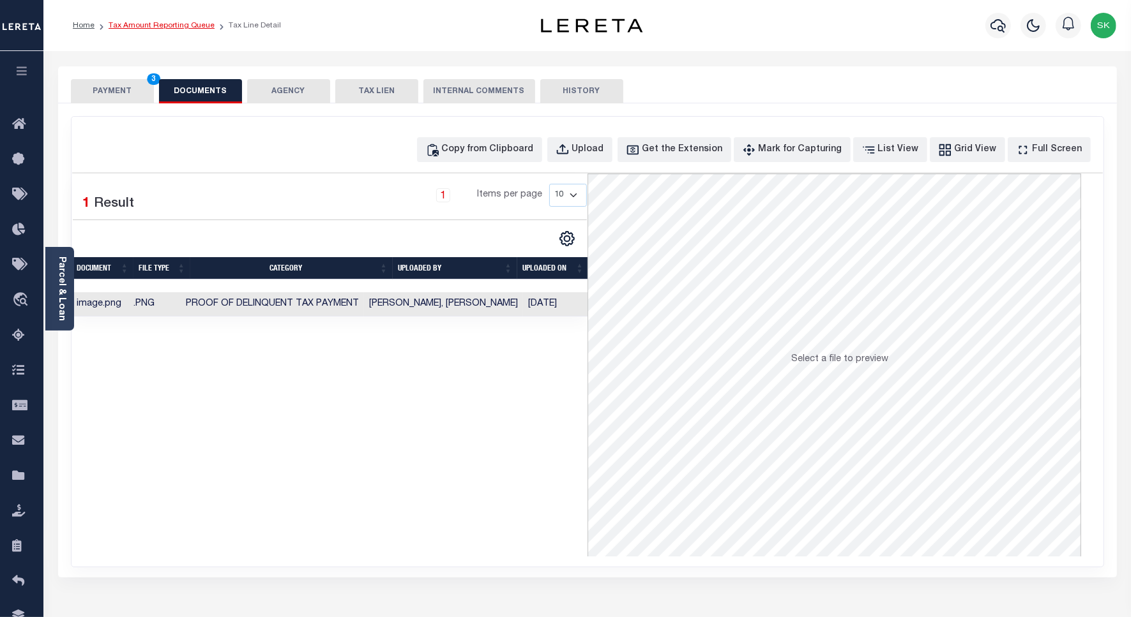
click at [164, 29] on link "Tax Amount Reporting Queue" at bounding box center [162, 26] width 106 height 8
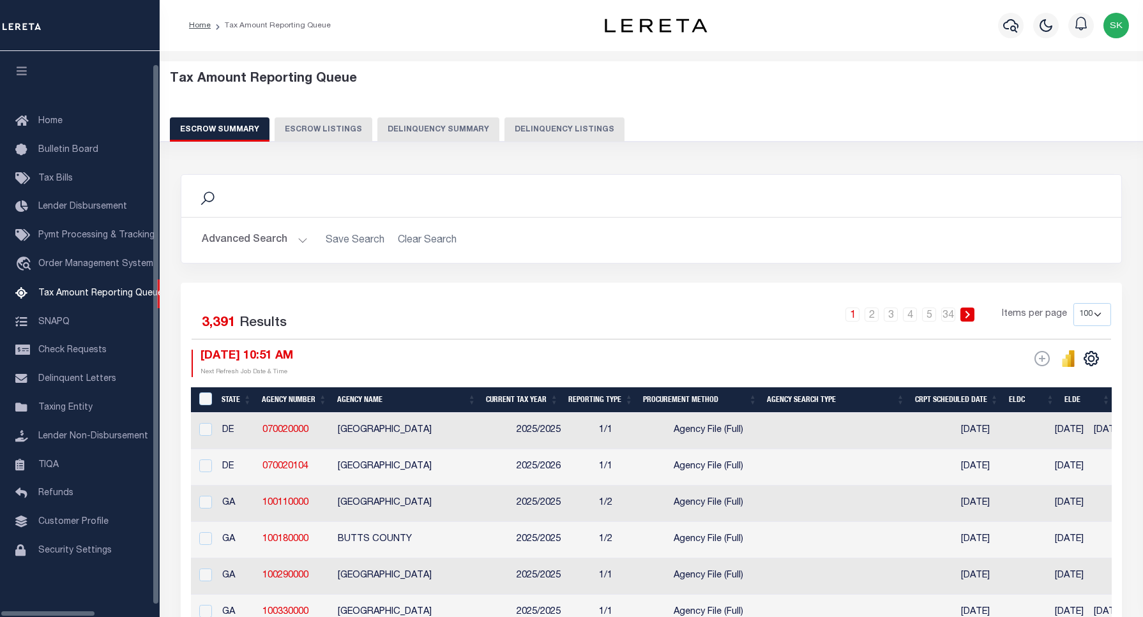
select select "100"
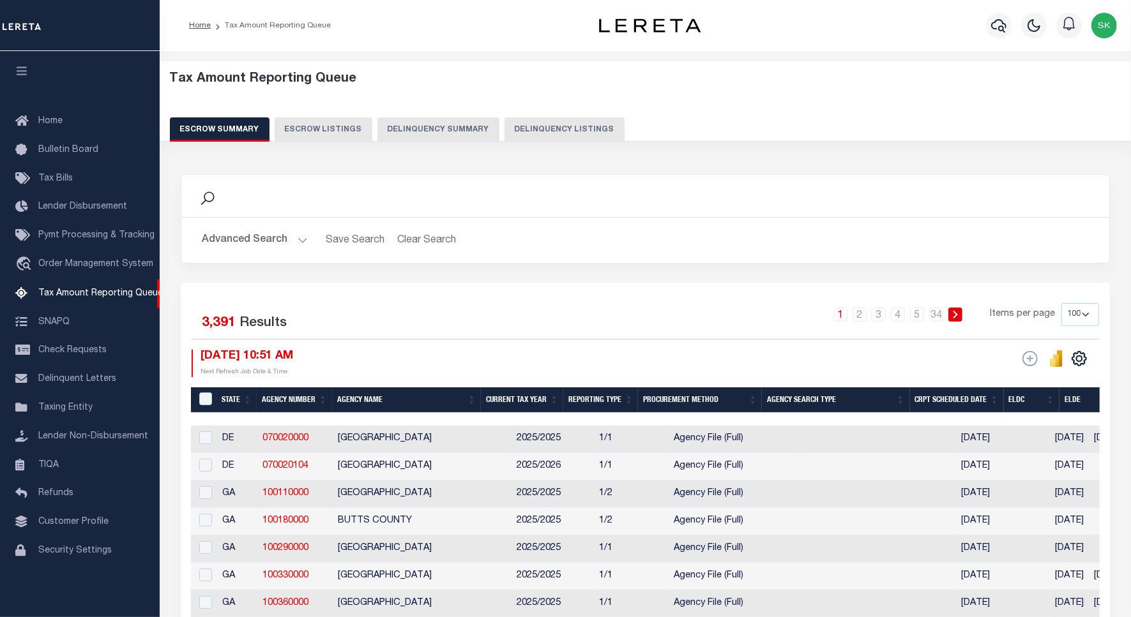
click at [563, 133] on button "Delinquency Listings" at bounding box center [564, 129] width 120 height 24
select select "100"
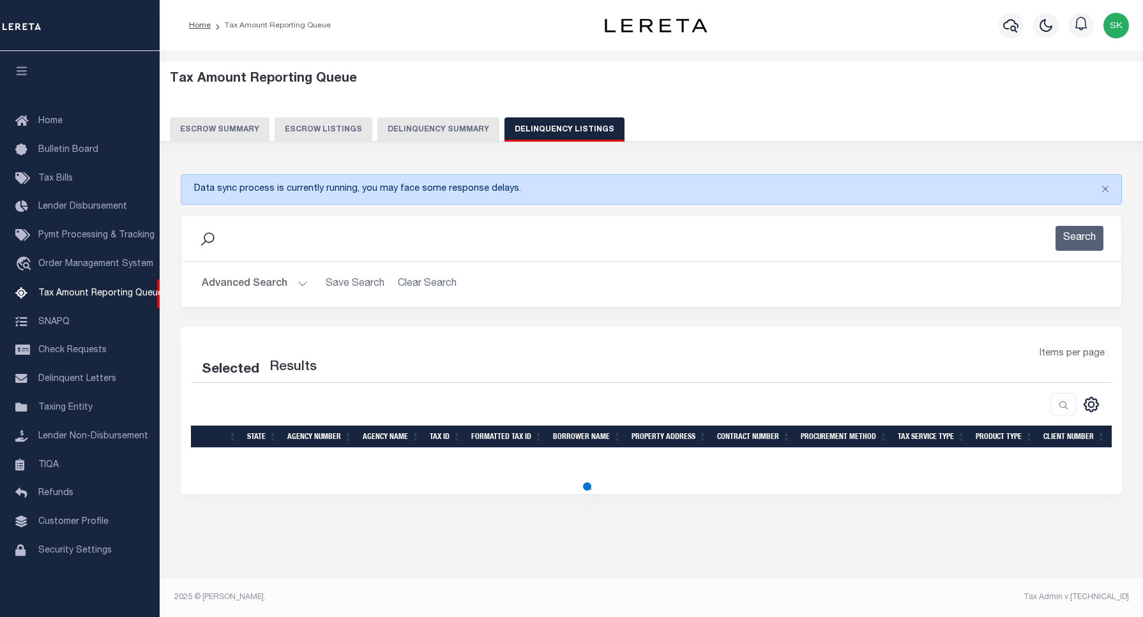
select select "100"
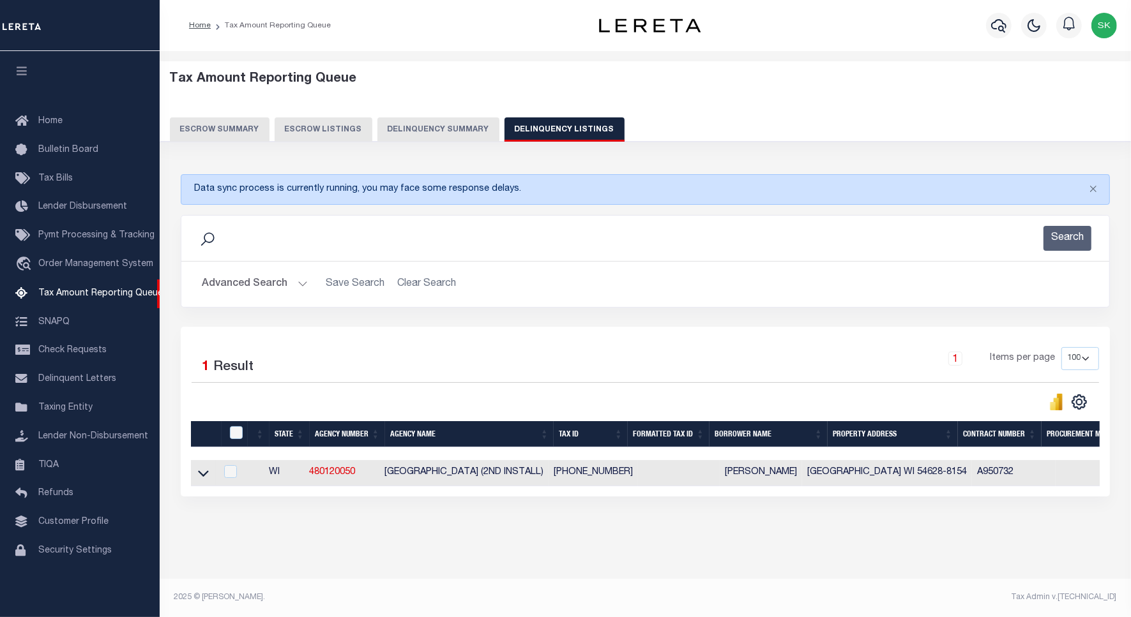
click at [206, 479] on icon at bounding box center [203, 473] width 11 height 13
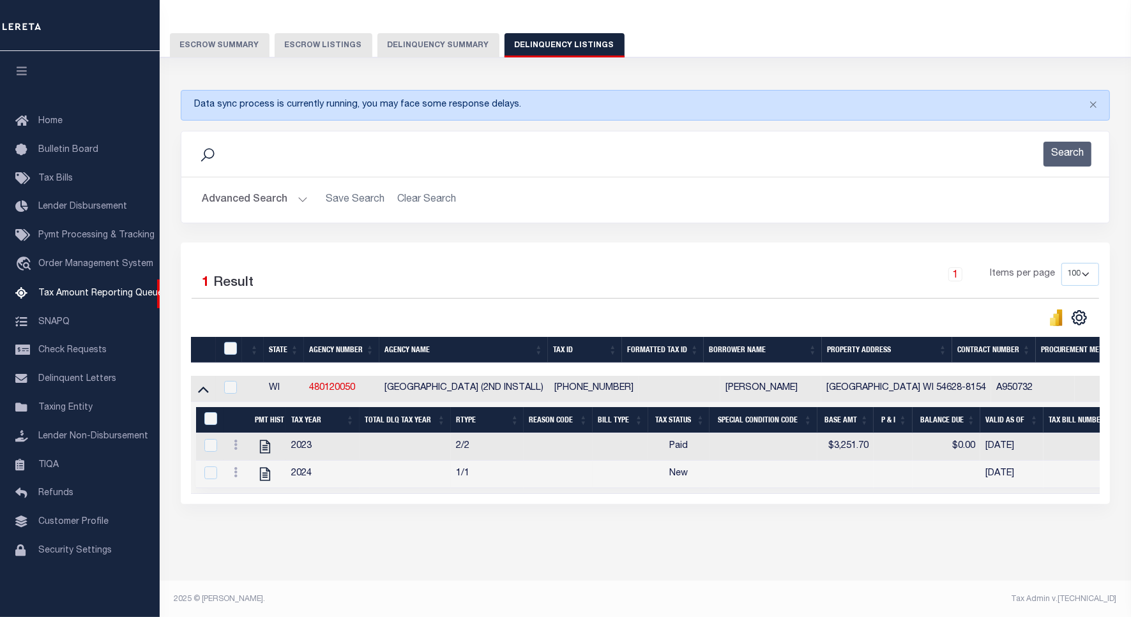
scroll to position [86, 0]
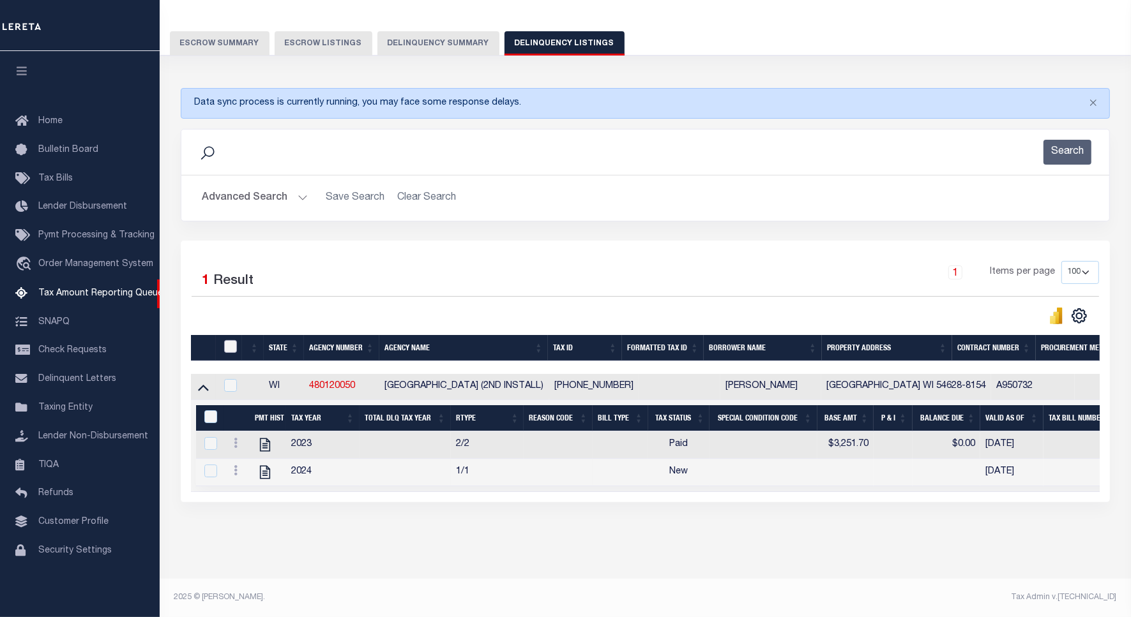
click at [228, 352] on input "checkbox" at bounding box center [230, 346] width 13 height 13
checkbox input "true"
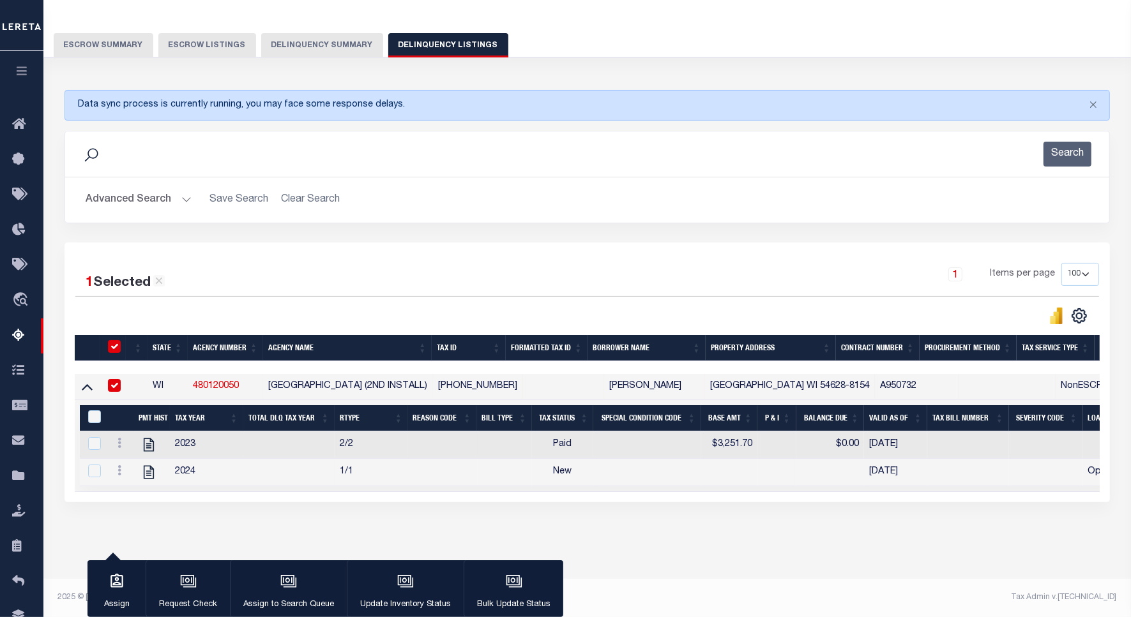
click at [113, 350] on input "checkbox" at bounding box center [114, 346] width 13 height 13
checkbox input "false"
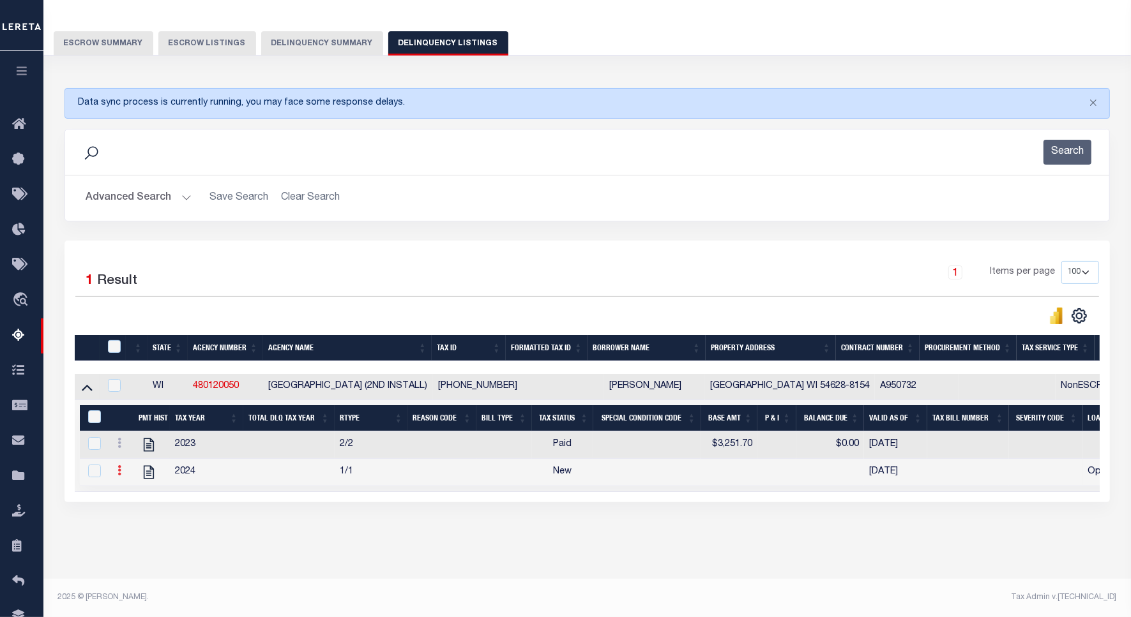
click at [120, 473] on icon at bounding box center [119, 470] width 4 height 10
click at [132, 498] on img "" at bounding box center [134, 491] width 13 height 13
checkbox input "true"
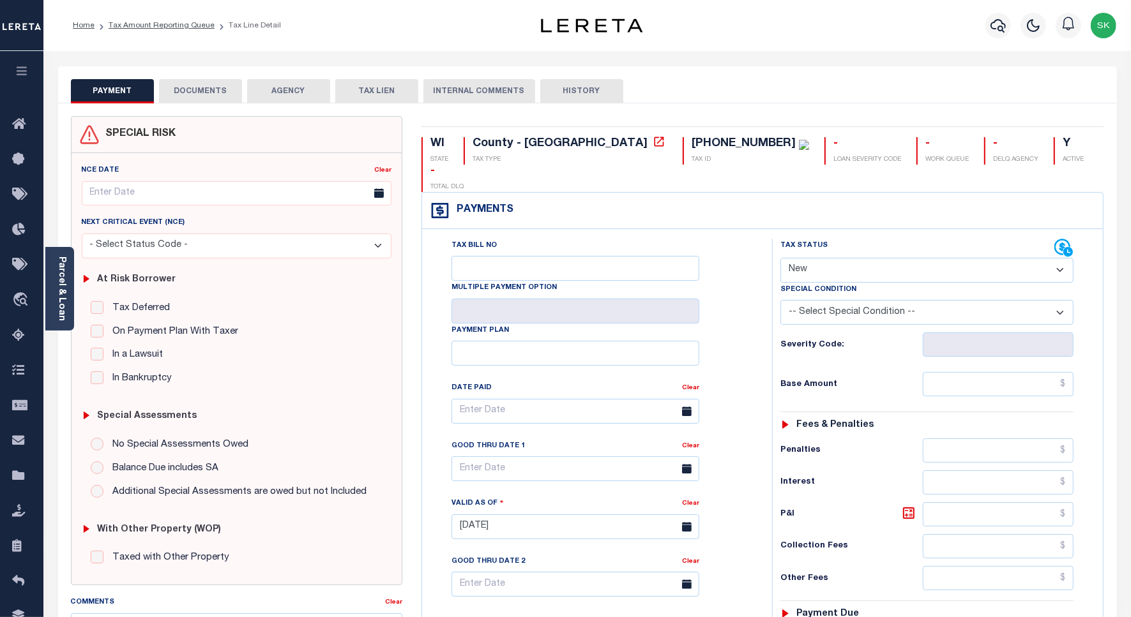
click at [858, 258] on select "- Select Status Code - Open Due/Unpaid Paid Incomplete No Tax Due Internal Refu…" at bounding box center [926, 270] width 293 height 25
select select "PYD"
click at [780, 258] on select "- Select Status Code - Open Due/Unpaid Paid Incomplete No Tax Due Internal Refu…" at bounding box center [926, 270] width 293 height 25
type input "[DATE]"
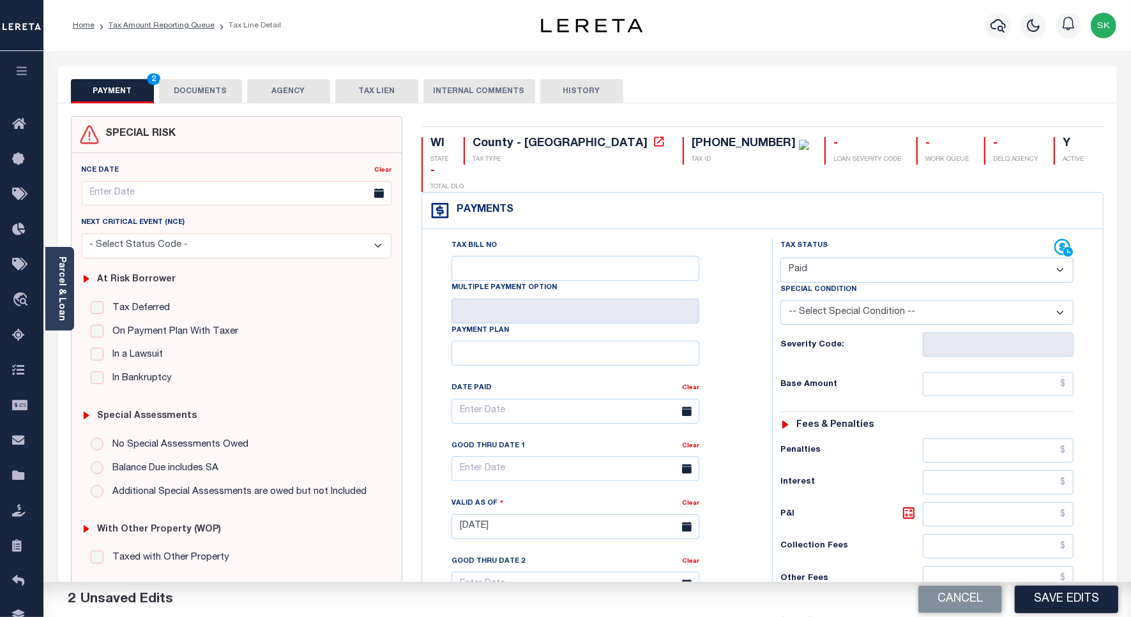
click at [727, 289] on div "Tax Bill No Multiple Payment Option Payment Plan Clear" at bounding box center [594, 418] width 318 height 358
click at [961, 372] on input "text" at bounding box center [998, 384] width 151 height 24
paste input "3,952.04"
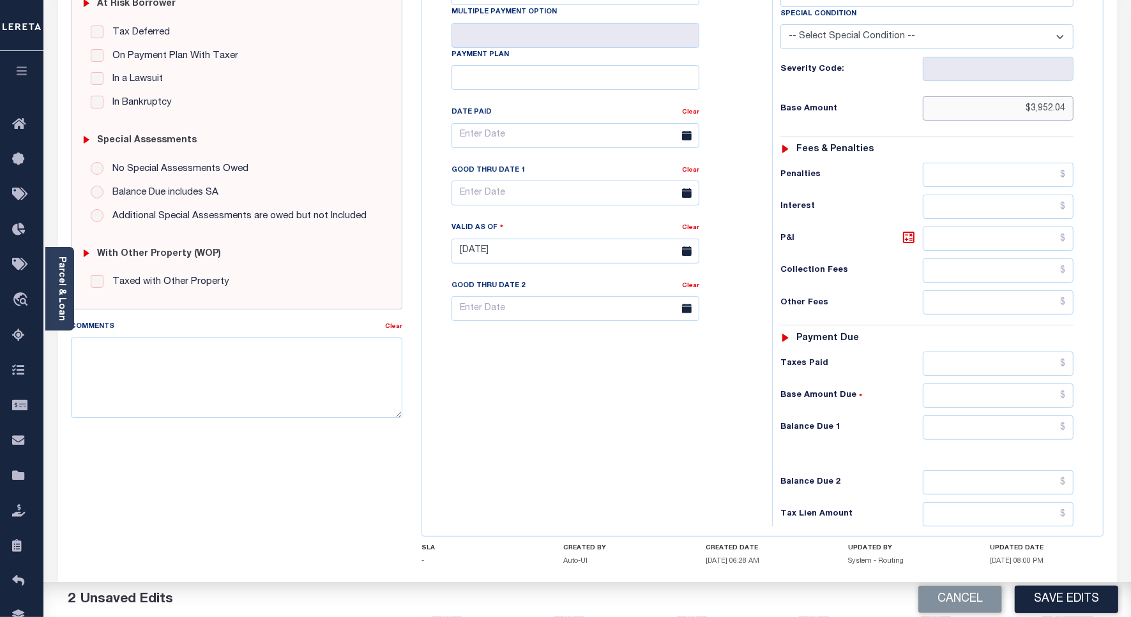
scroll to position [329, 0]
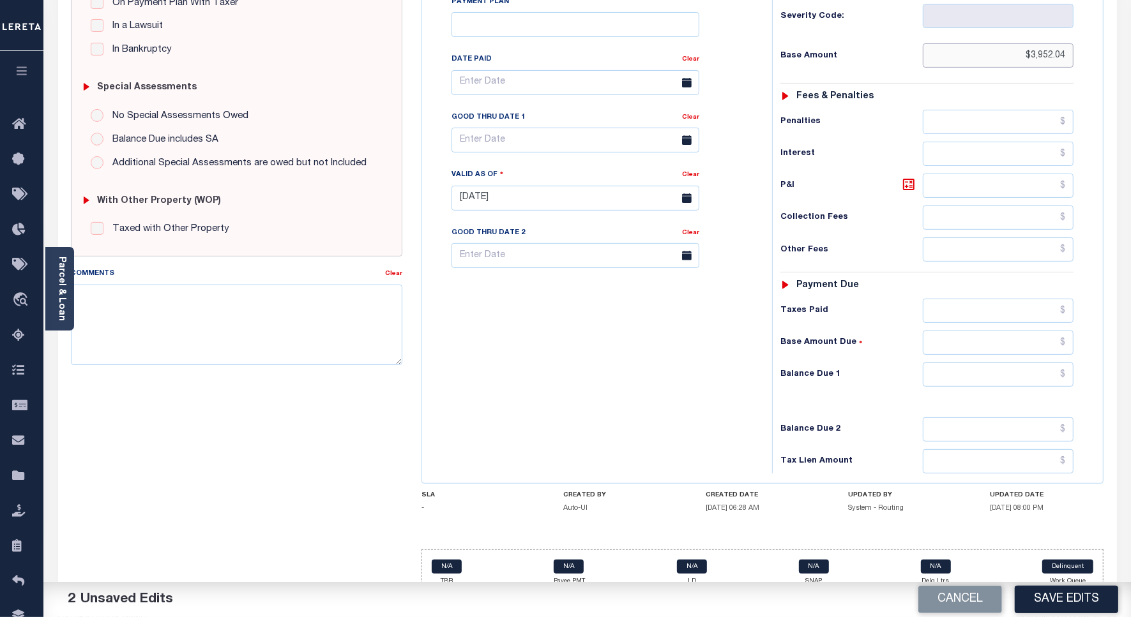
type input "$3,952.04"
click at [950, 363] on input "$0" at bounding box center [998, 375] width 151 height 24
click at [582, 369] on div "Tax Bill No Multiple Payment Option Payment Plan Clear" at bounding box center [593, 192] width 337 height 564
click at [1060, 363] on input "$.00" at bounding box center [998, 375] width 151 height 24
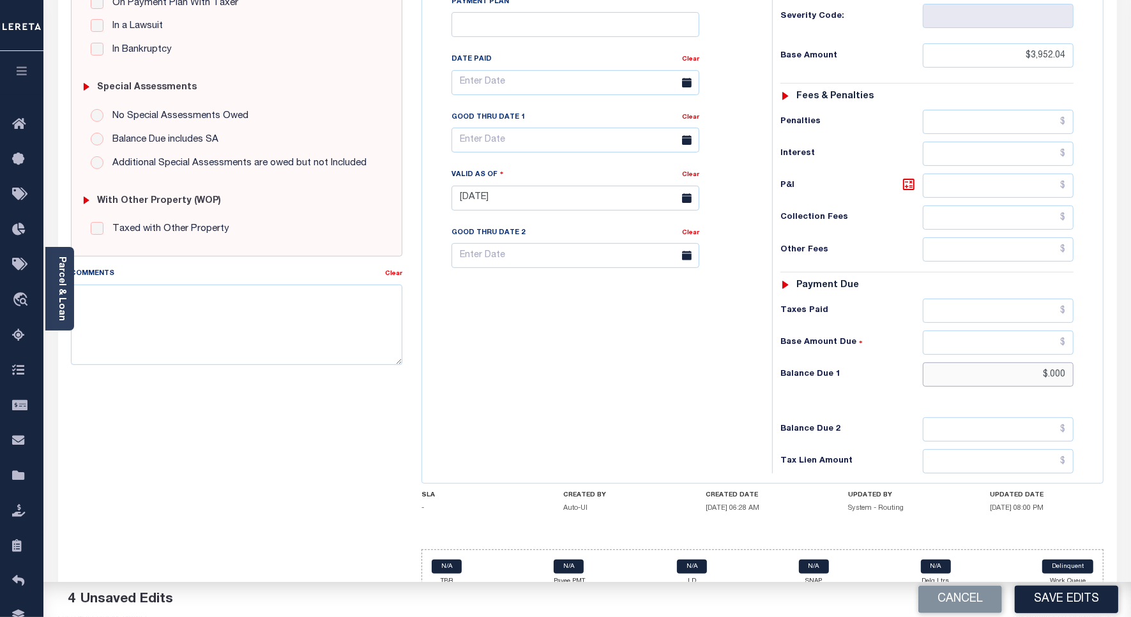
type input "$.00"
click at [671, 404] on div "Tax Bill No Multiple Payment Option Payment Plan Clear" at bounding box center [593, 192] width 337 height 564
click at [1025, 592] on button "Save Edits" at bounding box center [1066, 599] width 103 height 27
checkbox input "false"
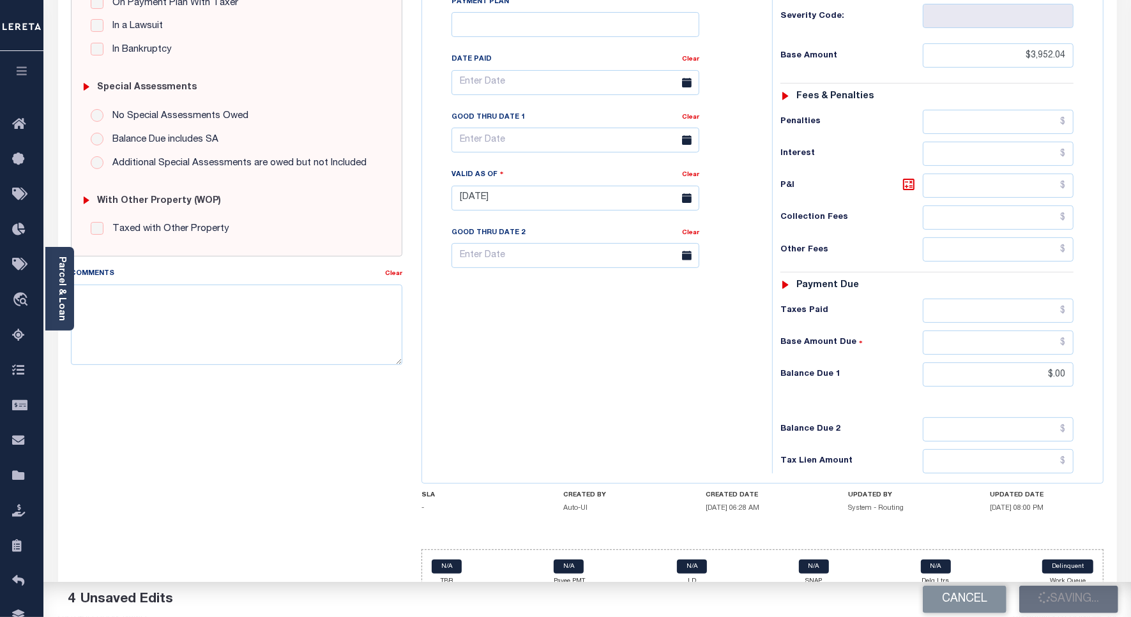
checkbox input "false"
type input "$3,952.04"
type input "$0"
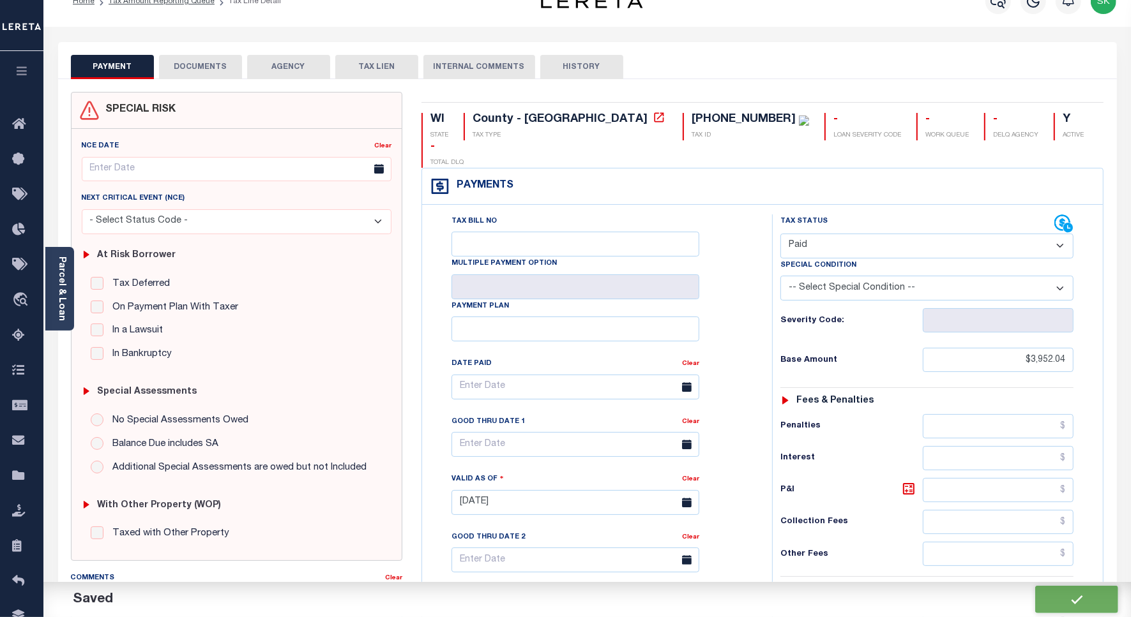
scroll to position [0, 0]
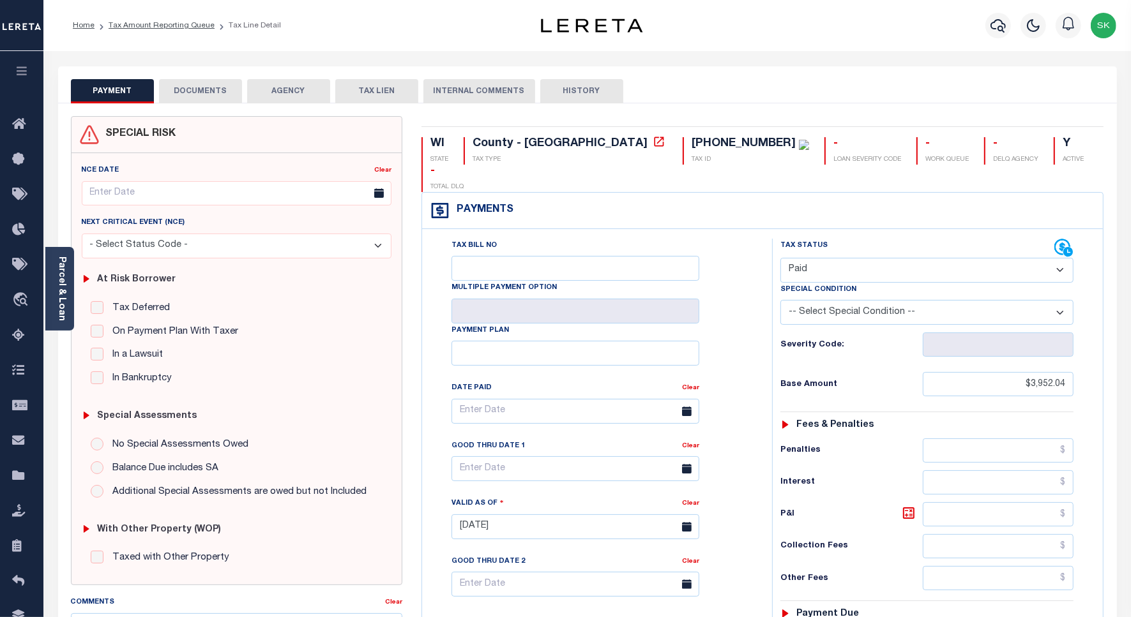
click at [201, 91] on button "DOCUMENTS" at bounding box center [200, 91] width 83 height 24
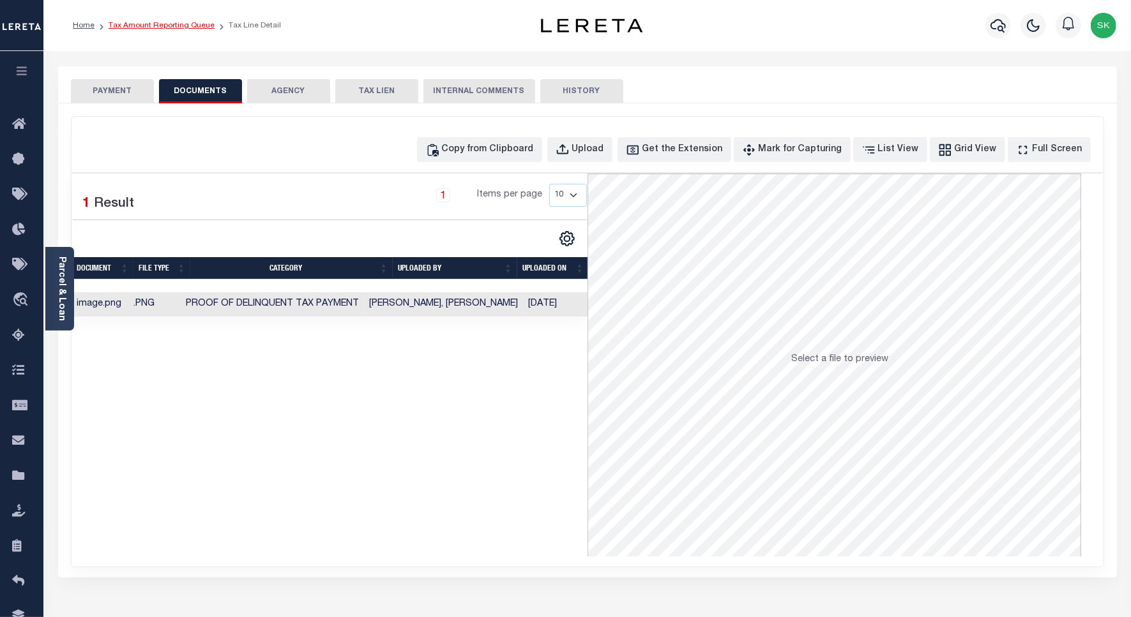
click at [170, 27] on link "Tax Amount Reporting Queue" at bounding box center [162, 26] width 106 height 8
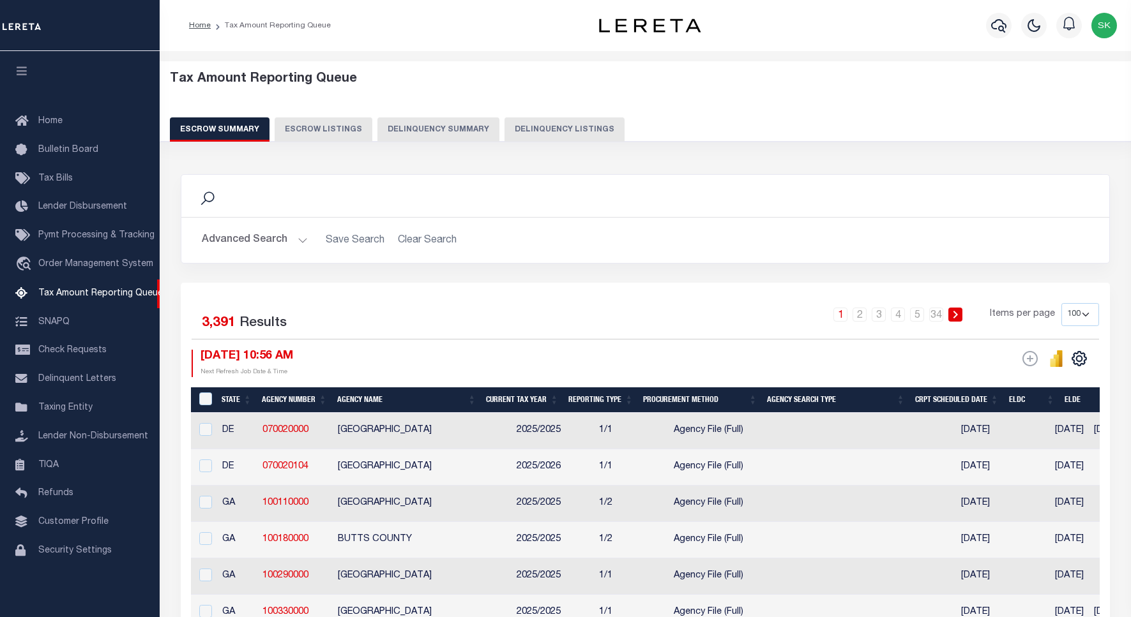
select select "100"
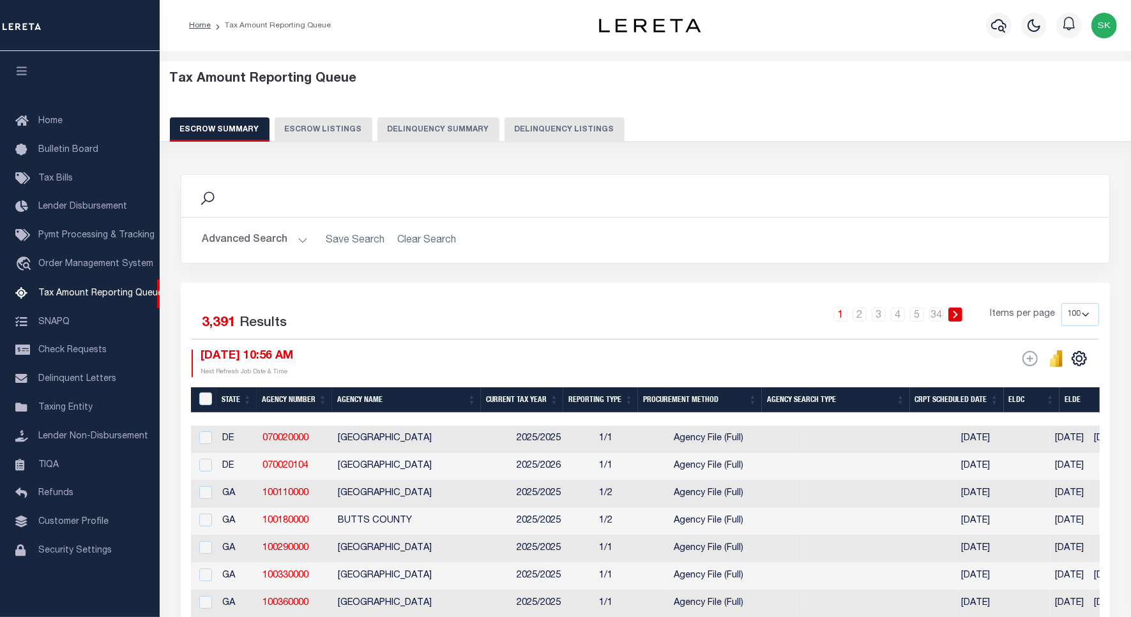
click at [576, 128] on button "Delinquency Listings" at bounding box center [564, 129] width 120 height 24
select select "100"
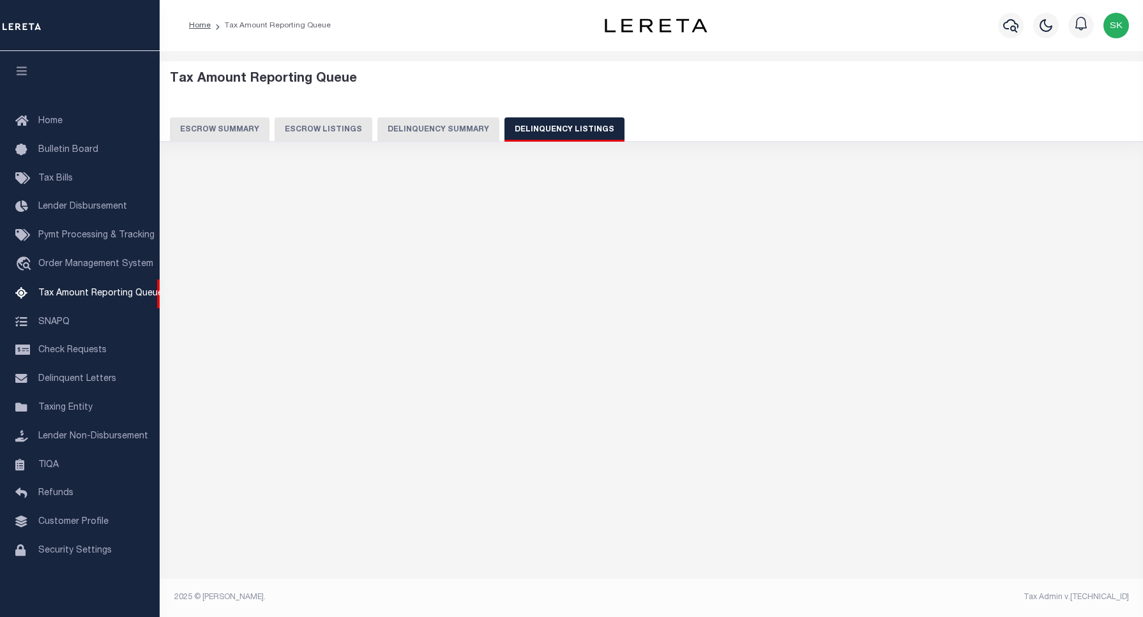
select select "100"
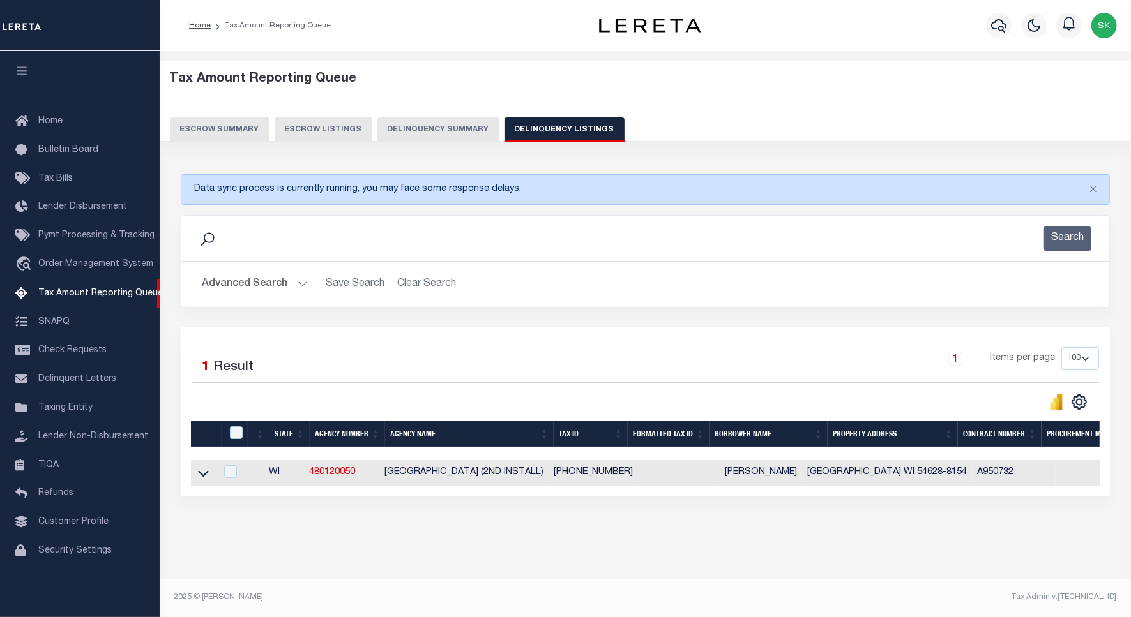
click at [204, 477] on icon at bounding box center [203, 474] width 11 height 6
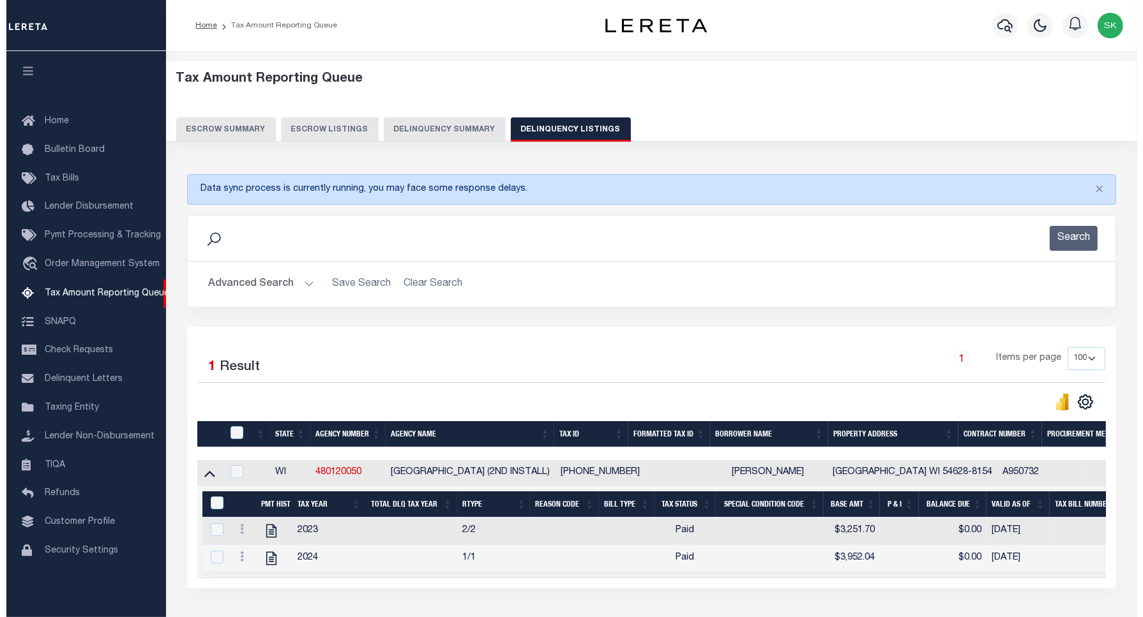
scroll to position [80, 0]
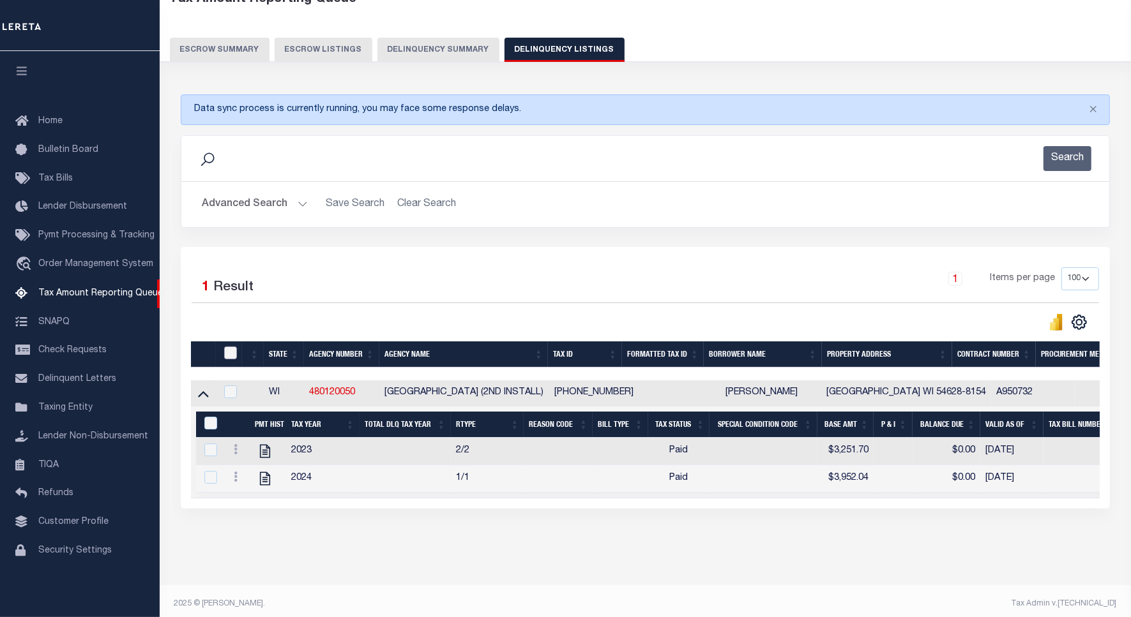
click at [227, 358] on input "checkbox" at bounding box center [230, 353] width 13 height 13
checkbox input "true"
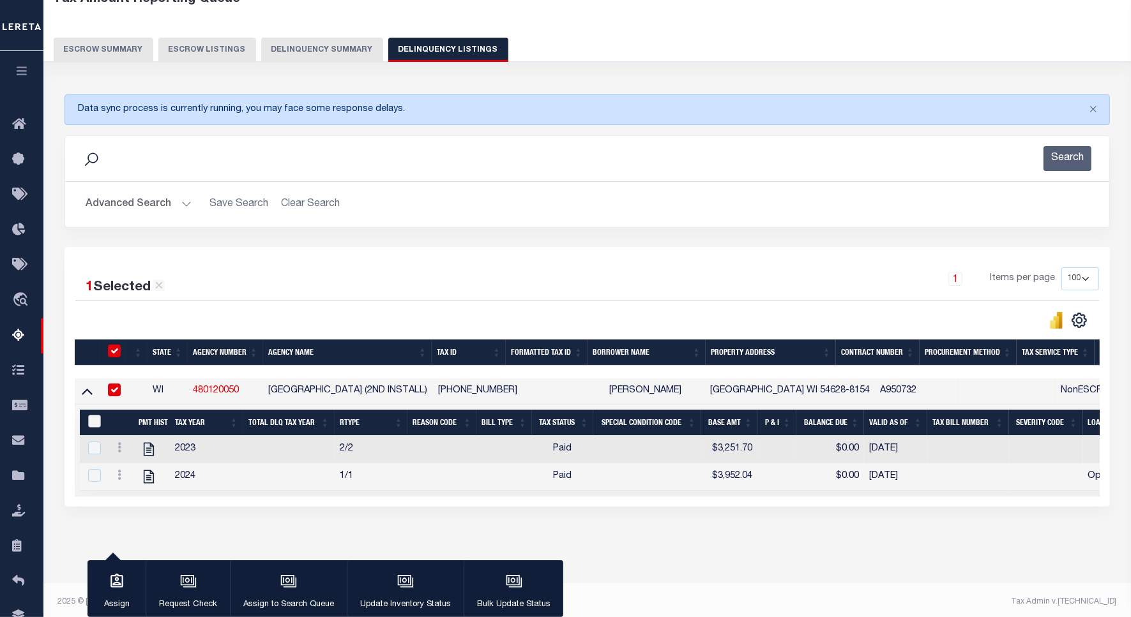
click at [93, 422] on input "&nbsp;" at bounding box center [94, 421] width 13 height 13
checkbox input "true"
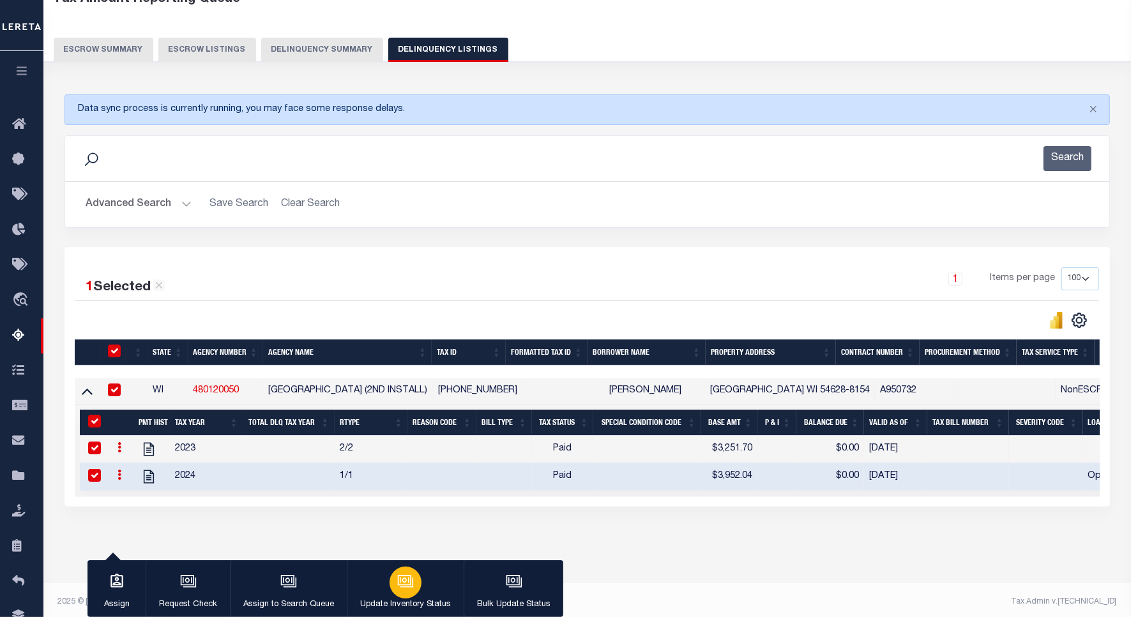
click at [400, 583] on icon "button" at bounding box center [405, 581] width 17 height 17
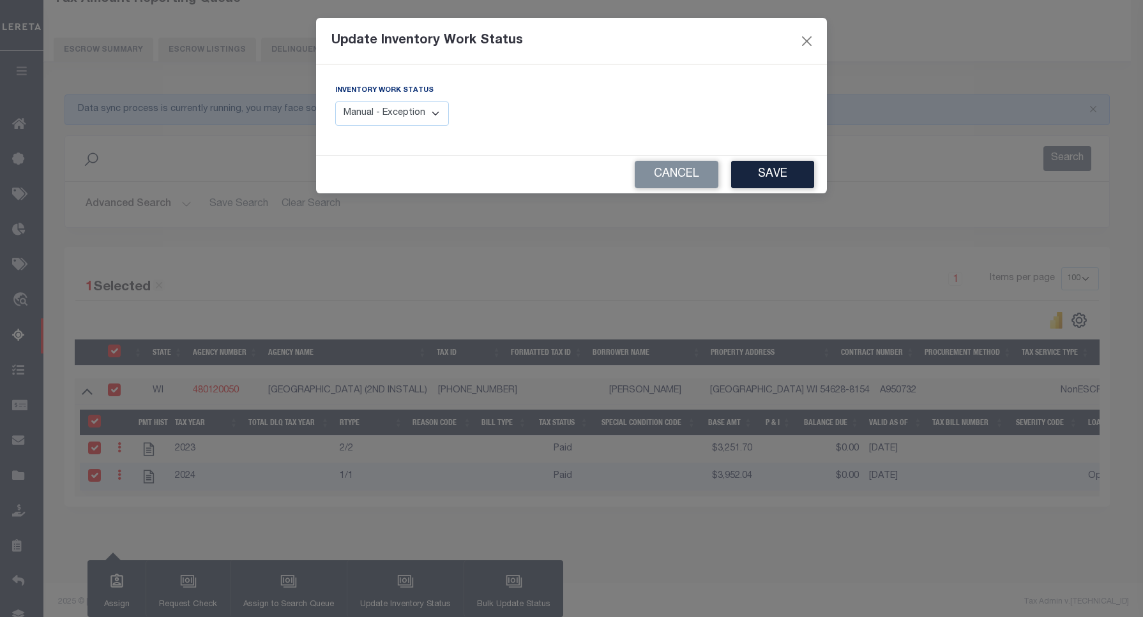
click at [428, 109] on select "Manual - Exception Pended - Awaiting Search Late Add Exception Completed" at bounding box center [392, 114] width 114 height 25
select select "4"
click at [335, 102] on select "Manual - Exception Pended - Awaiting Search Late Add Exception Completed" at bounding box center [392, 114] width 114 height 25
click at [769, 169] on button "Save" at bounding box center [772, 174] width 83 height 27
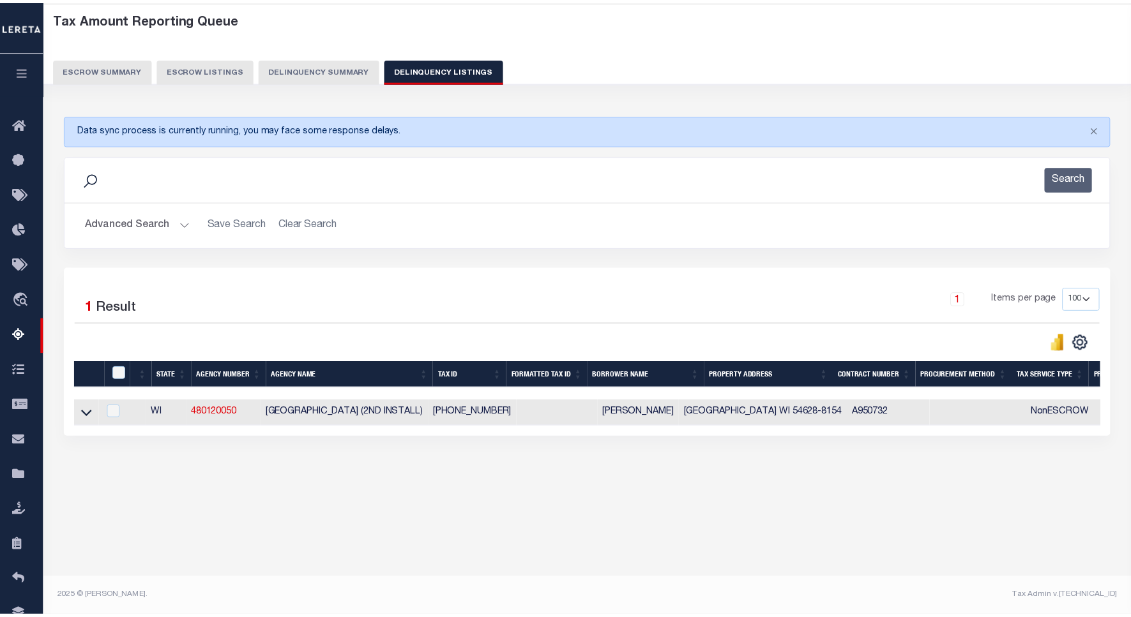
scroll to position [59, 0]
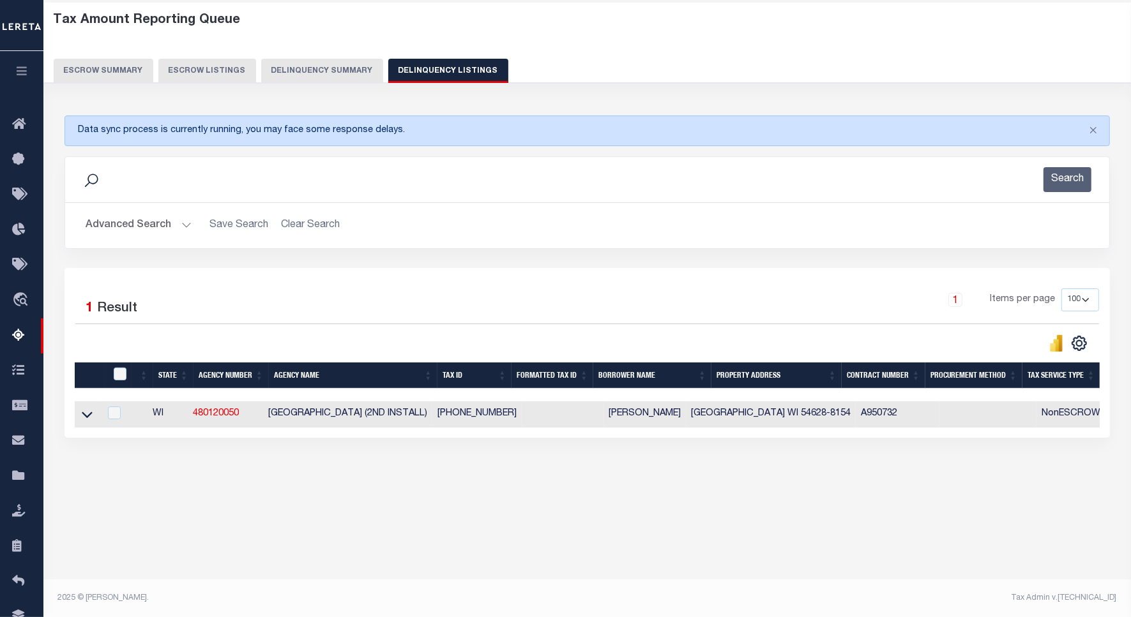
click at [393, 294] on div "1 Items per page 10 25 50 100 500" at bounding box center [717, 305] width 763 height 33
click at [103, 72] on button "Escrow Summary" at bounding box center [104, 71] width 100 height 24
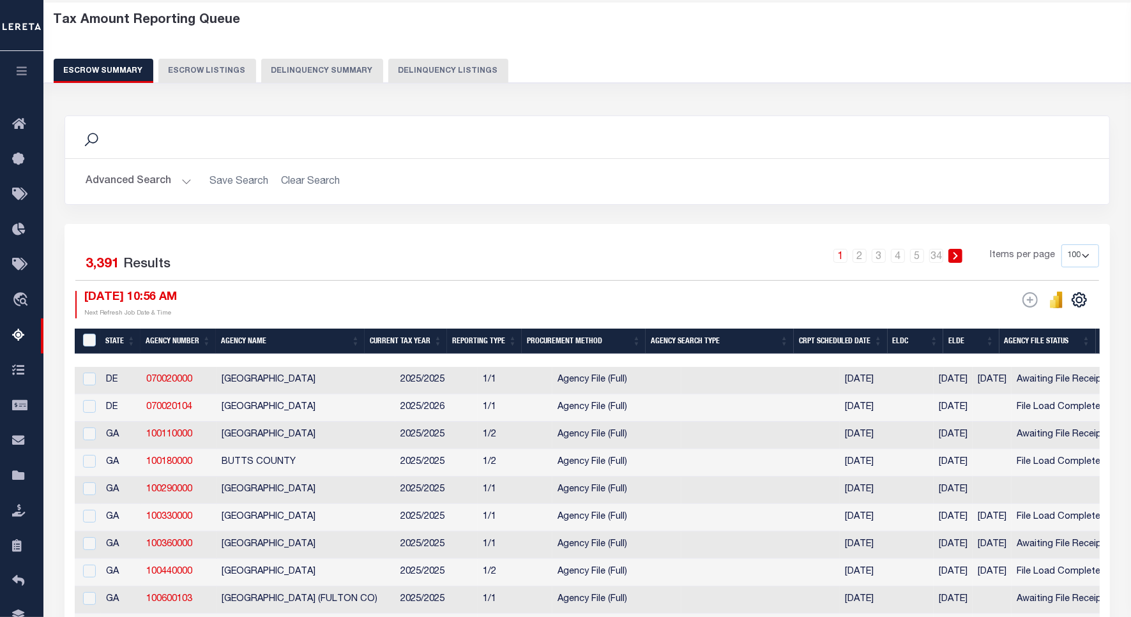
click at [134, 183] on button "Advanced Search" at bounding box center [139, 181] width 106 height 25
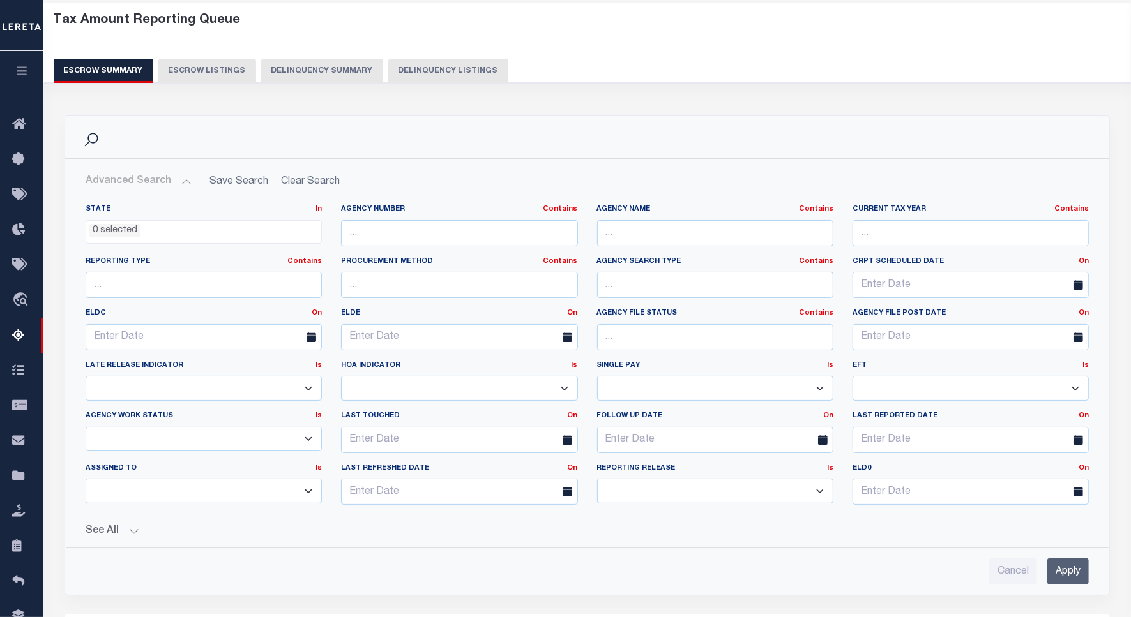
click at [420, 62] on button "Delinquency Listings" at bounding box center [448, 71] width 120 height 24
select select "100"
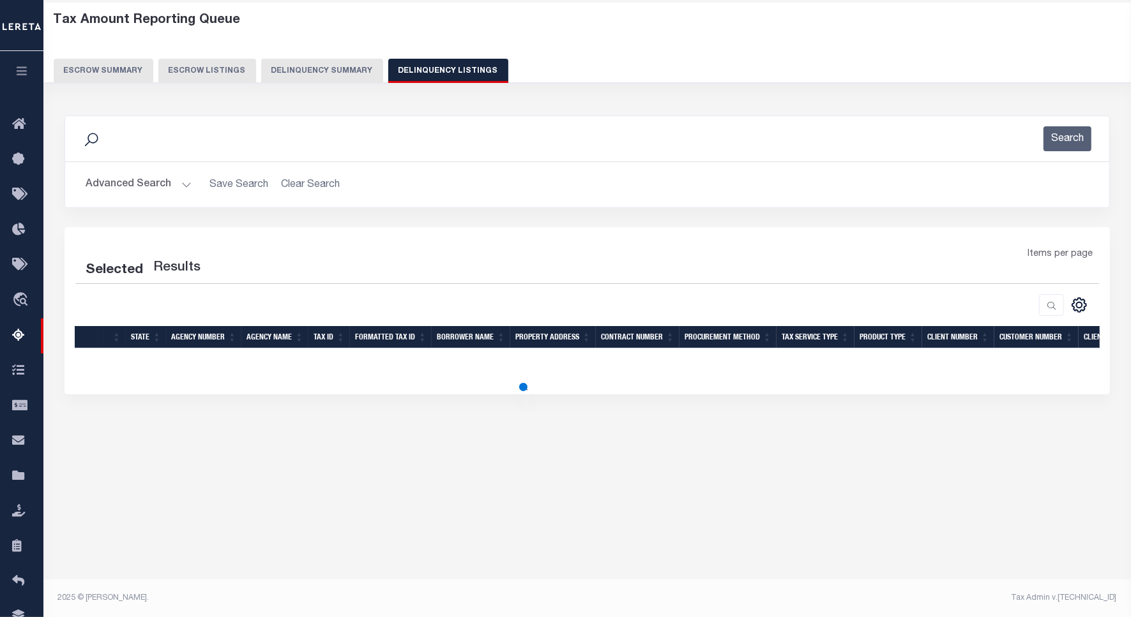
select select "100"
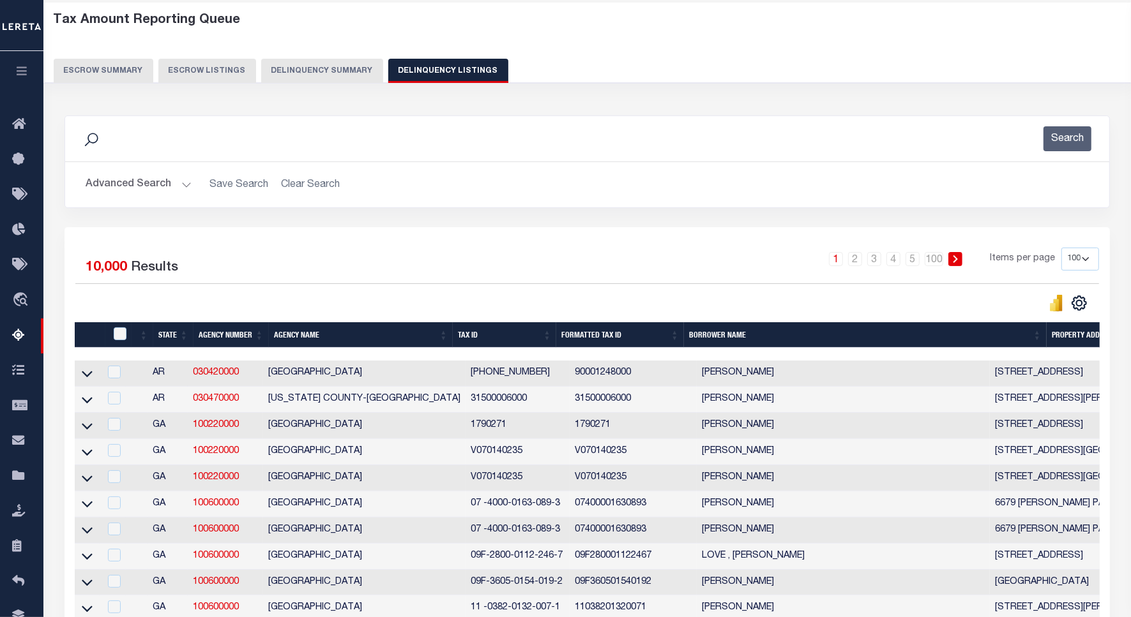
click at [119, 186] on button "Advanced Search" at bounding box center [139, 184] width 106 height 25
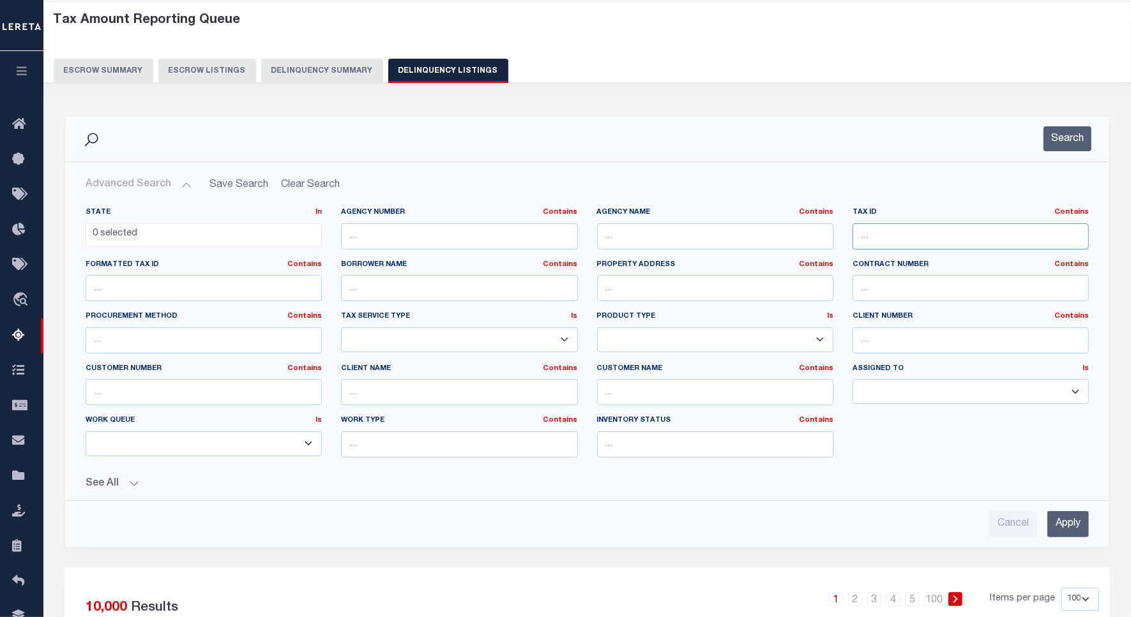
click at [891, 235] on input "text" at bounding box center [970, 236] width 236 height 26
paste input "008-1076-0001"
type input "008-1076-0001"
click at [1066, 144] on button "Search" at bounding box center [1067, 138] width 48 height 25
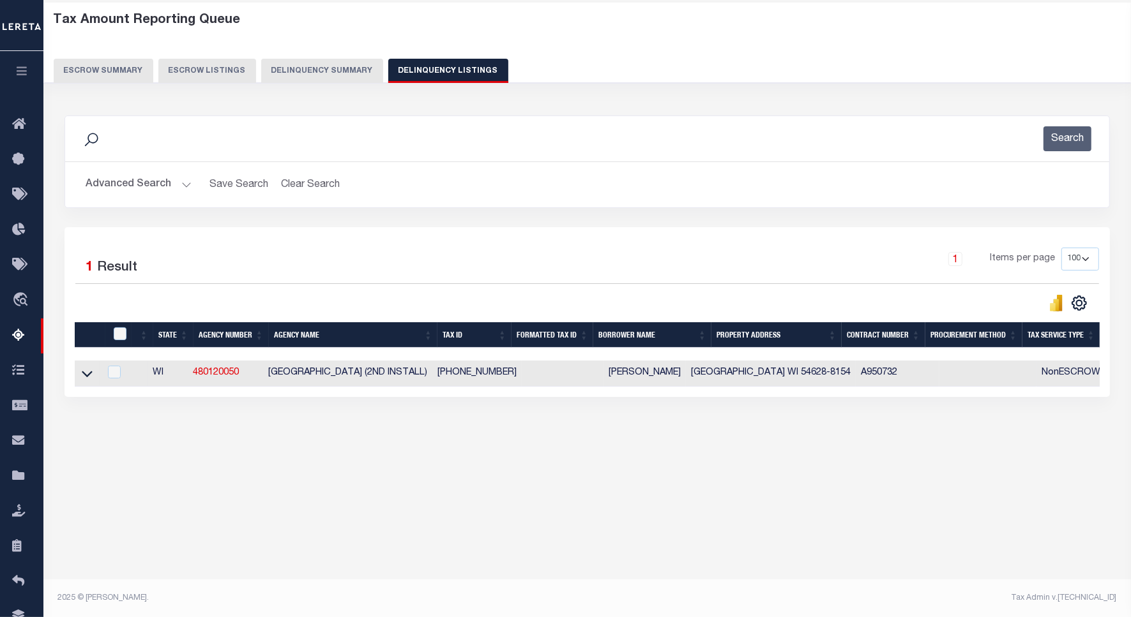
drag, startPoint x: 86, startPoint y: 377, endPoint x: 283, endPoint y: 367, distance: 196.9
click at [86, 377] on icon at bounding box center [87, 373] width 11 height 13
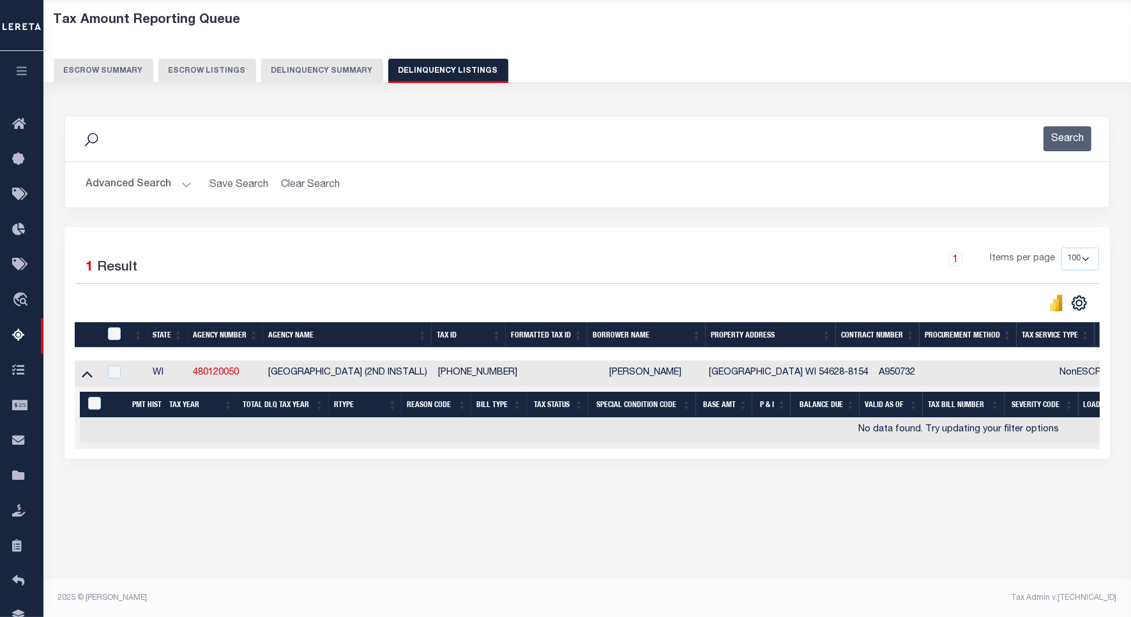
drag, startPoint x: 314, startPoint y: 465, endPoint x: 474, endPoint y: 460, distance: 160.3
click at [470, 459] on div "Selected 1 Result 1 Items per page 10 25 50 100 500" at bounding box center [586, 343] width 1045 height 232
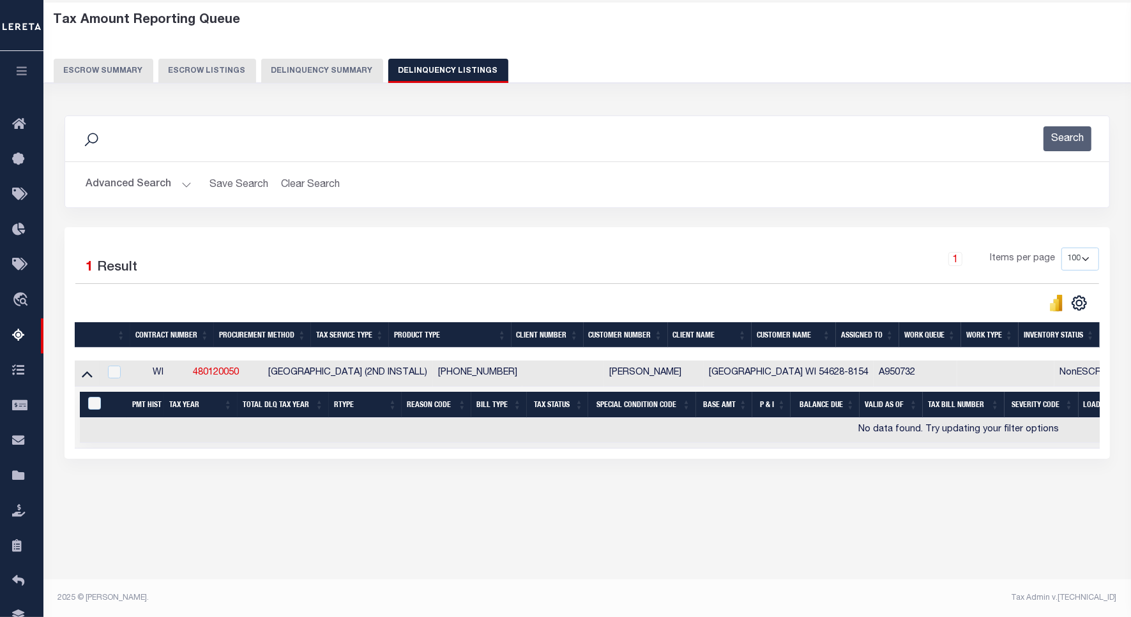
scroll to position [0, 0]
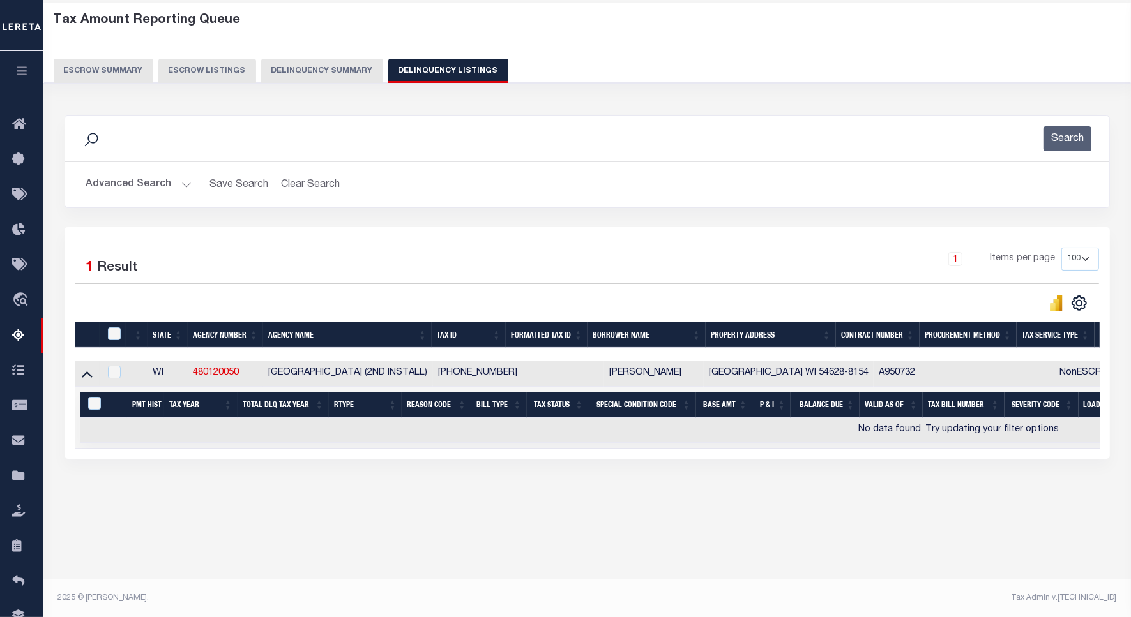
click at [96, 69] on button "Escrow Summary" at bounding box center [104, 71] width 100 height 24
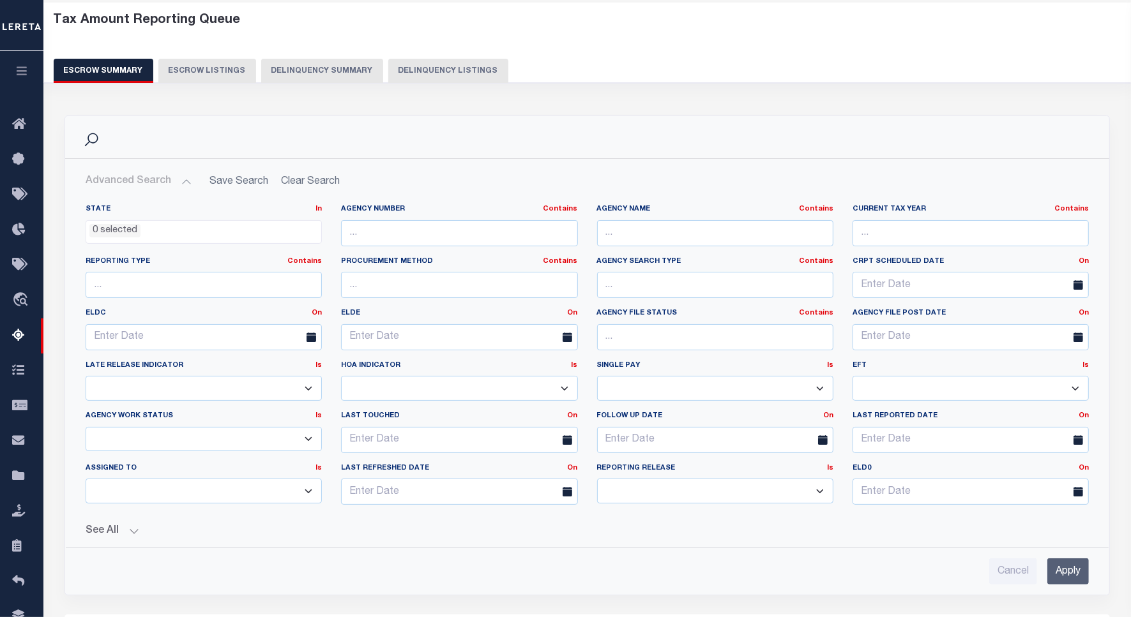
click at [423, 70] on button "Delinquency Listings" at bounding box center [448, 71] width 120 height 24
select select "100"
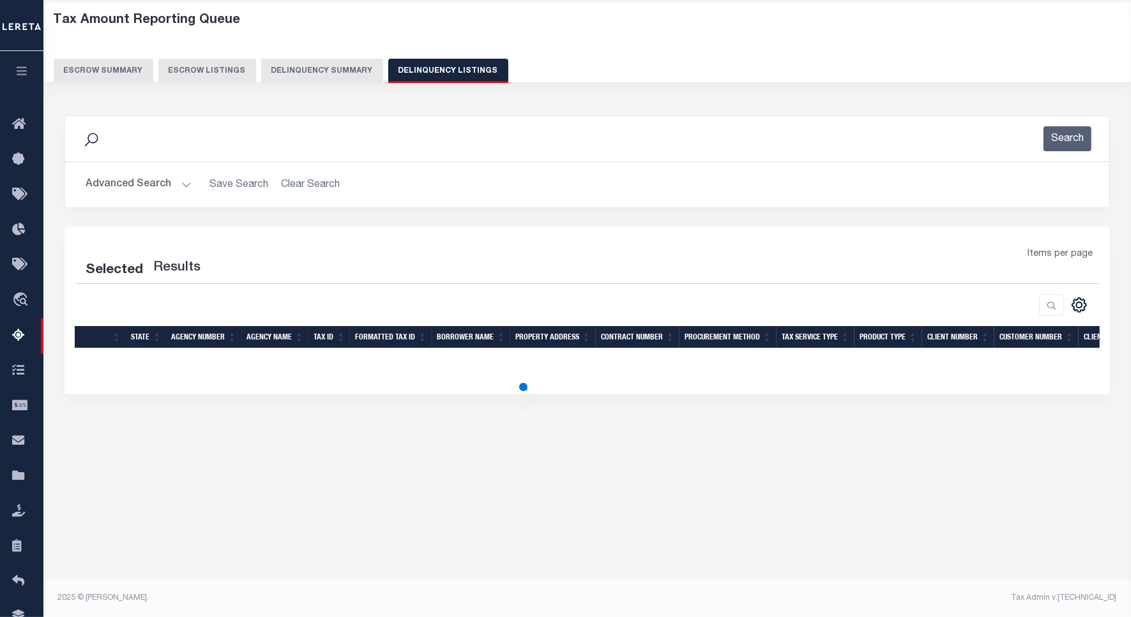
select select "100"
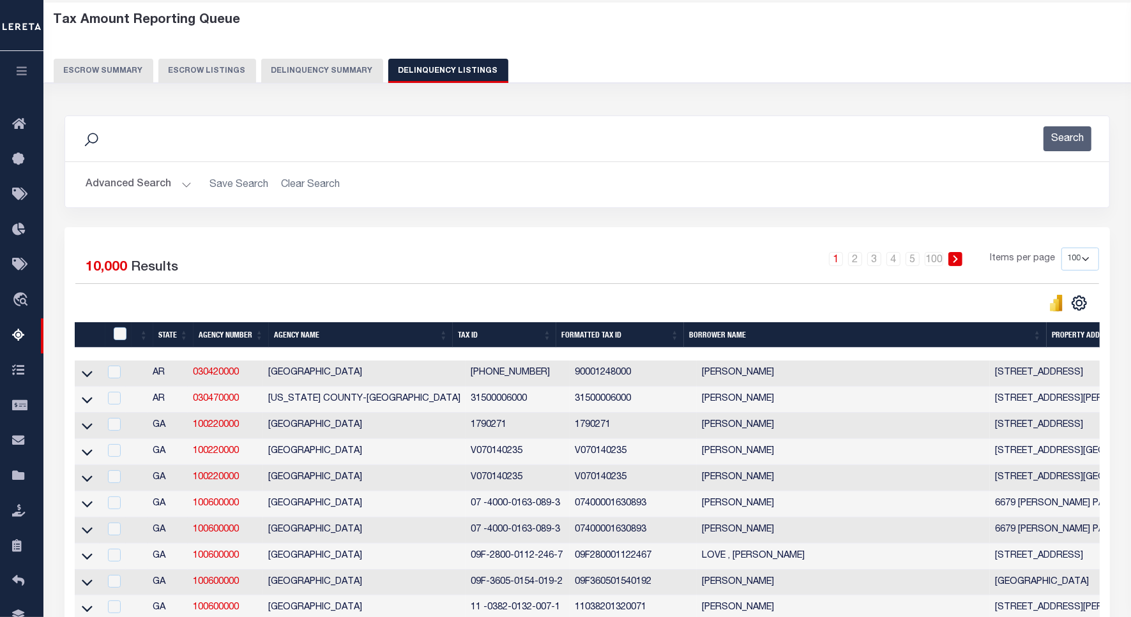
click at [114, 186] on button "Advanced Search" at bounding box center [139, 184] width 106 height 25
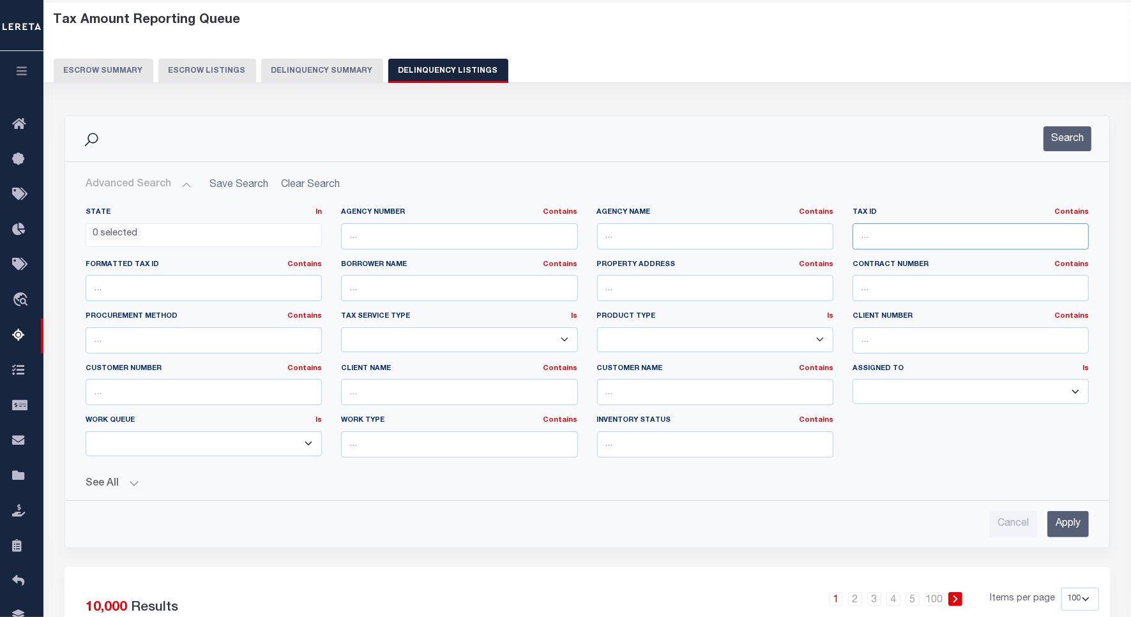
click at [902, 239] on input "text" at bounding box center [970, 236] width 236 height 26
paste input "008-1147-0000"
type input "008-1147-0000"
click at [1064, 137] on button "Search" at bounding box center [1067, 138] width 48 height 25
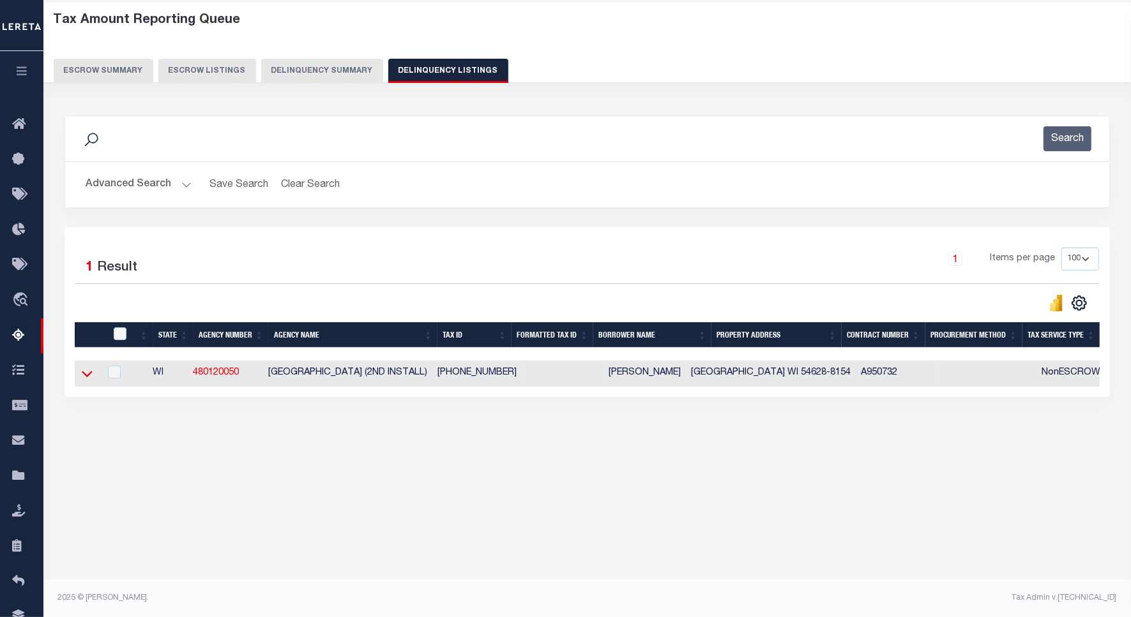
click at [85, 377] on icon at bounding box center [87, 373] width 11 height 13
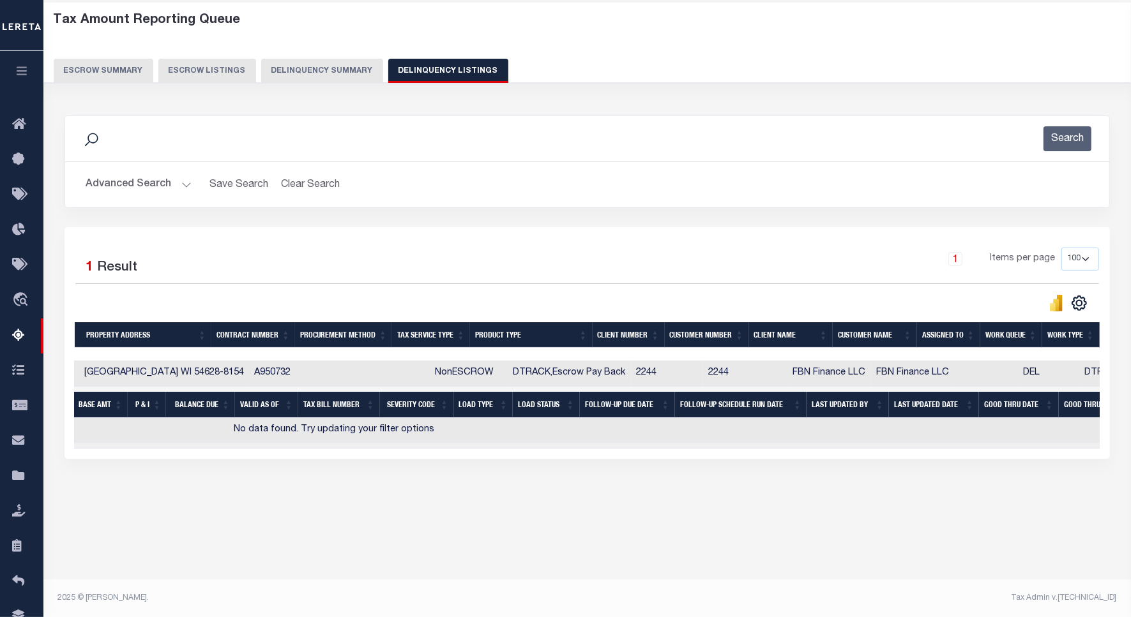
scroll to position [0, 743]
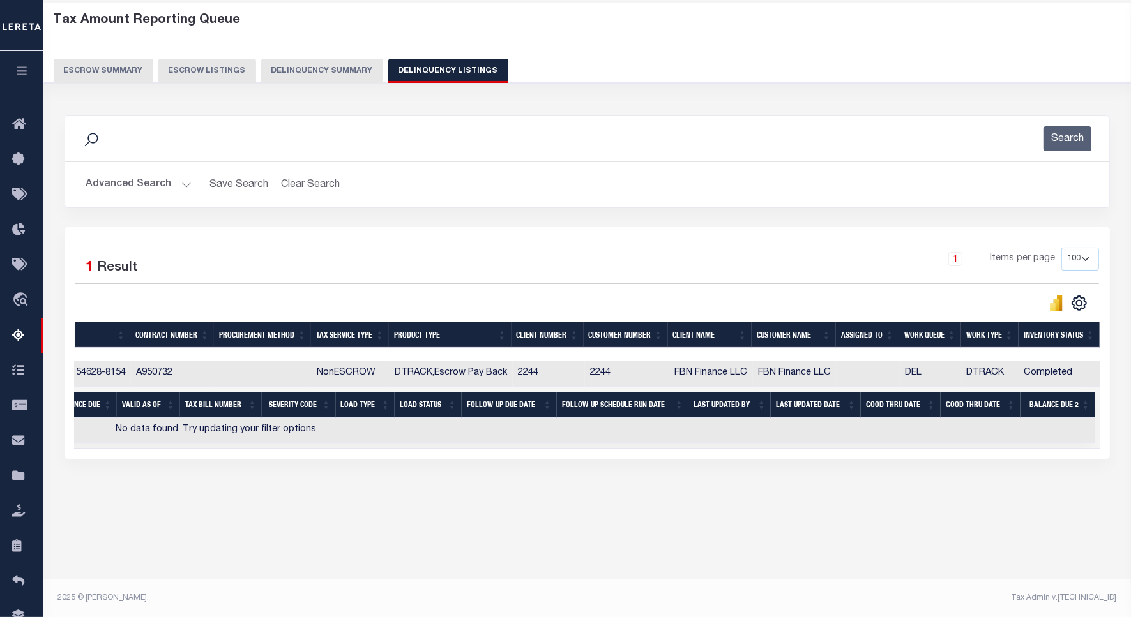
click at [110, 69] on button "Escrow Summary" at bounding box center [104, 71] width 100 height 24
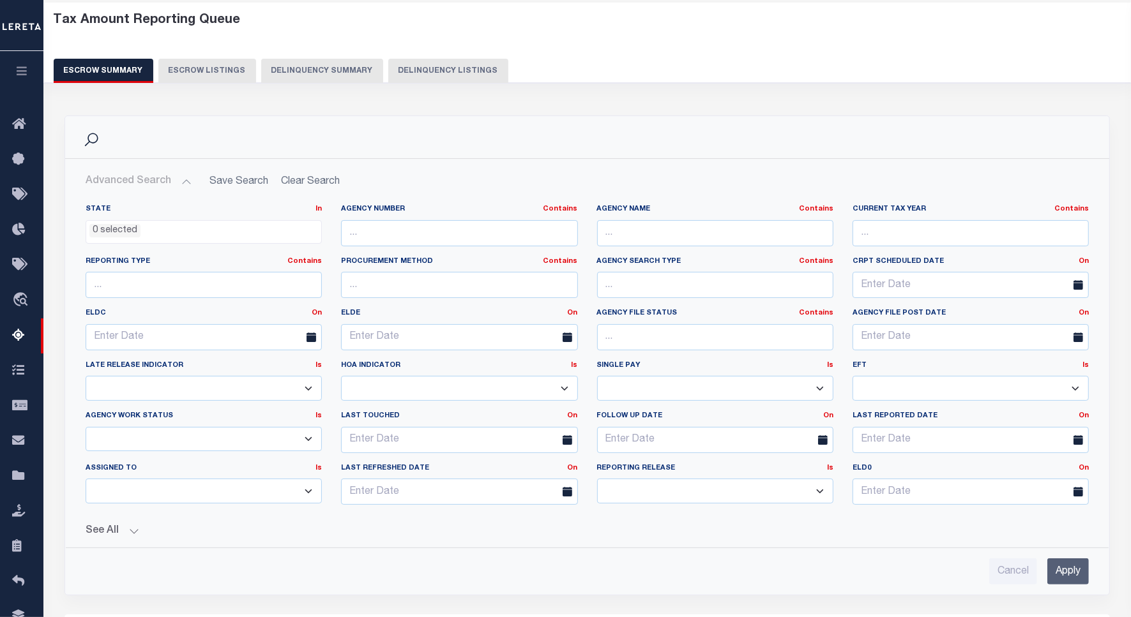
click at [446, 75] on button "Delinquency Listings" at bounding box center [448, 71] width 120 height 24
select select
select select "100"
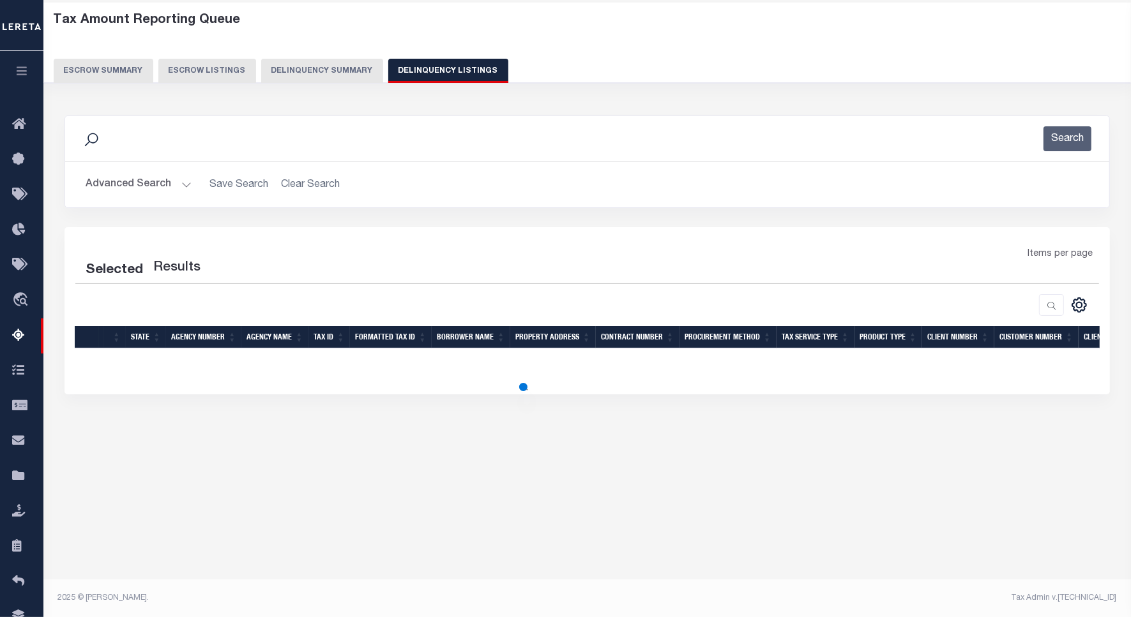
select select "100"
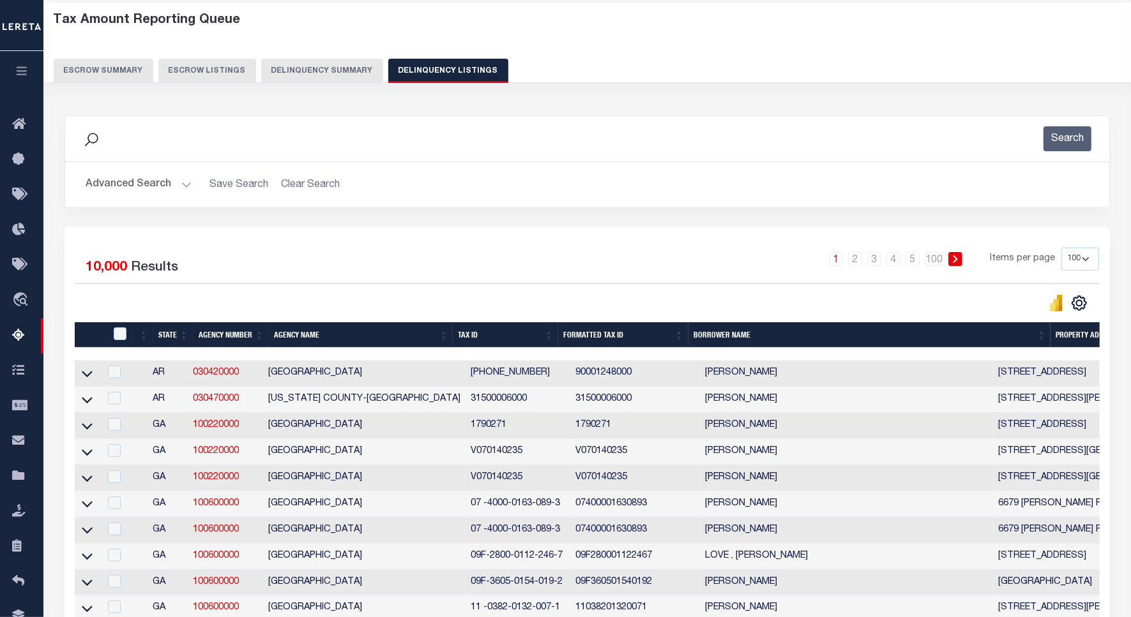
click at [114, 185] on button "Advanced Search" at bounding box center [139, 184] width 106 height 25
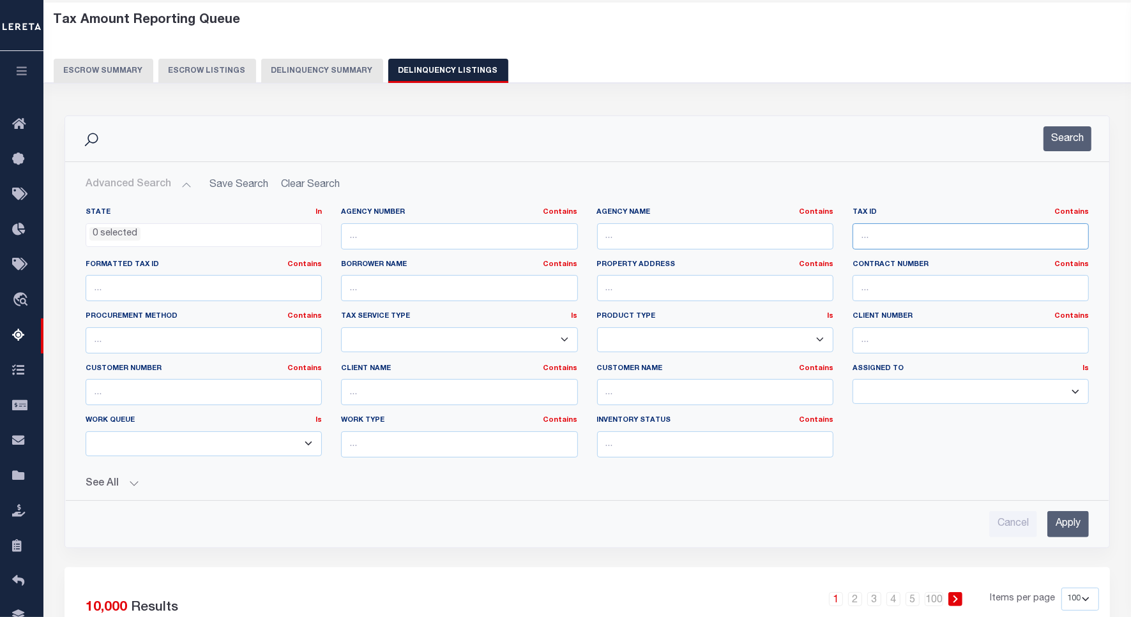
click at [907, 239] on input "text" at bounding box center [970, 236] width 236 height 26
paste input "[PHONE_NUMBER]"
type input "[PHONE_NUMBER]"
click at [1073, 140] on button "Search" at bounding box center [1067, 138] width 48 height 25
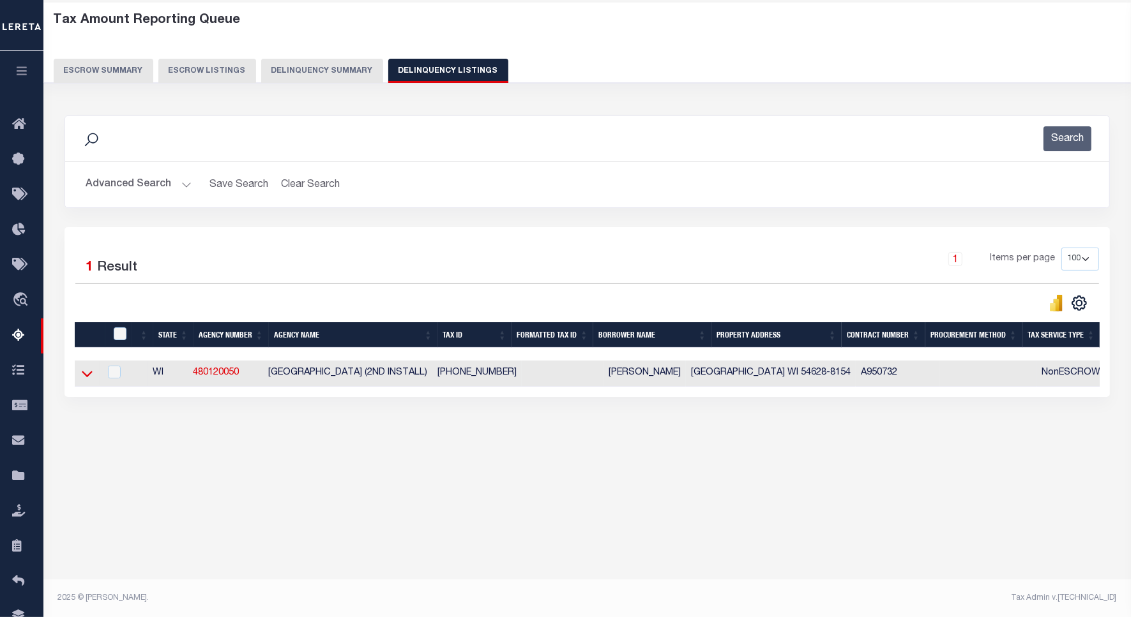
click at [86, 377] on icon at bounding box center [87, 373] width 11 height 13
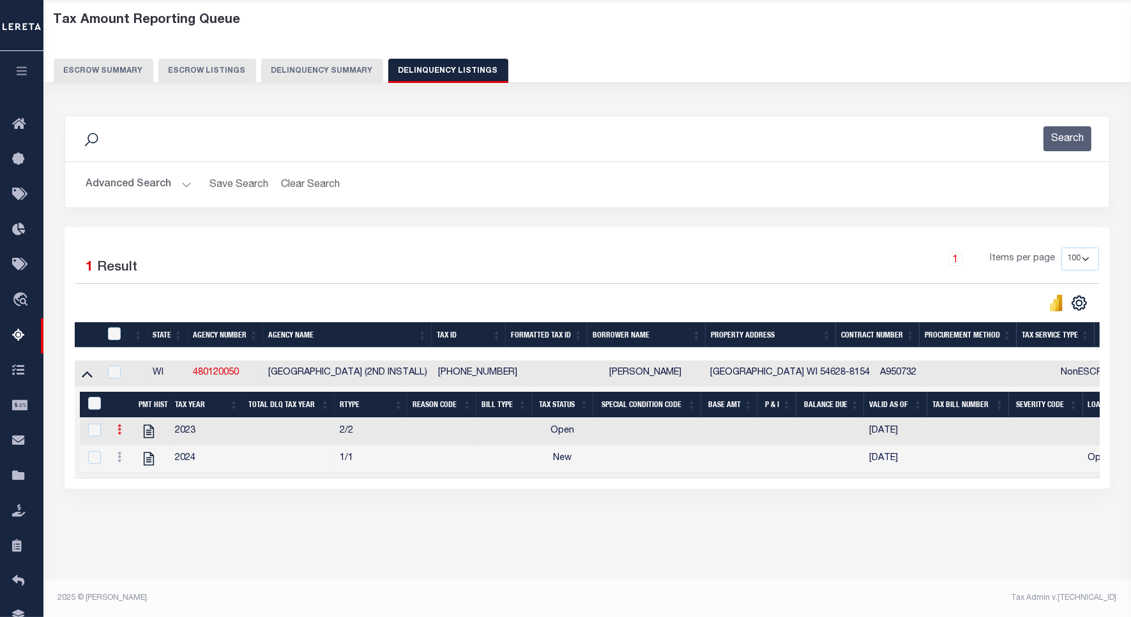
click at [117, 433] on icon at bounding box center [119, 430] width 4 height 10
click at [135, 455] on img "" at bounding box center [134, 450] width 13 height 13
checkbox input "false"
checkbox input "true"
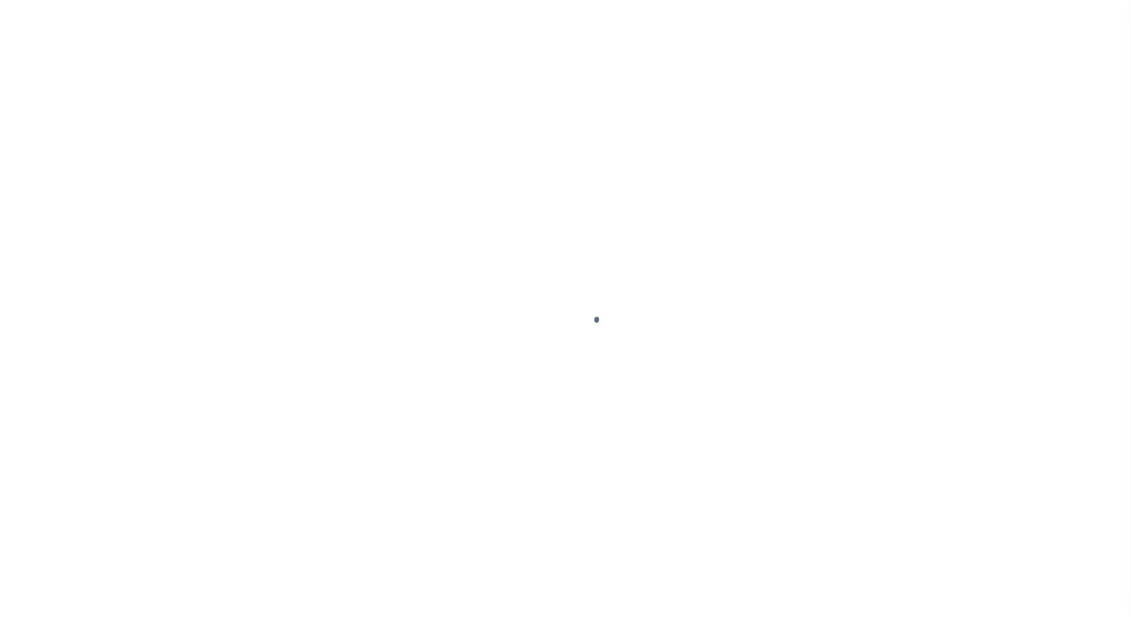
select select "OP2"
